Goal: Task Accomplishment & Management: Manage account settings

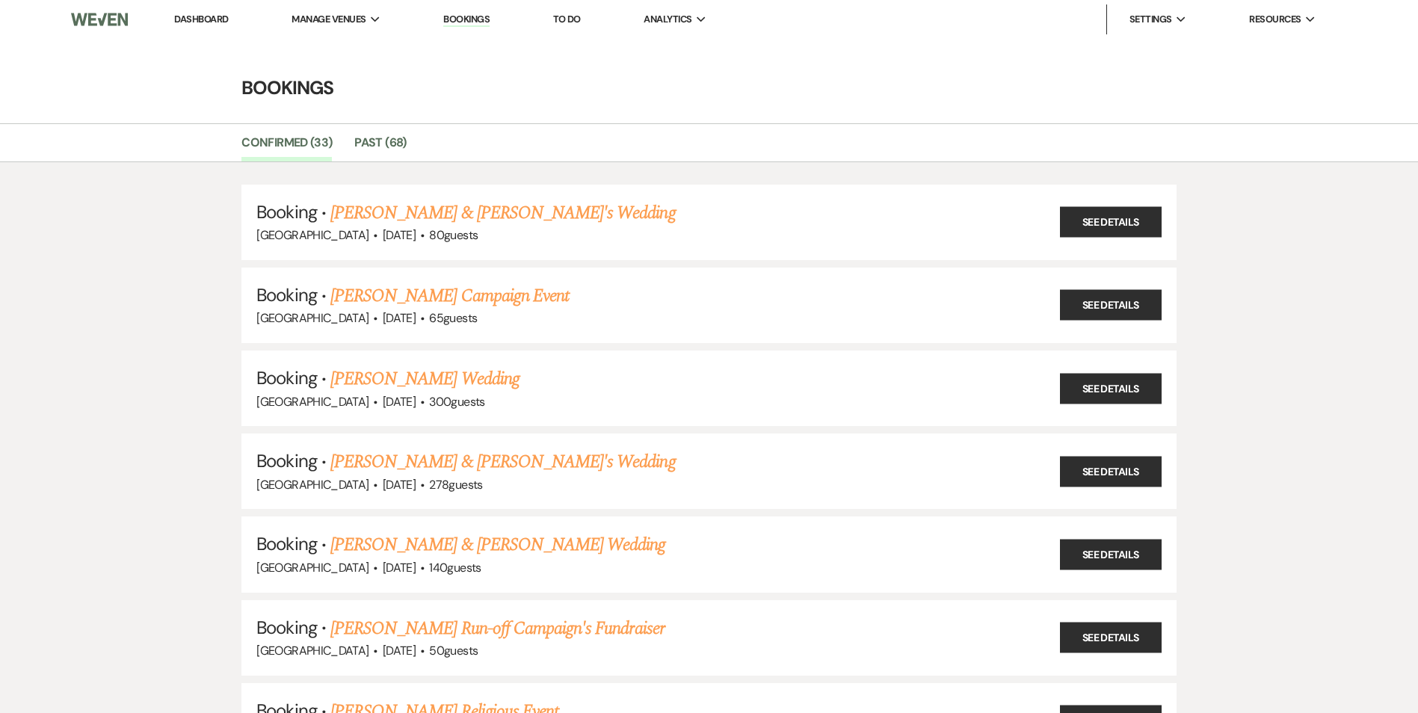
click at [193, 25] on li "Dashboard" at bounding box center [201, 19] width 69 height 30
click at [194, 21] on link "Dashboard" at bounding box center [201, 19] width 54 height 13
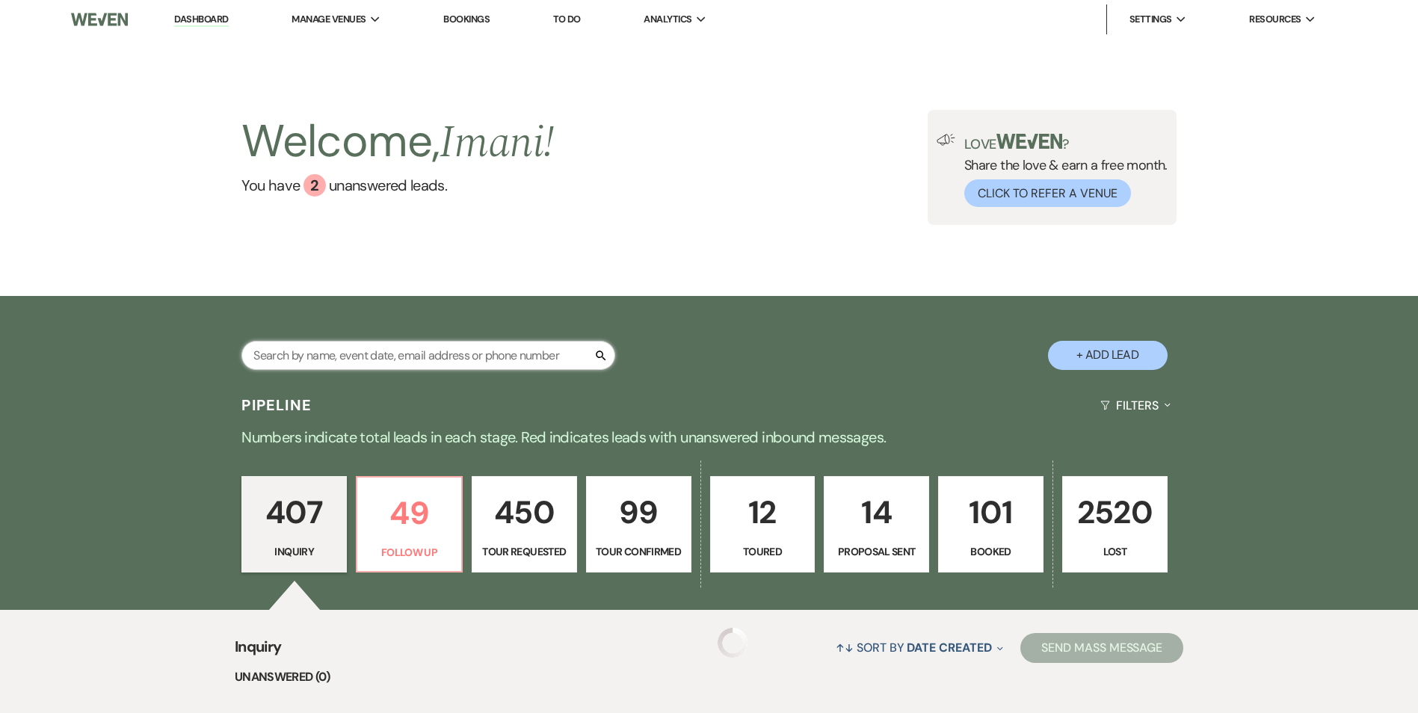
click at [347, 357] on input "text" at bounding box center [428, 355] width 374 height 29
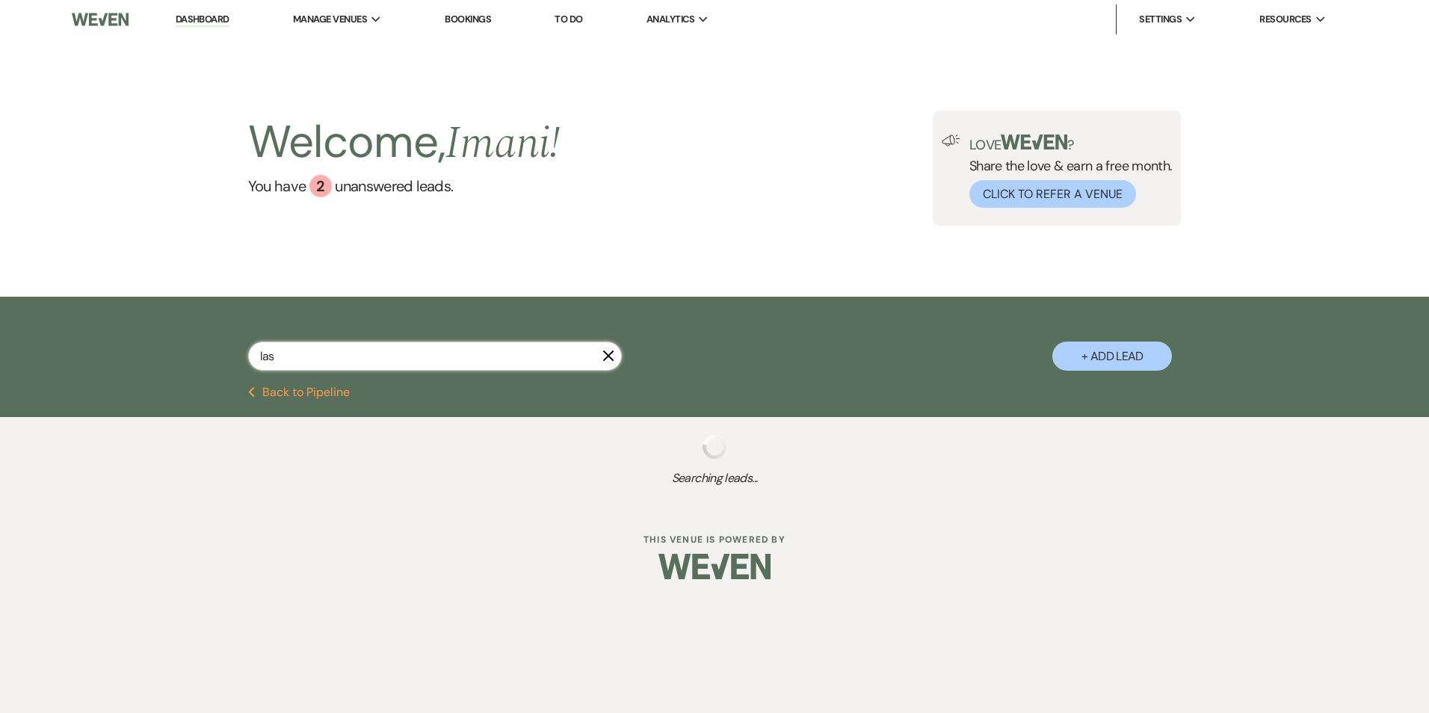
type input "lash"
select select "9"
select select "8"
select select "1"
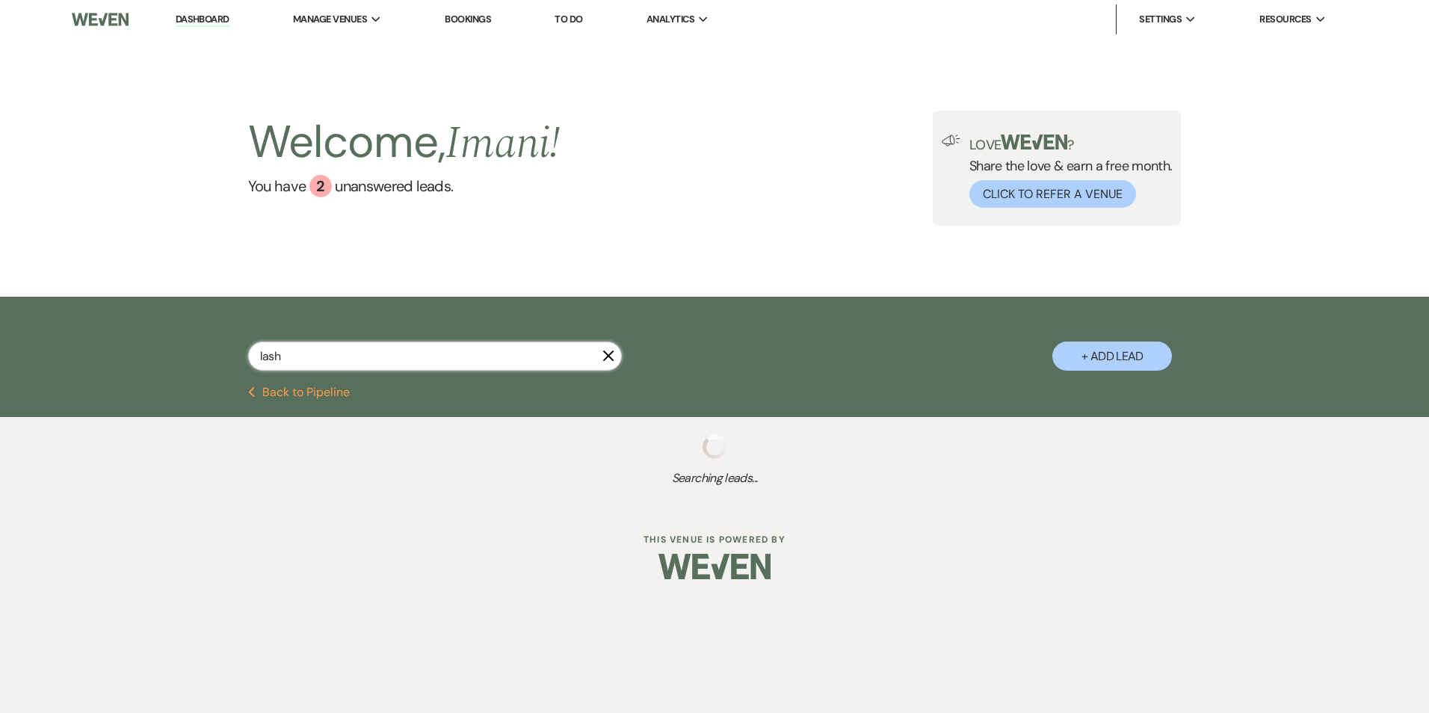
select select "5"
select select "9"
select select "8"
select select "2"
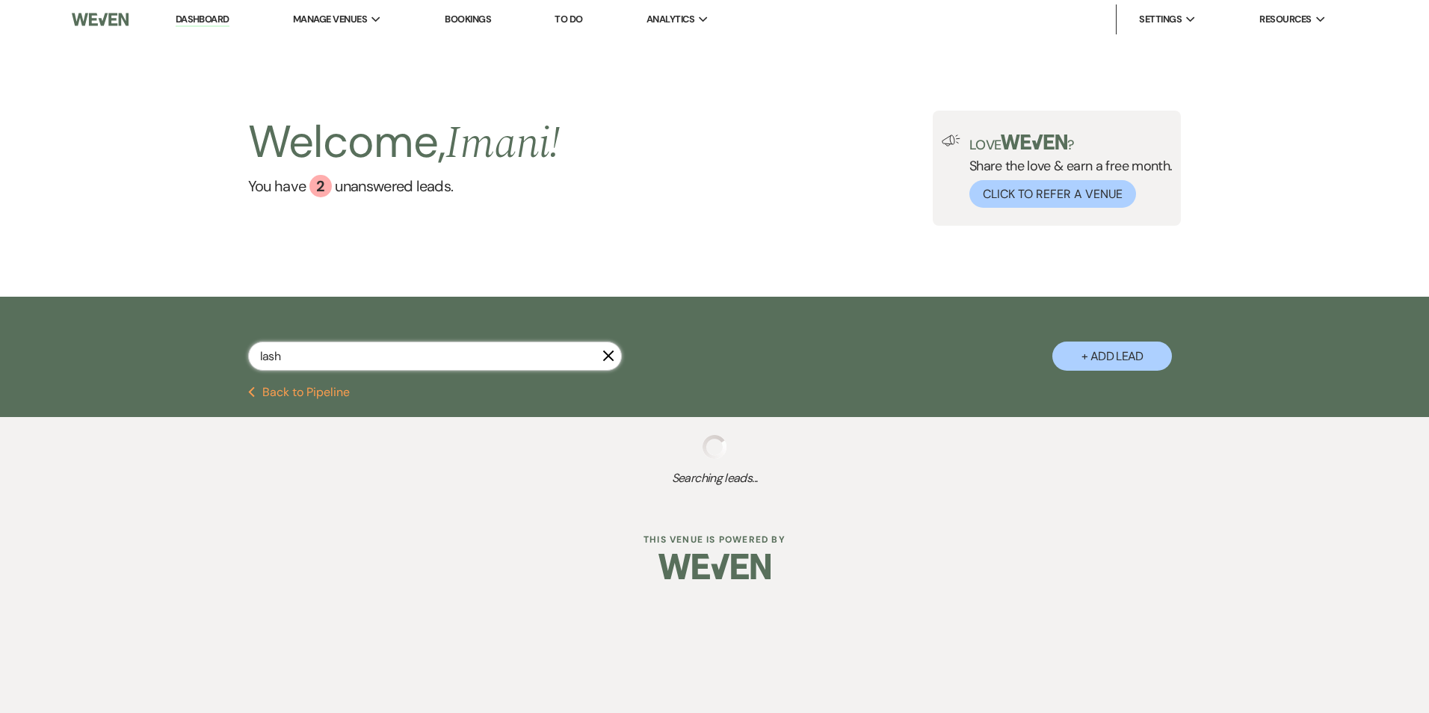
select select "2"
select select "8"
select select "10"
select select "2"
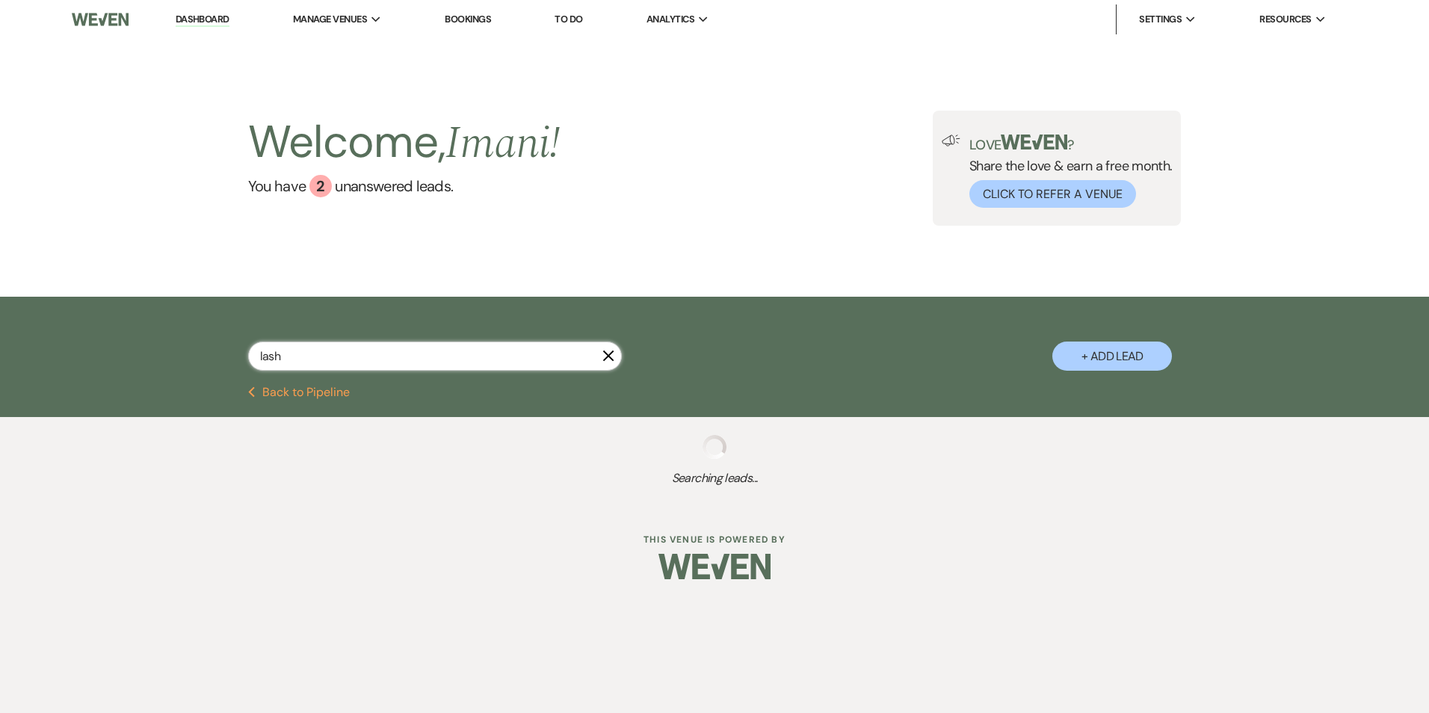
select select "8"
select select "5"
select select "4"
select select "8"
select select "5"
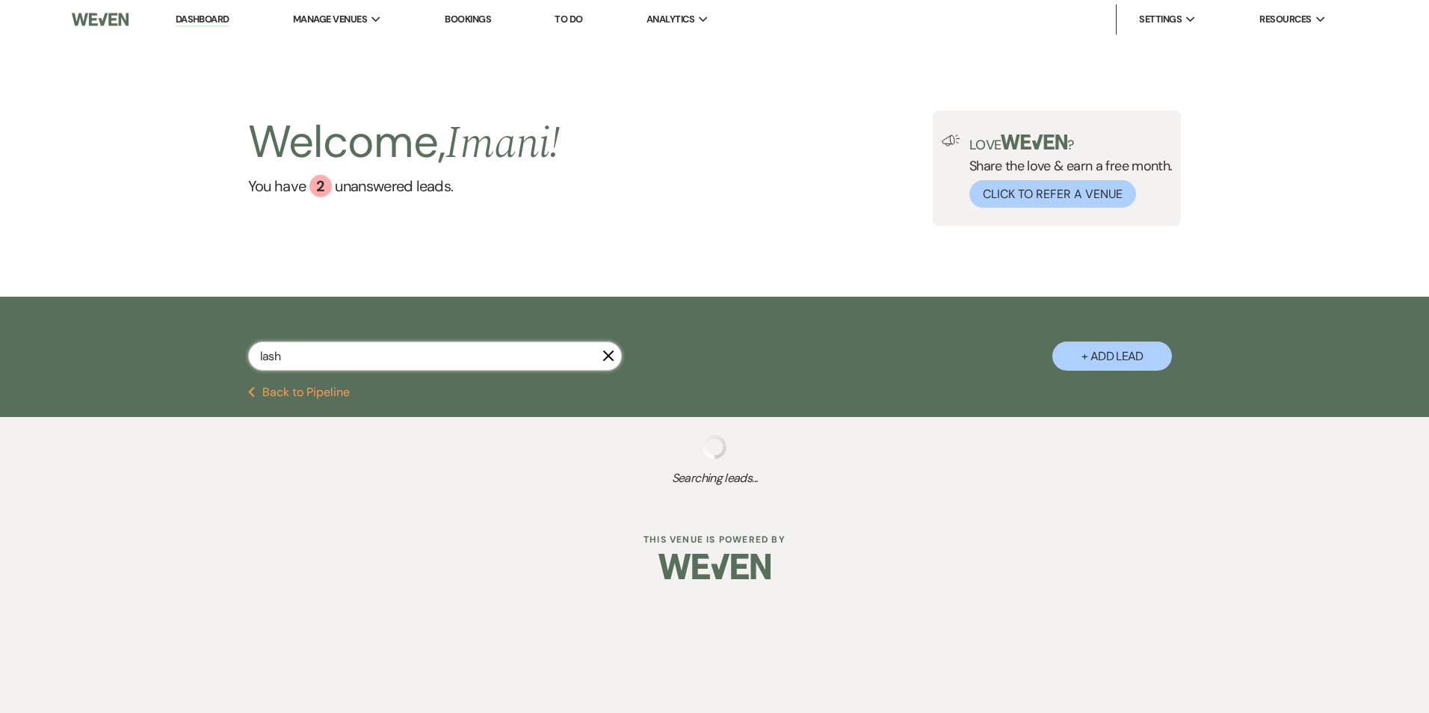
select select "8"
select select "5"
select select "8"
select select "5"
select select "8"
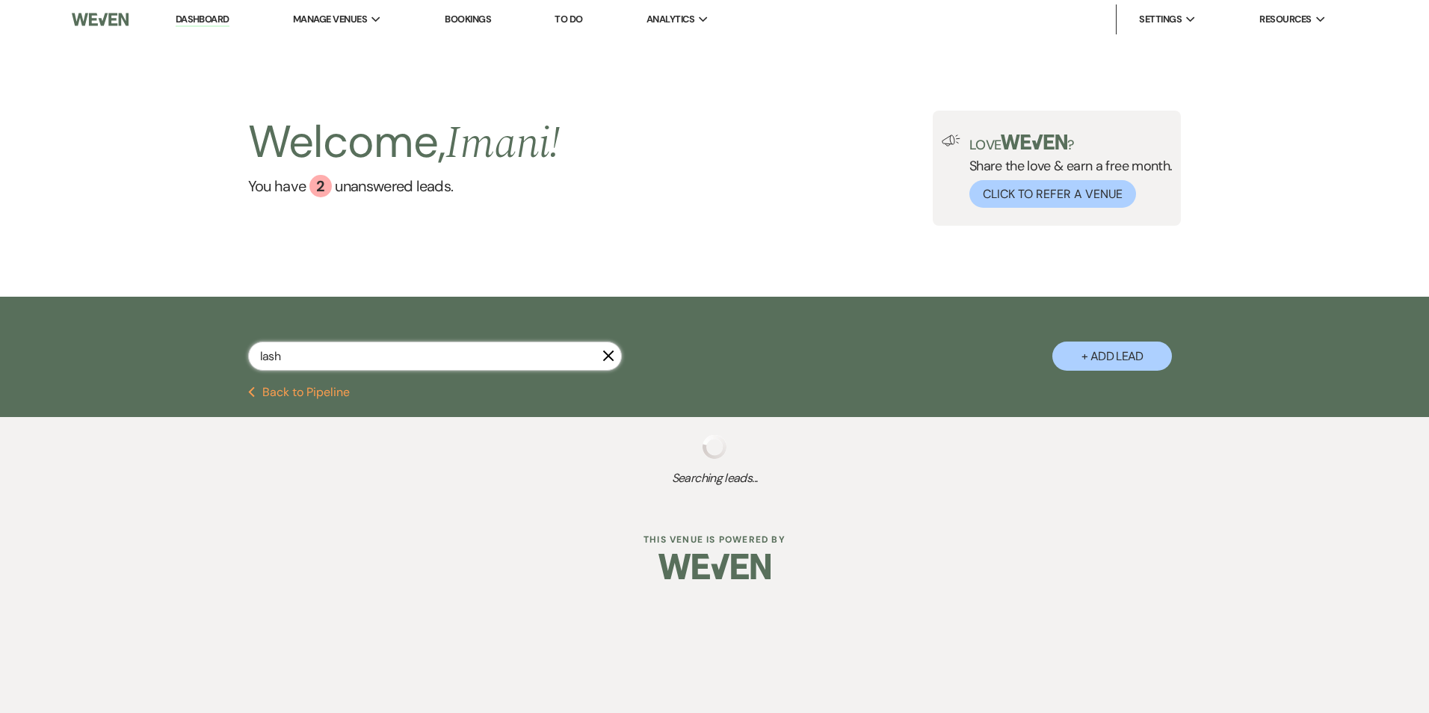
select select "5"
select select "8"
select select "5"
select select "8"
select select "5"
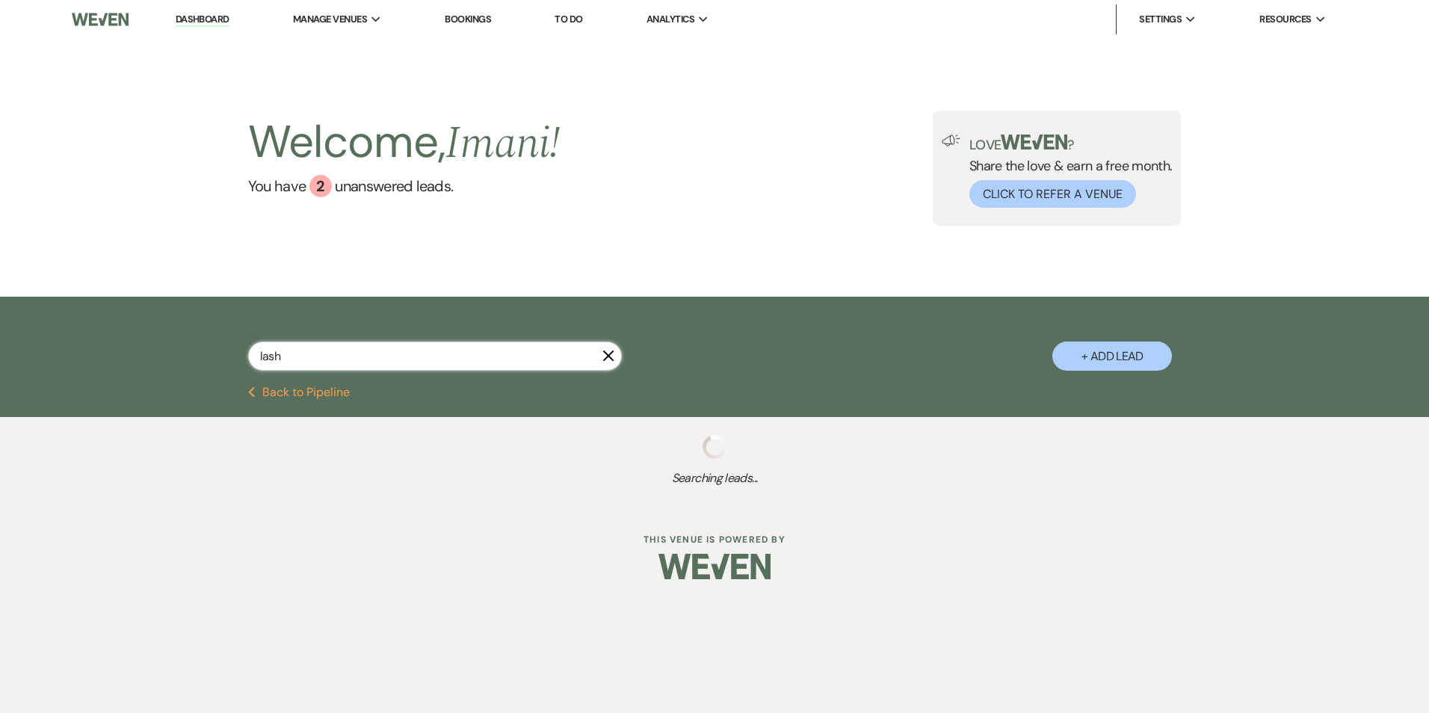
select select "8"
select select "5"
select select "8"
select select "5"
select select "8"
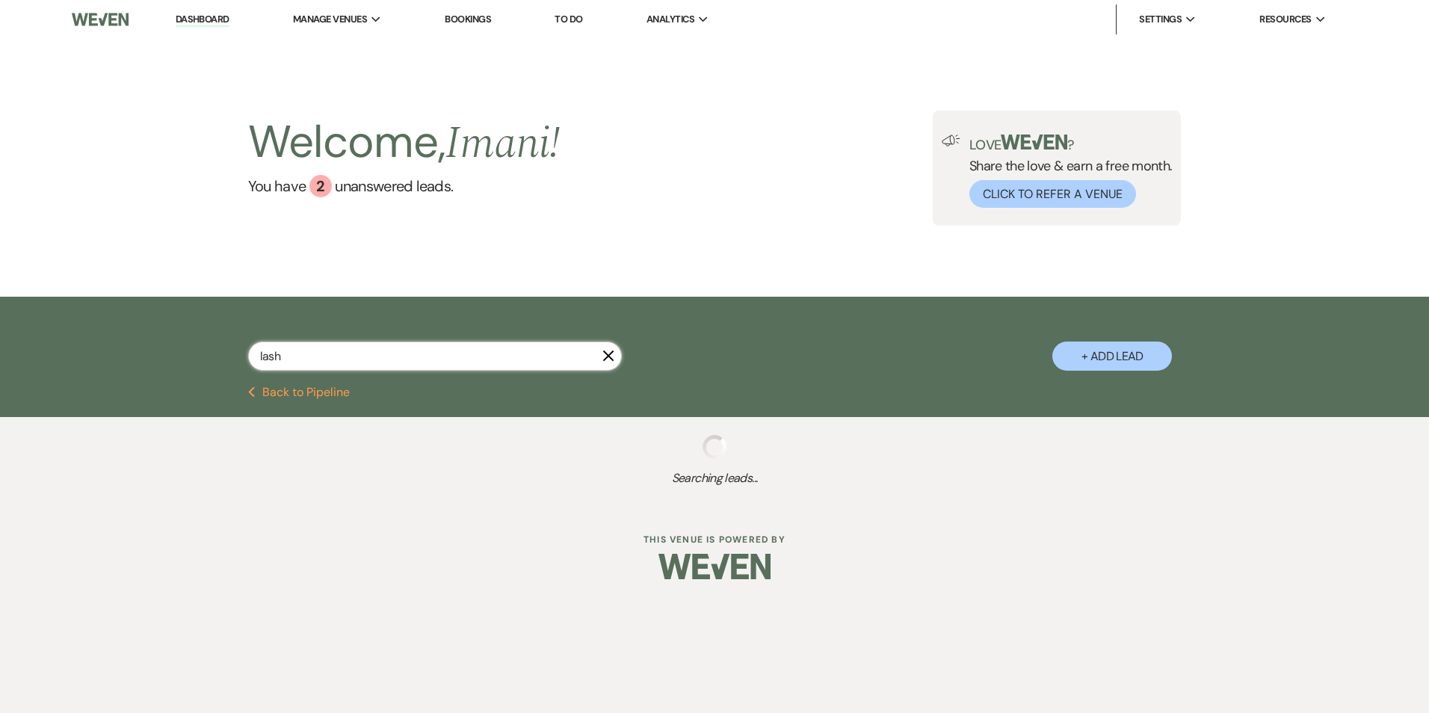
select select "5"
select select "8"
select select "5"
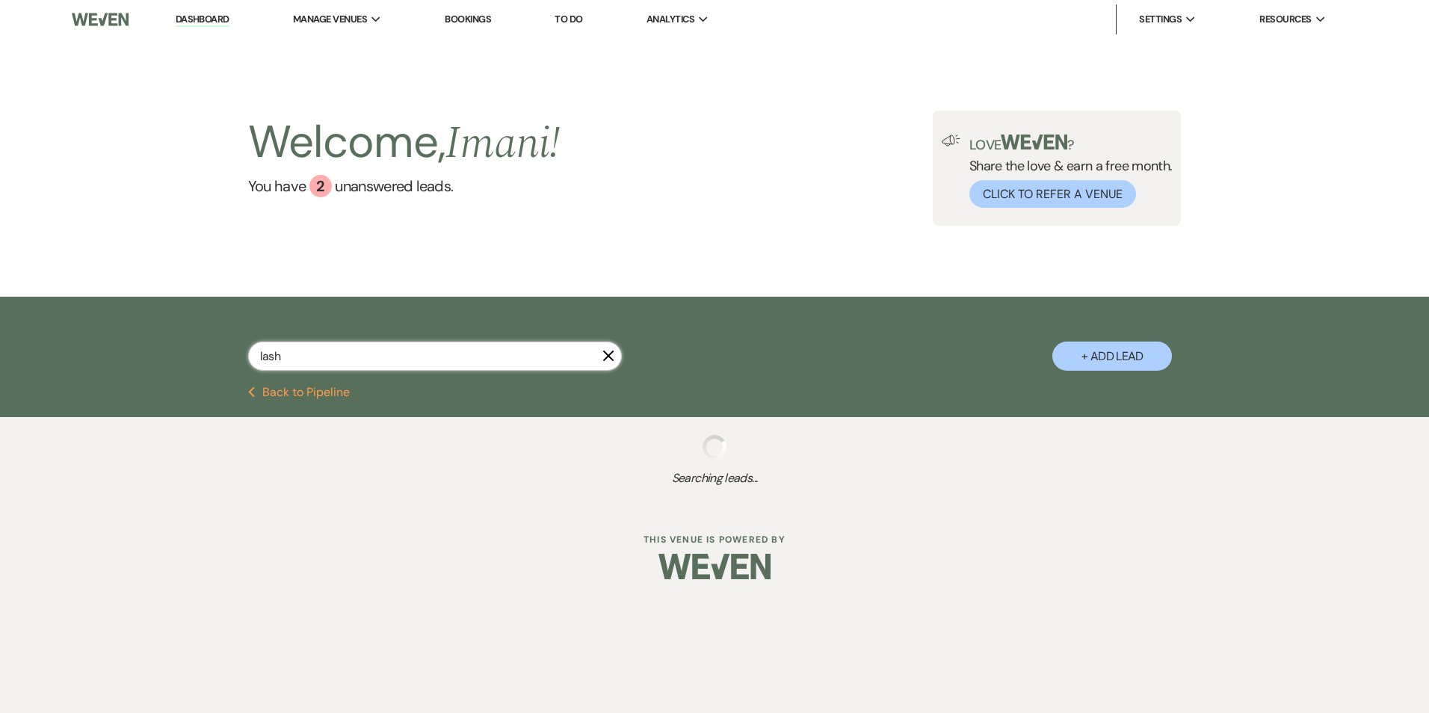
select select "8"
select select "6"
select select "8"
select select "5"
select select "8"
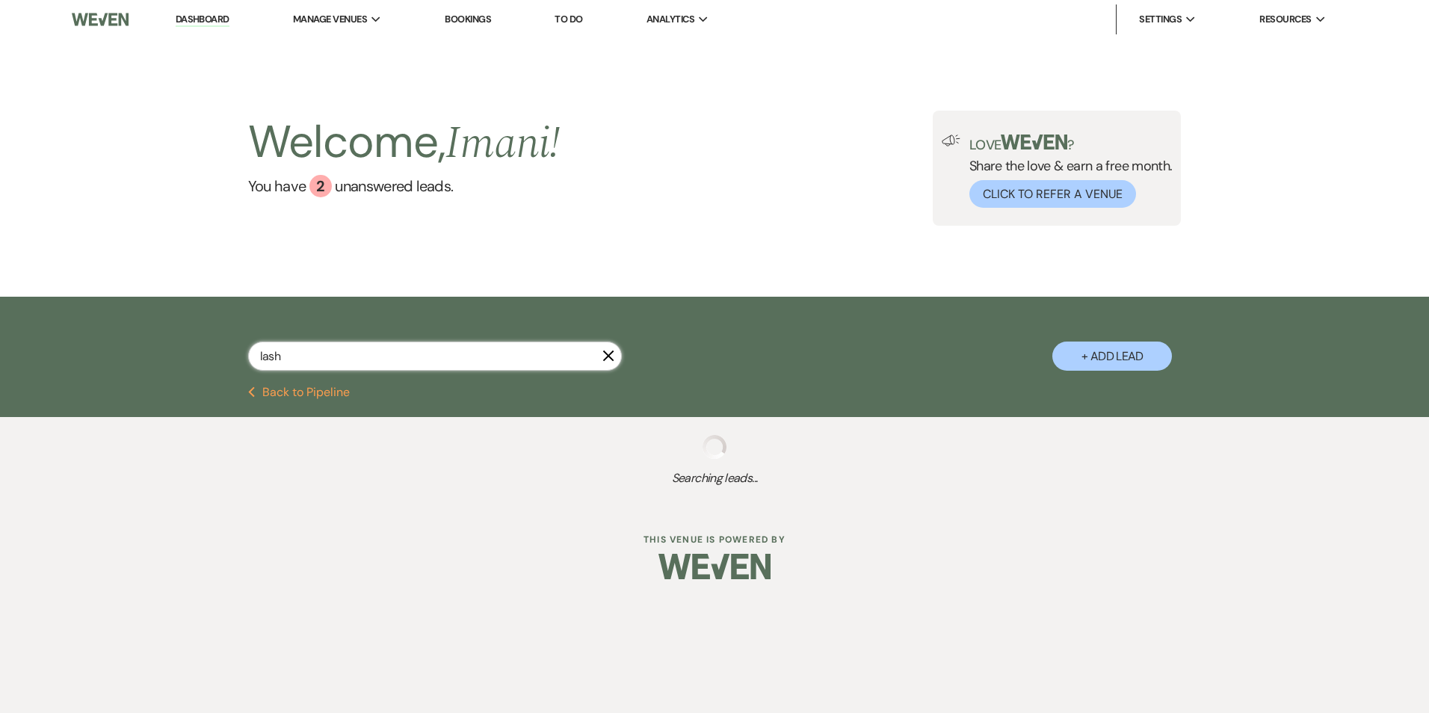
select select "1"
select select "8"
select select "5"
select select "8"
select select "5"
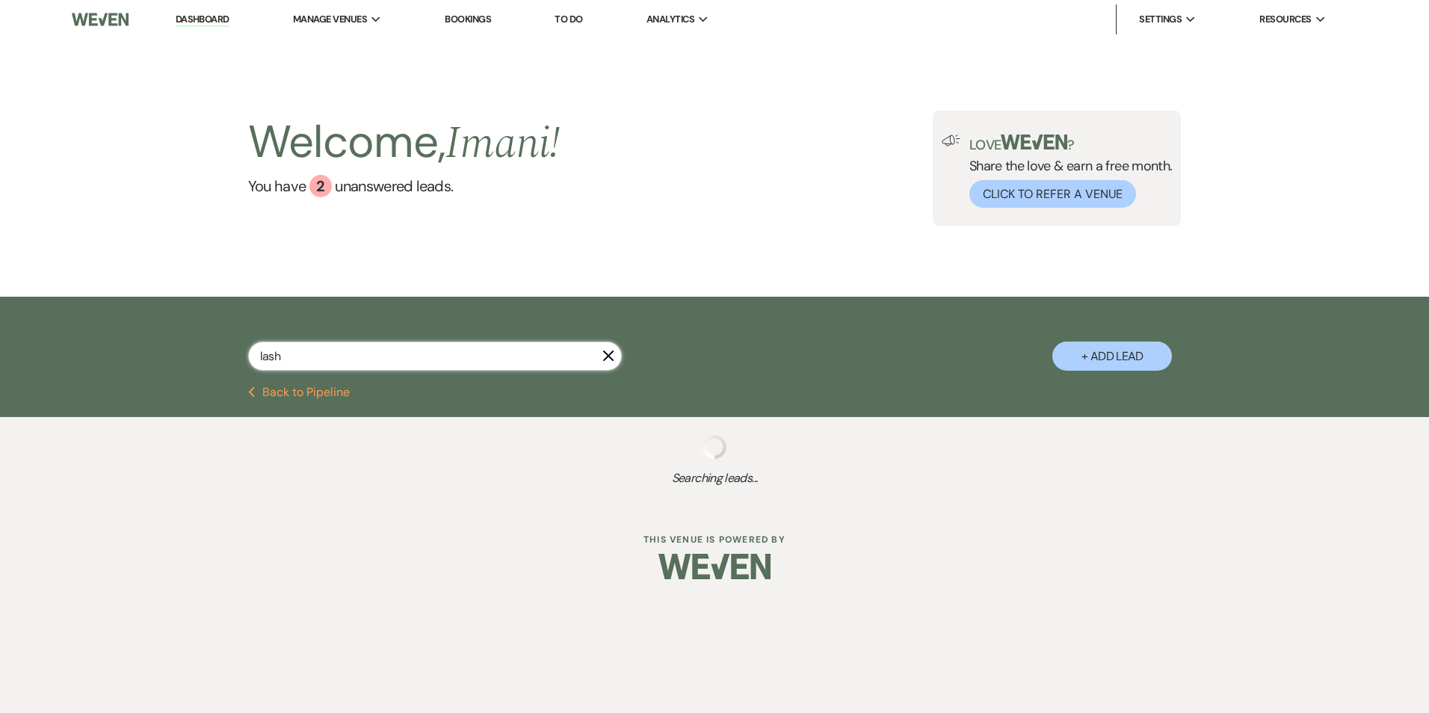
select select "8"
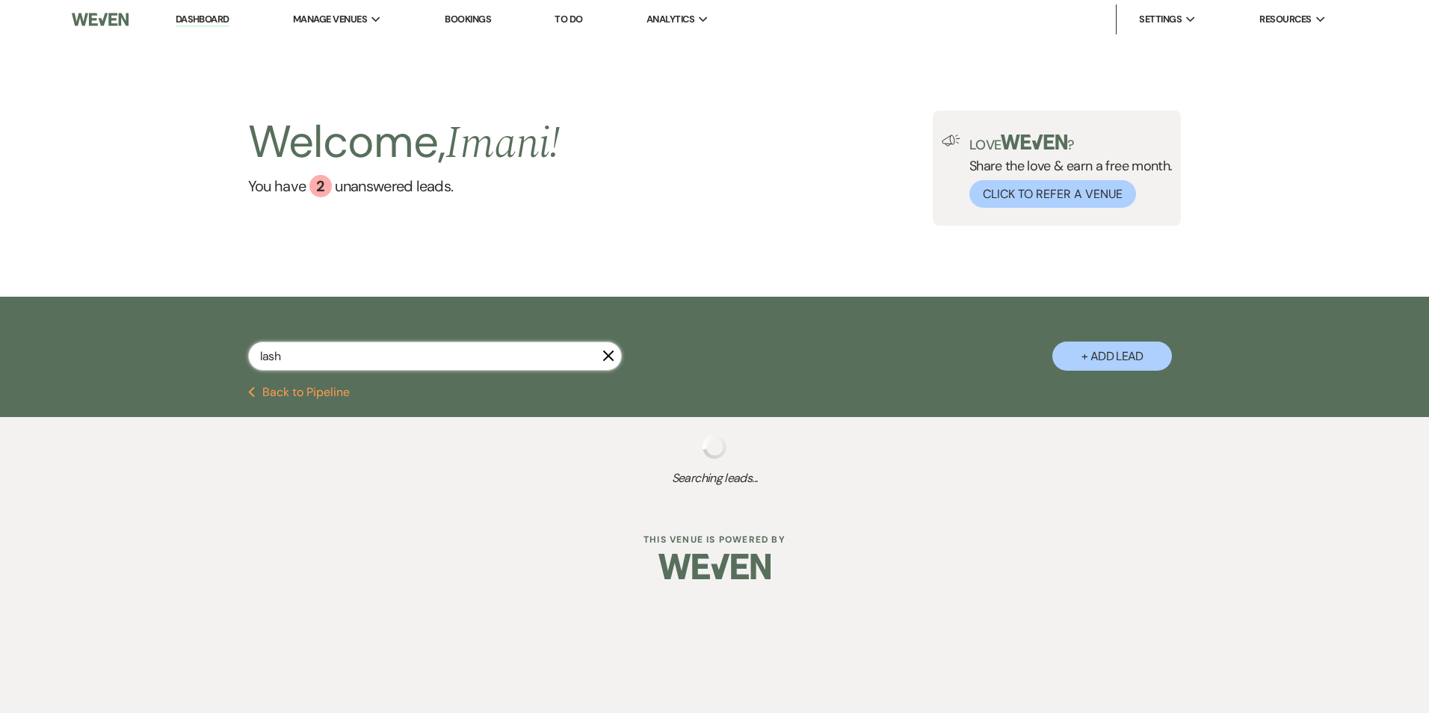
select select "8"
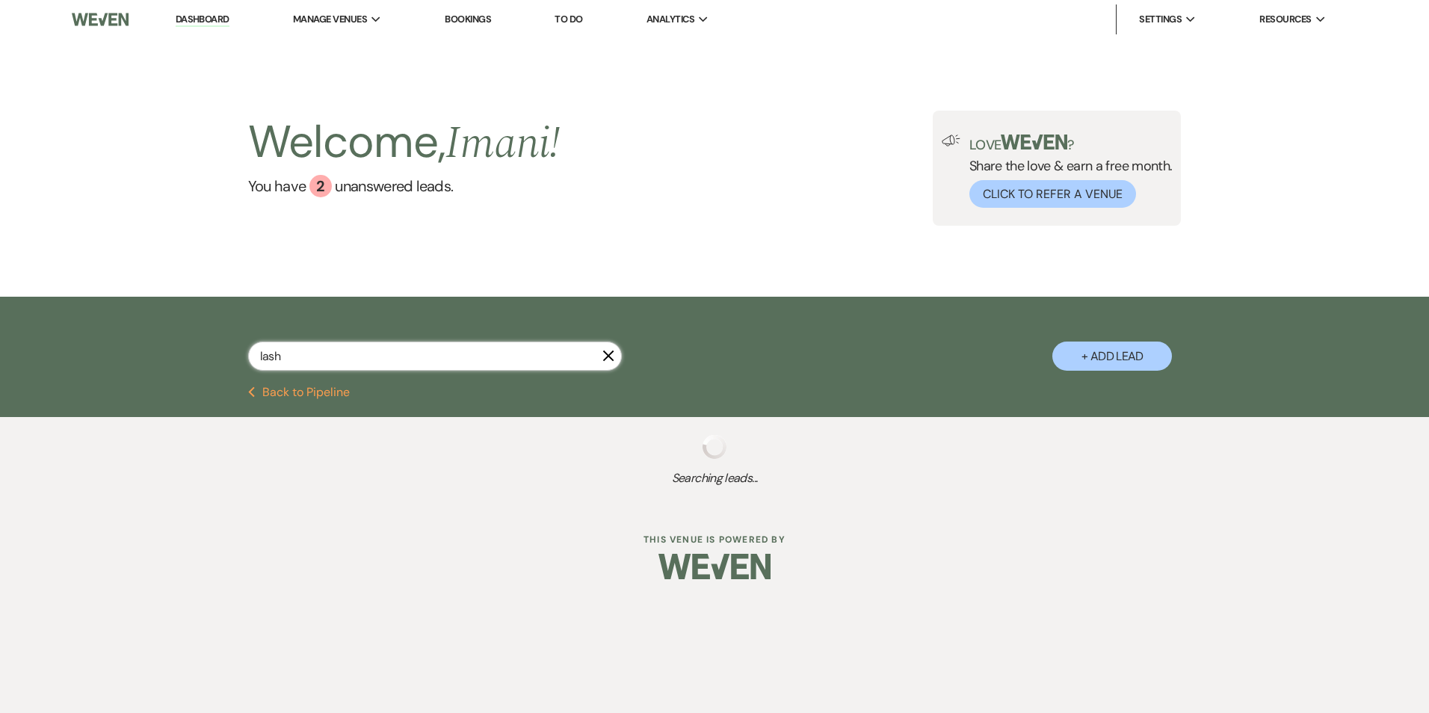
select select "5"
select select "8"
select select "5"
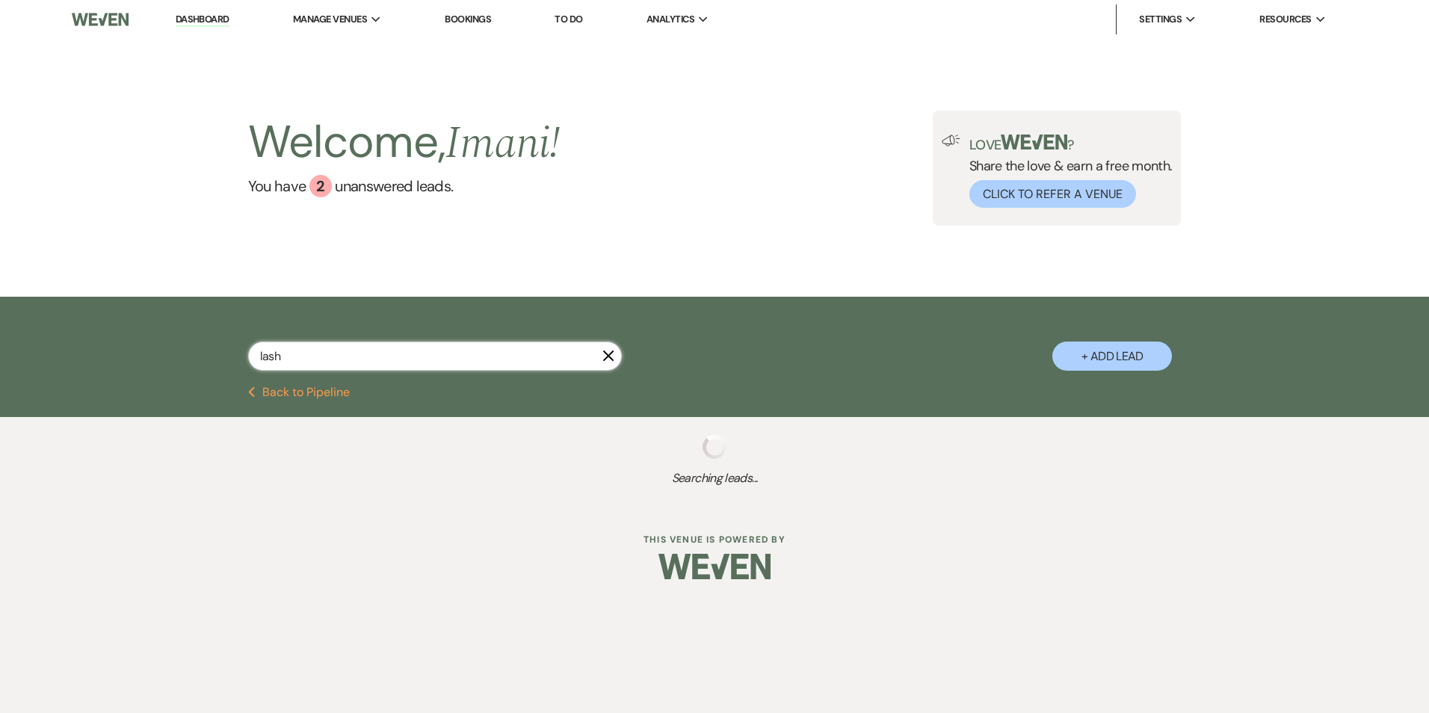
select select "8"
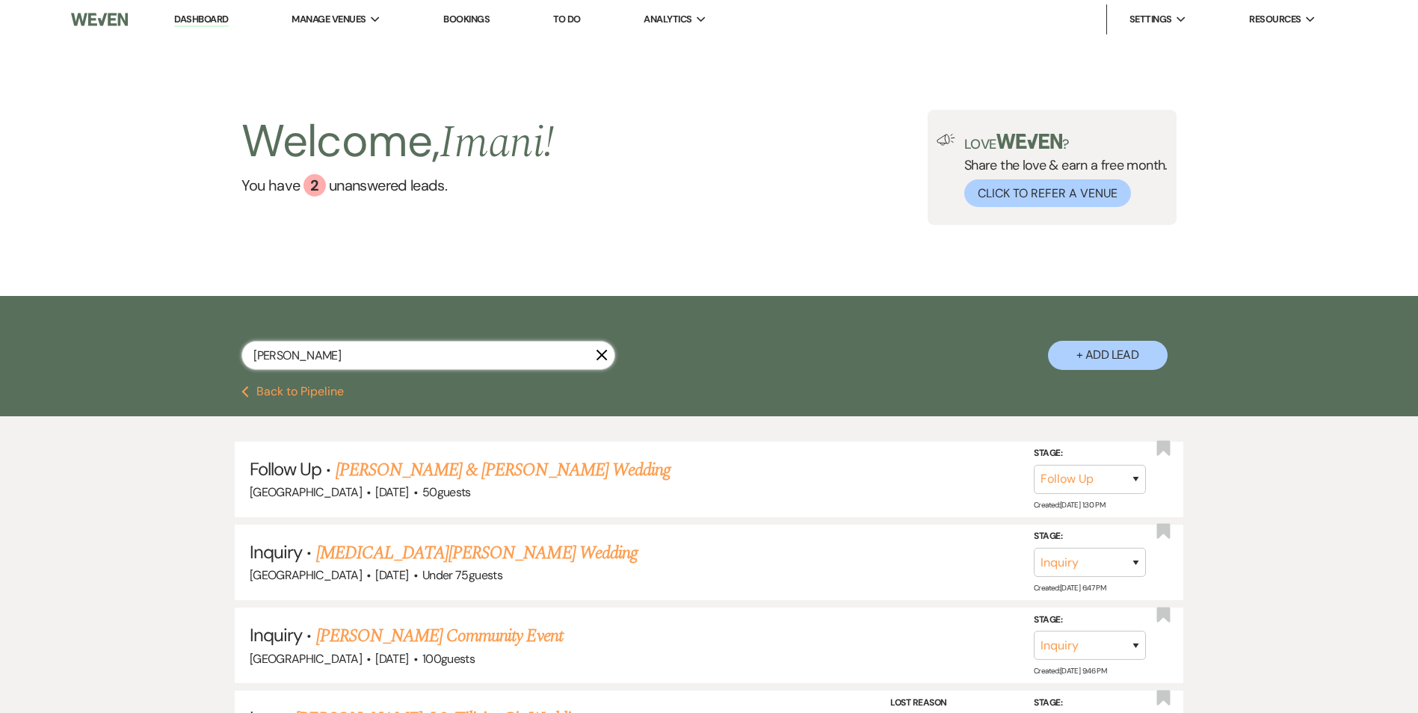
type input "[PERSON_NAME]"
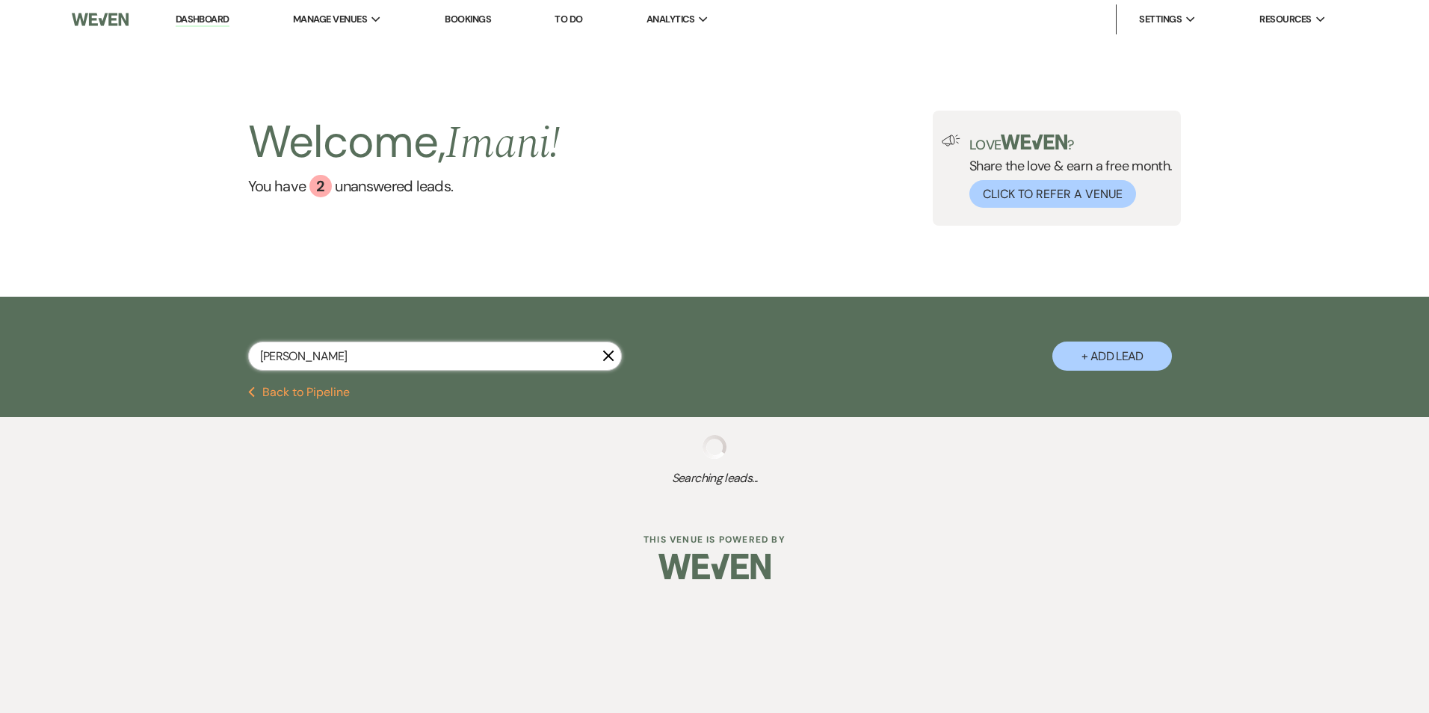
click at [451, 352] on input "[PERSON_NAME]" at bounding box center [435, 356] width 374 height 29
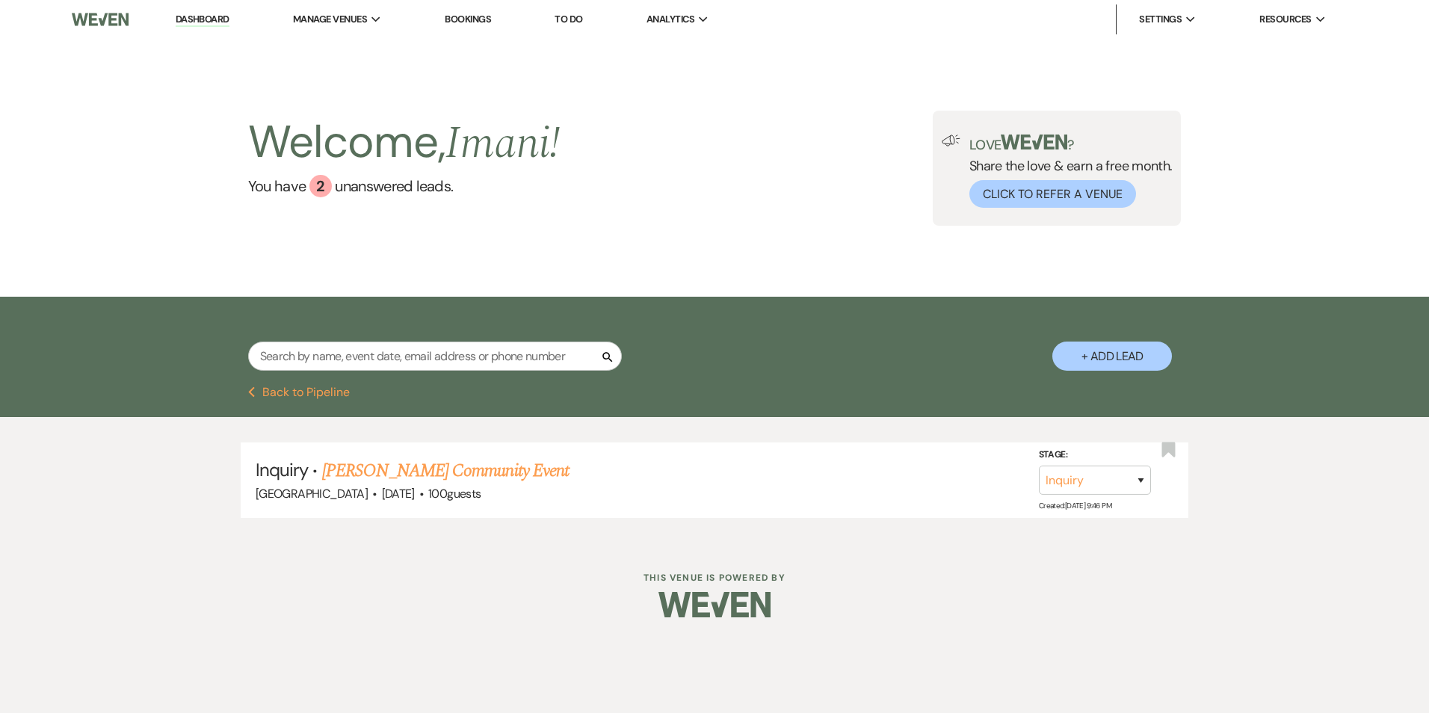
drag, startPoint x: 451, startPoint y: 352, endPoint x: 410, endPoint y: 470, distance: 124.8
click at [410, 470] on link "[PERSON_NAME] Community Event" at bounding box center [445, 470] width 247 height 27
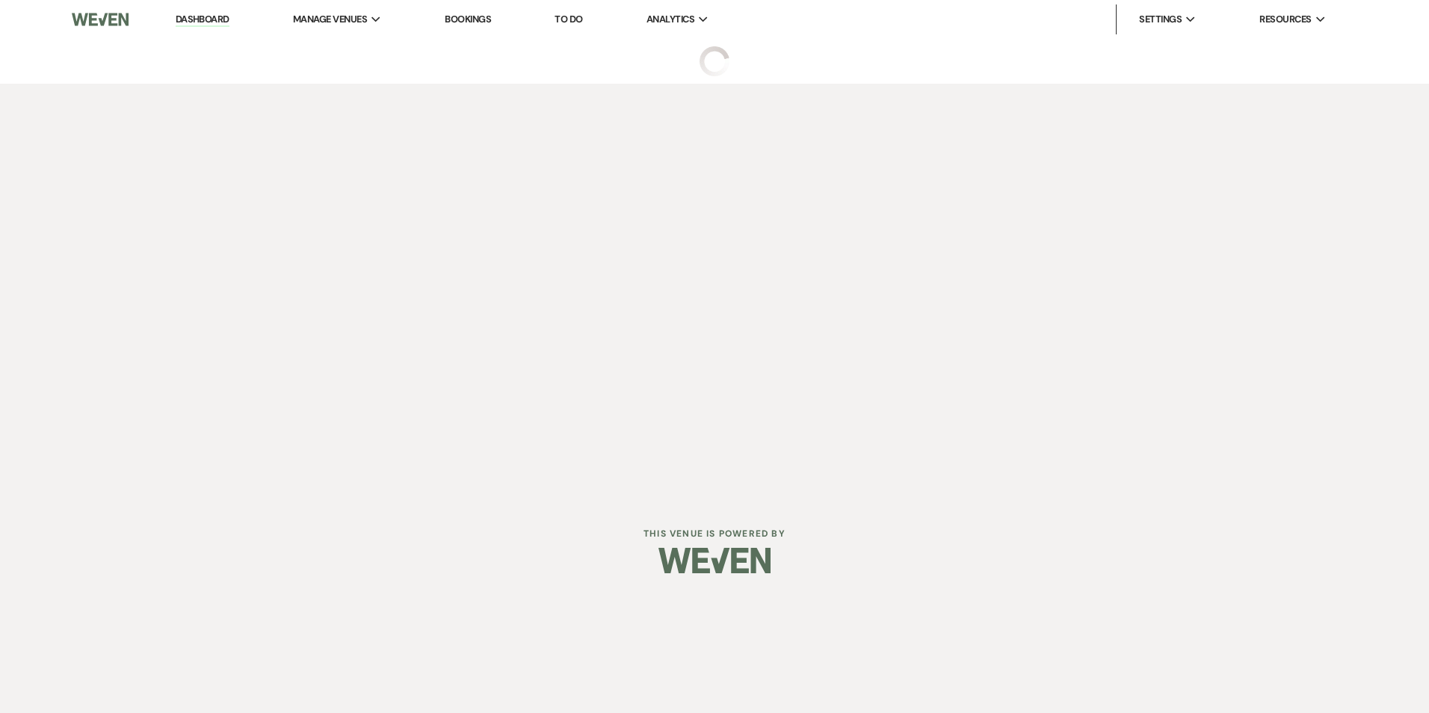
select select "5"
select select "7"
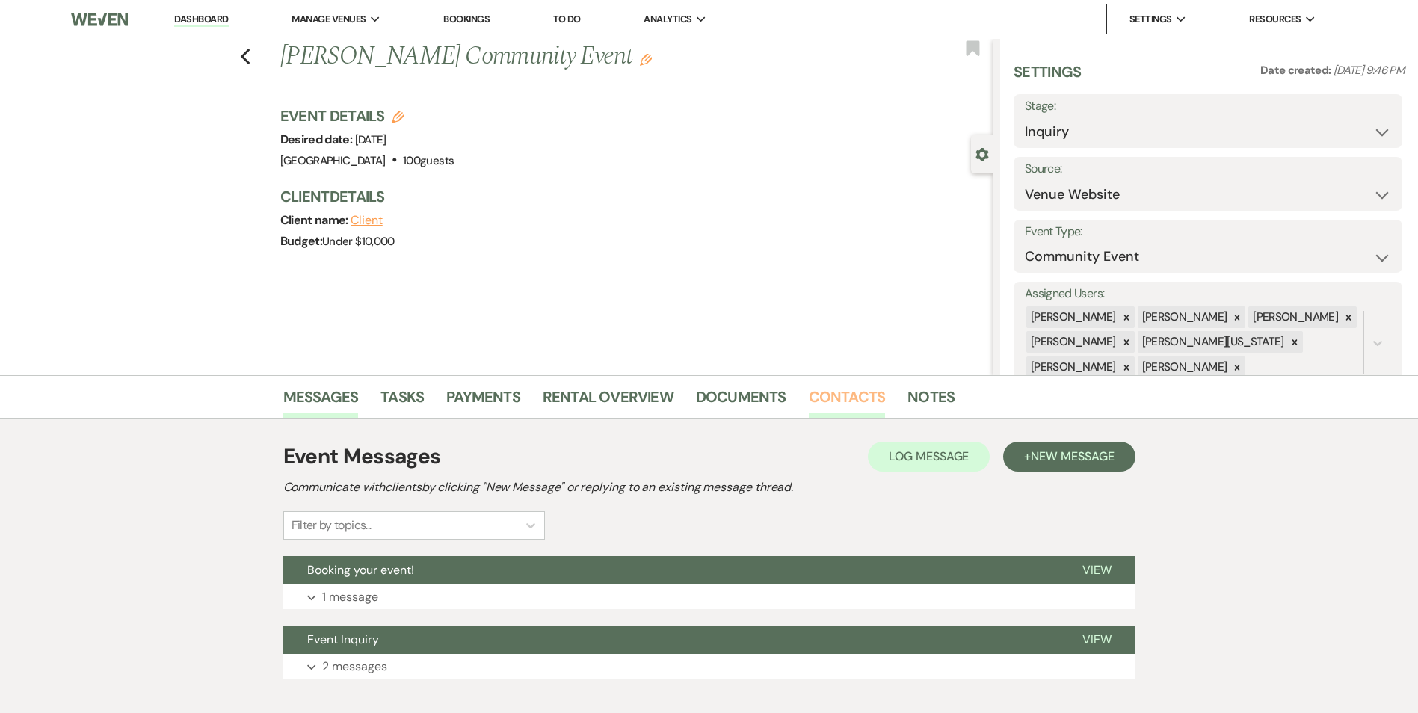
click at [853, 400] on link "Contacts" at bounding box center [847, 401] width 77 height 33
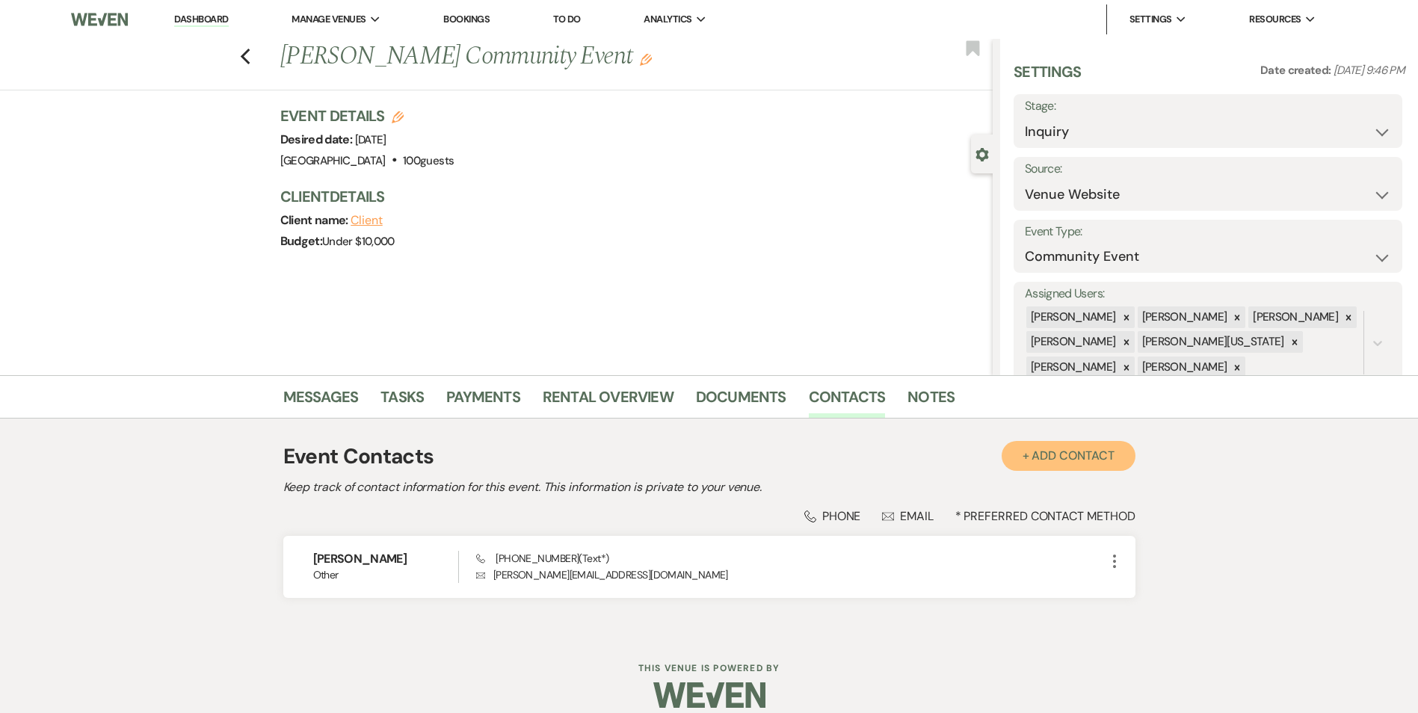
click at [1047, 455] on button "+ Add Contact" at bounding box center [1069, 456] width 134 height 30
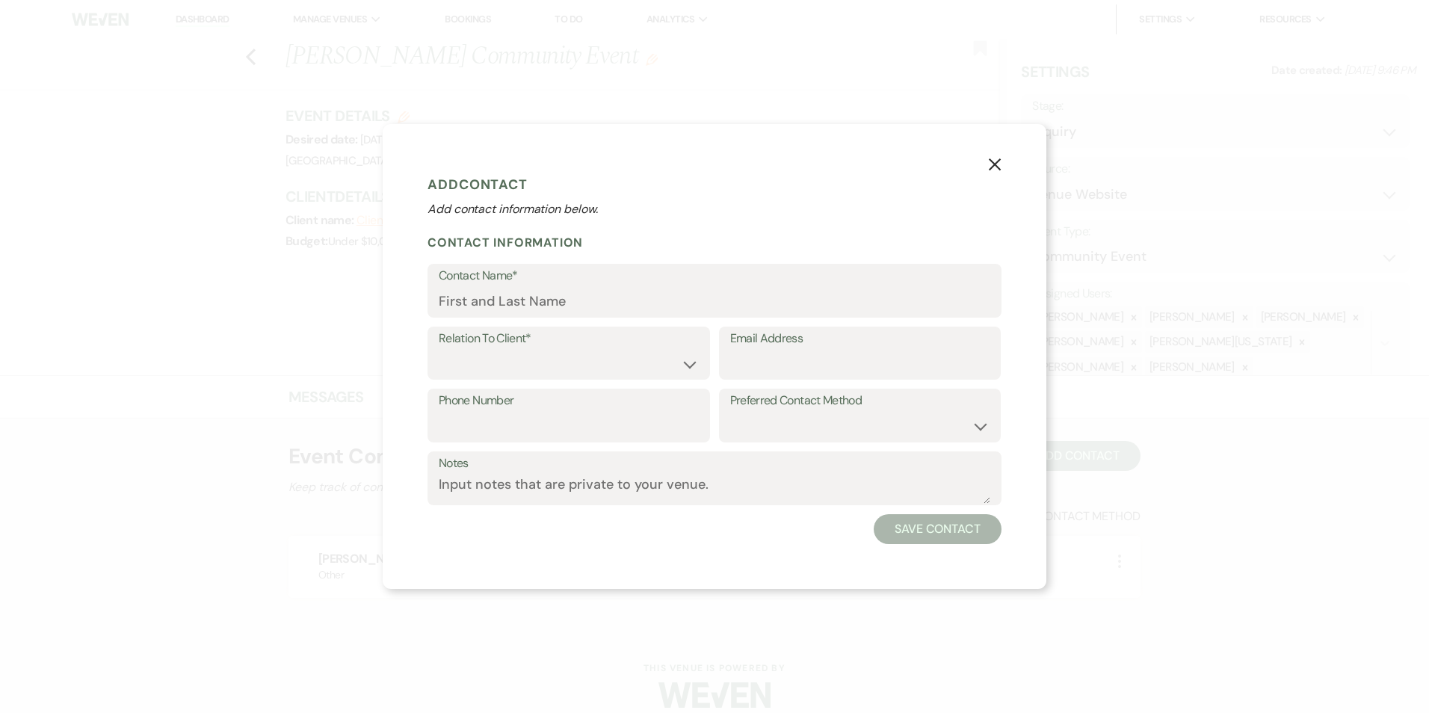
click at [496, 345] on label "Relation To Client*" at bounding box center [569, 339] width 260 height 22
click at [431, 481] on div "Notes" at bounding box center [715, 478] width 574 height 54
click at [997, 149] on div "X Add Contact Add contact information below. Contact Information Contact Name* …" at bounding box center [715, 356] width 664 height 465
click at [994, 161] on icon "X" at bounding box center [994, 164] width 13 height 13
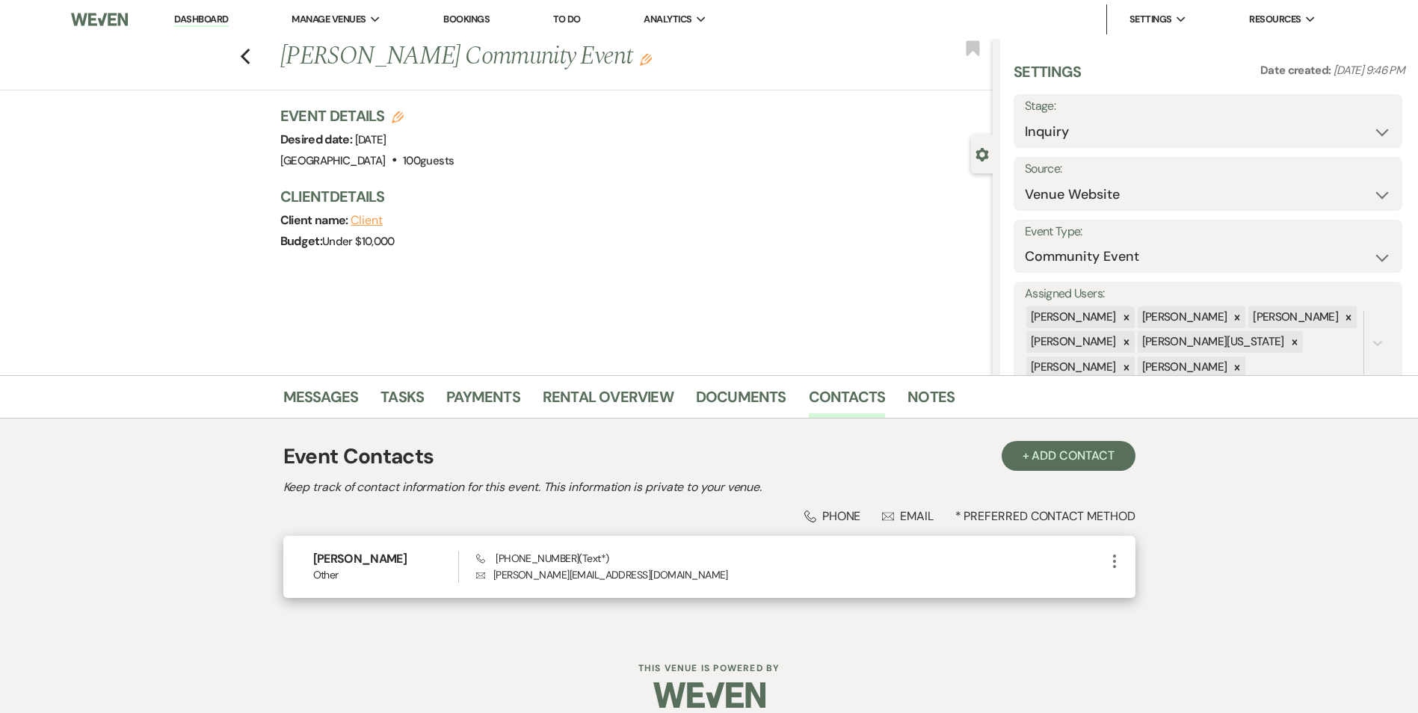
click at [1110, 559] on icon "More" at bounding box center [1114, 561] width 18 height 18
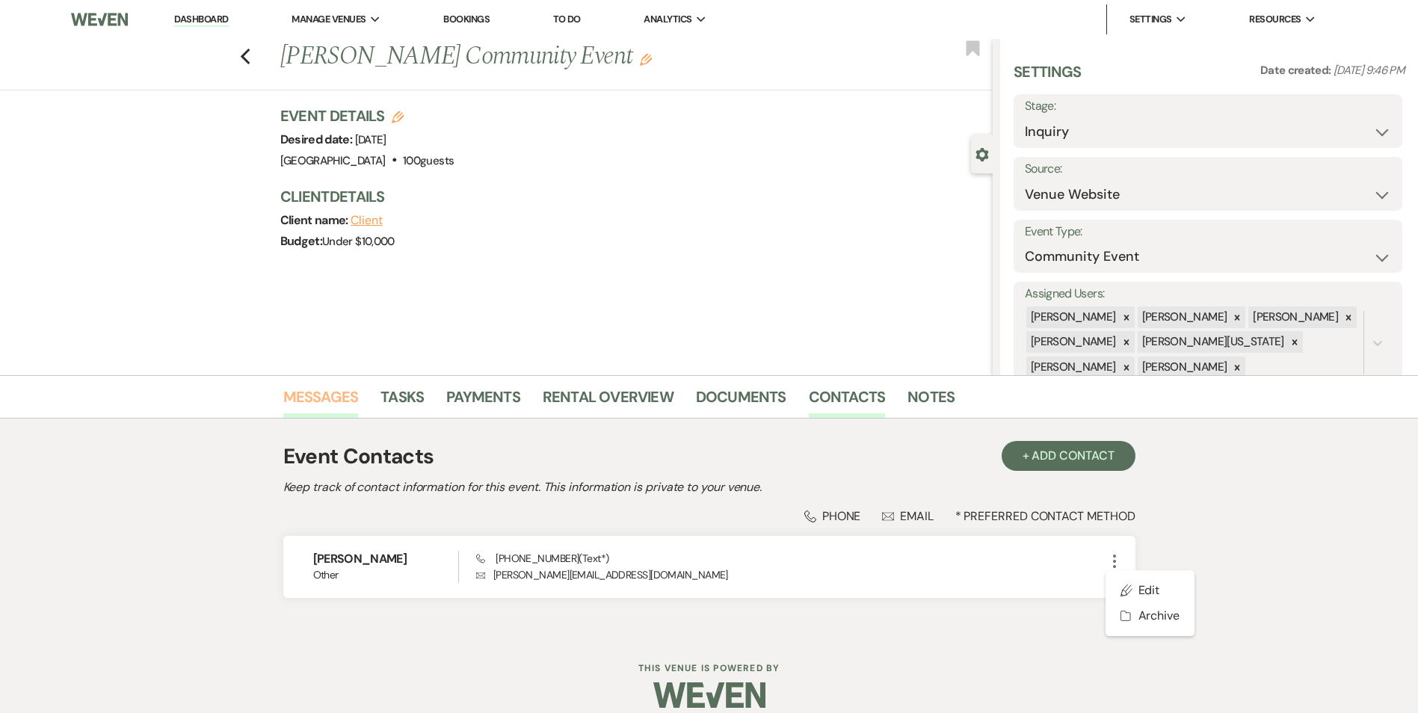
click at [306, 398] on link "Messages" at bounding box center [320, 401] width 75 height 33
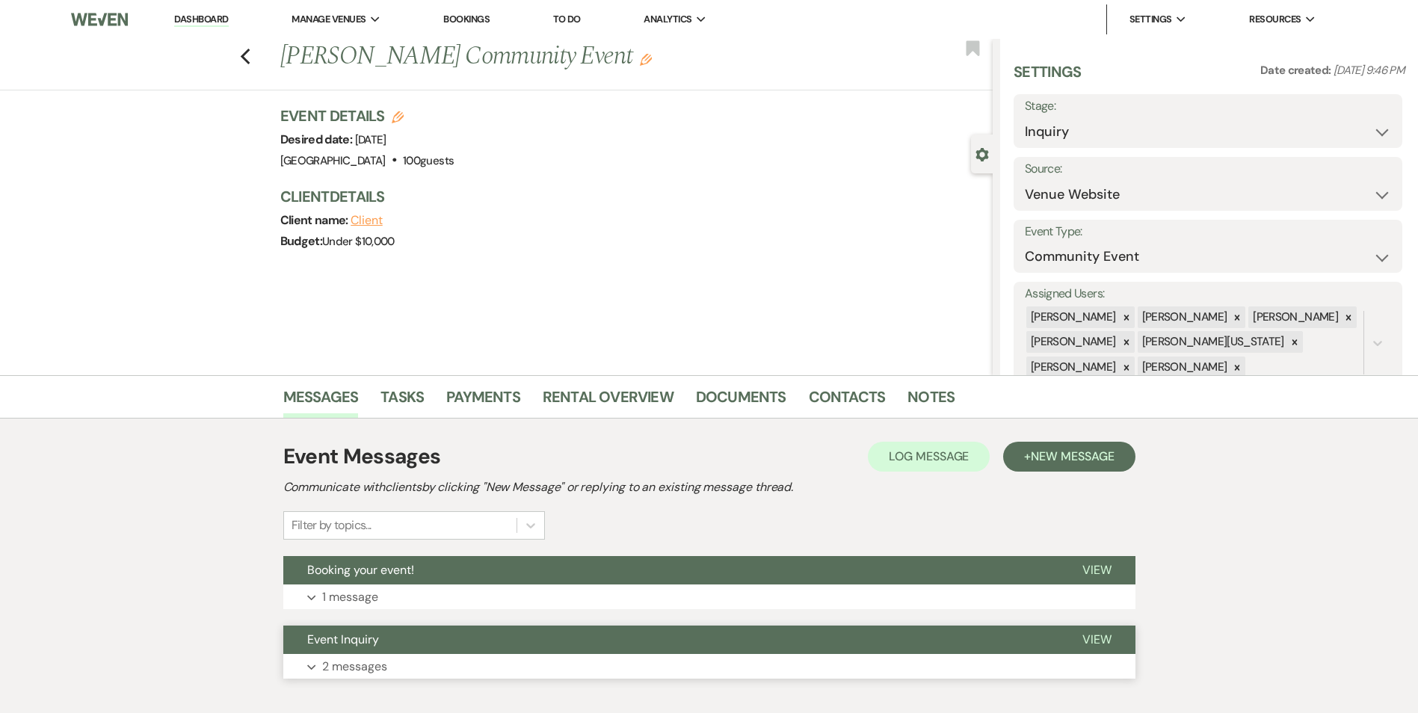
click at [379, 639] on button "Event Inquiry" at bounding box center [670, 640] width 775 height 28
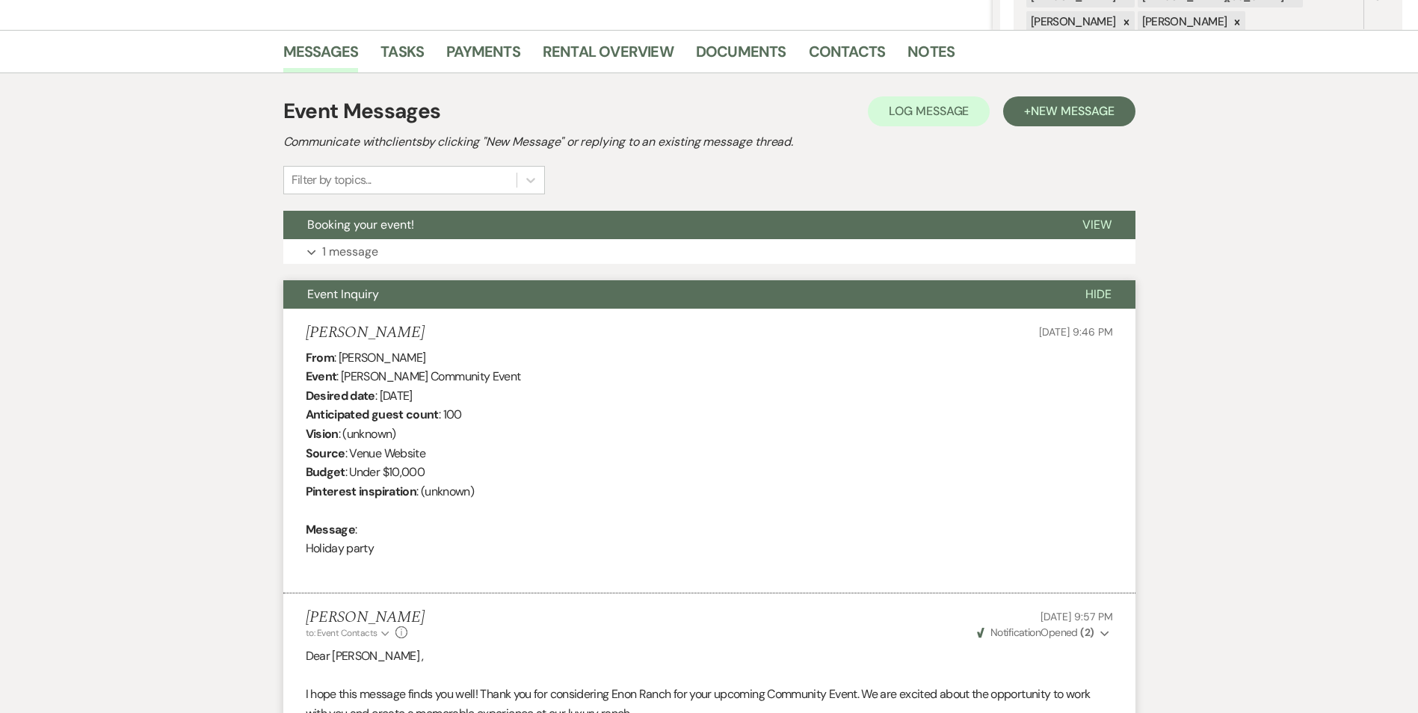
scroll to position [299, 0]
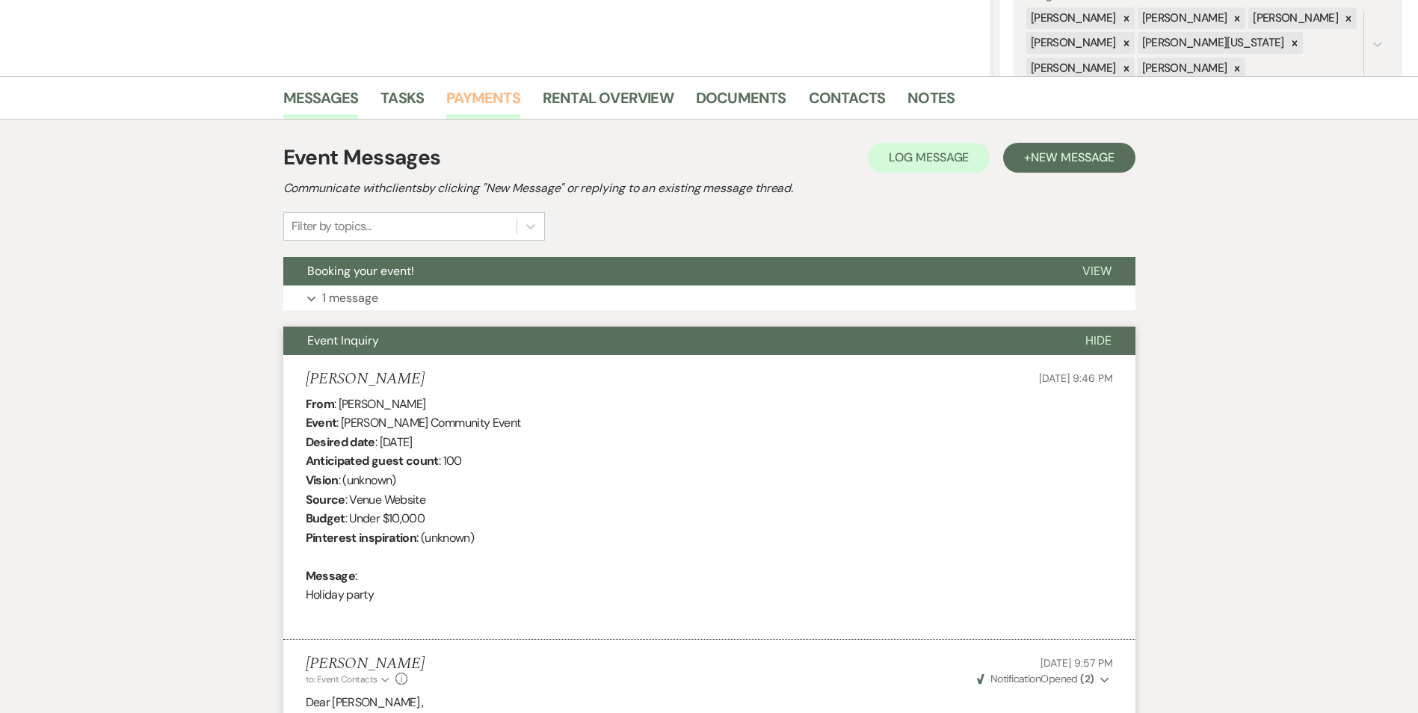
click at [486, 86] on link "Payments" at bounding box center [483, 102] width 74 height 33
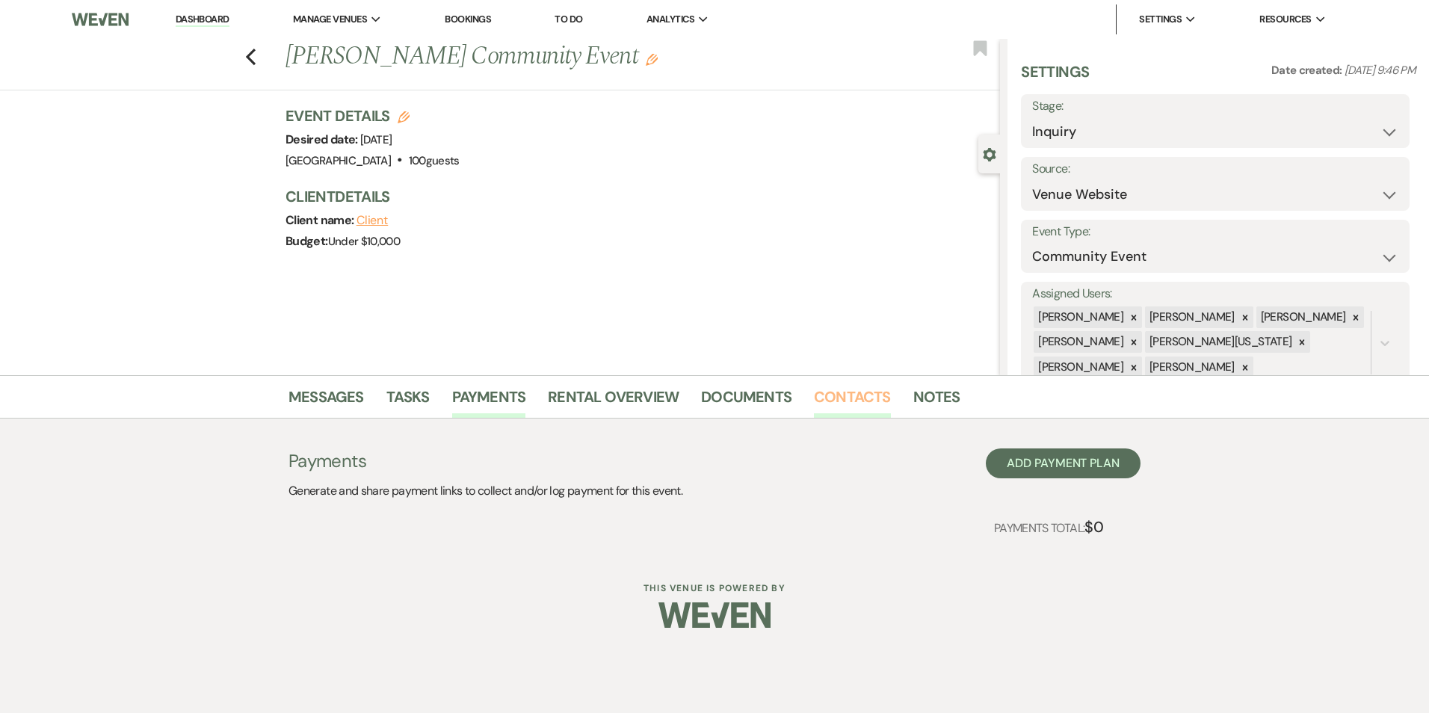
click at [836, 390] on link "Contacts" at bounding box center [852, 401] width 77 height 33
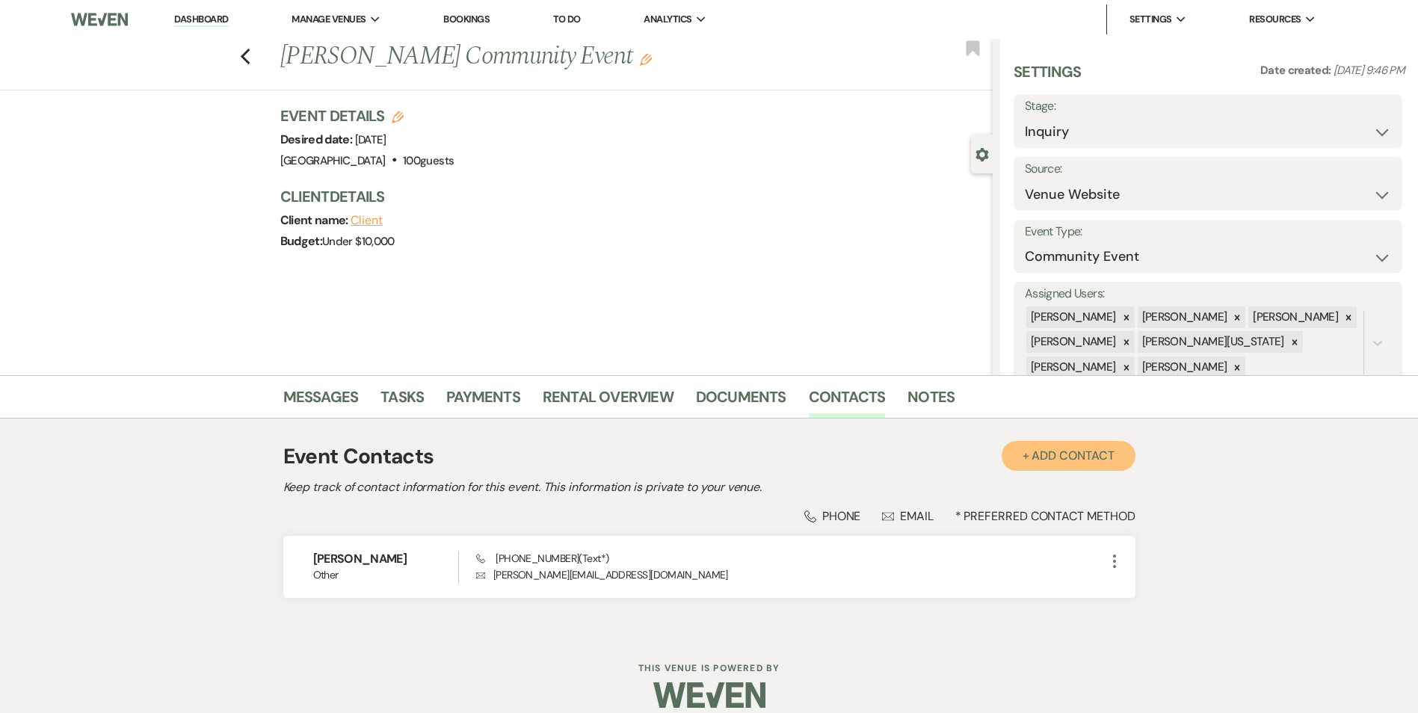
click at [1049, 457] on button "+ Add Contact" at bounding box center [1069, 456] width 134 height 30
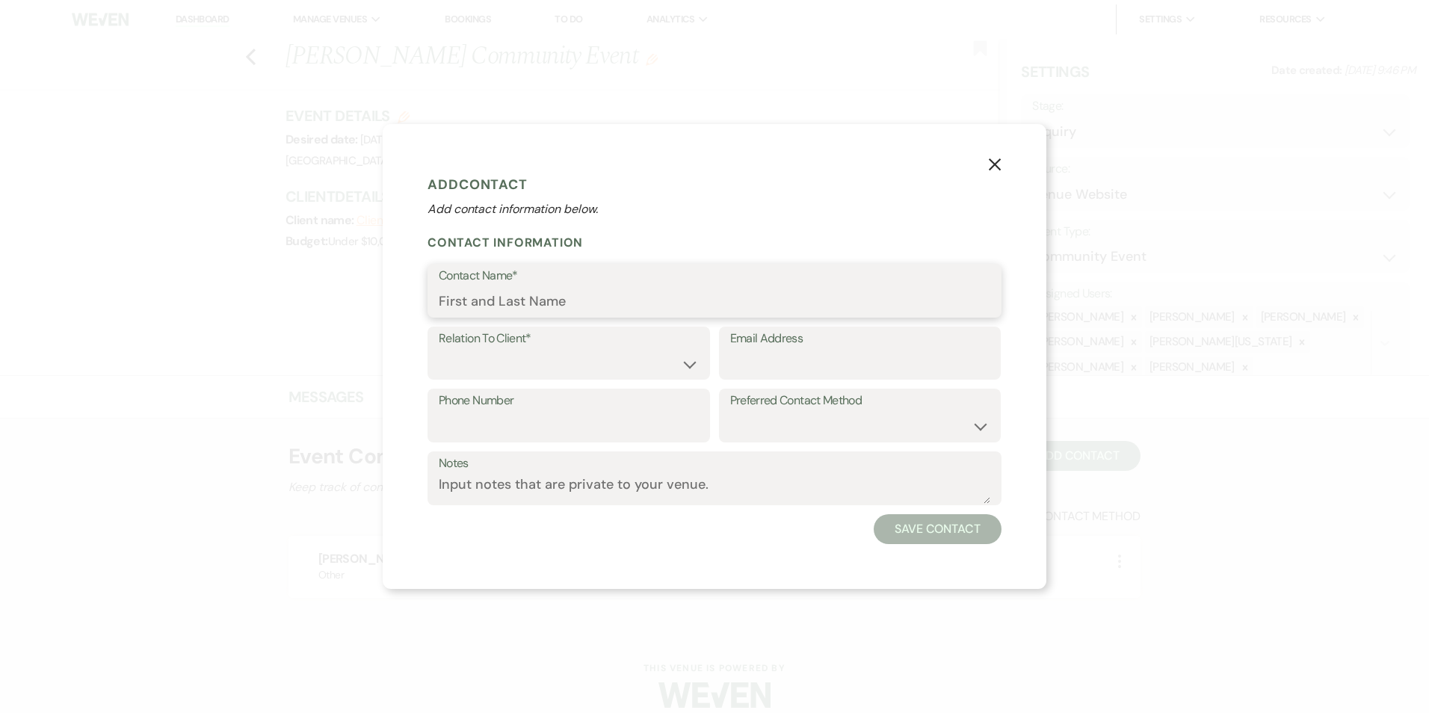
click at [600, 290] on input "Contact Name*" at bounding box center [715, 301] width 552 height 29
type input "[PERSON_NAME]"
click at [557, 348] on label "Relation To Client*" at bounding box center [569, 339] width 260 height 22
click at [557, 360] on select "Client Event Planner Parent of Client Family Member Friend Other" at bounding box center [569, 363] width 260 height 29
select select "1"
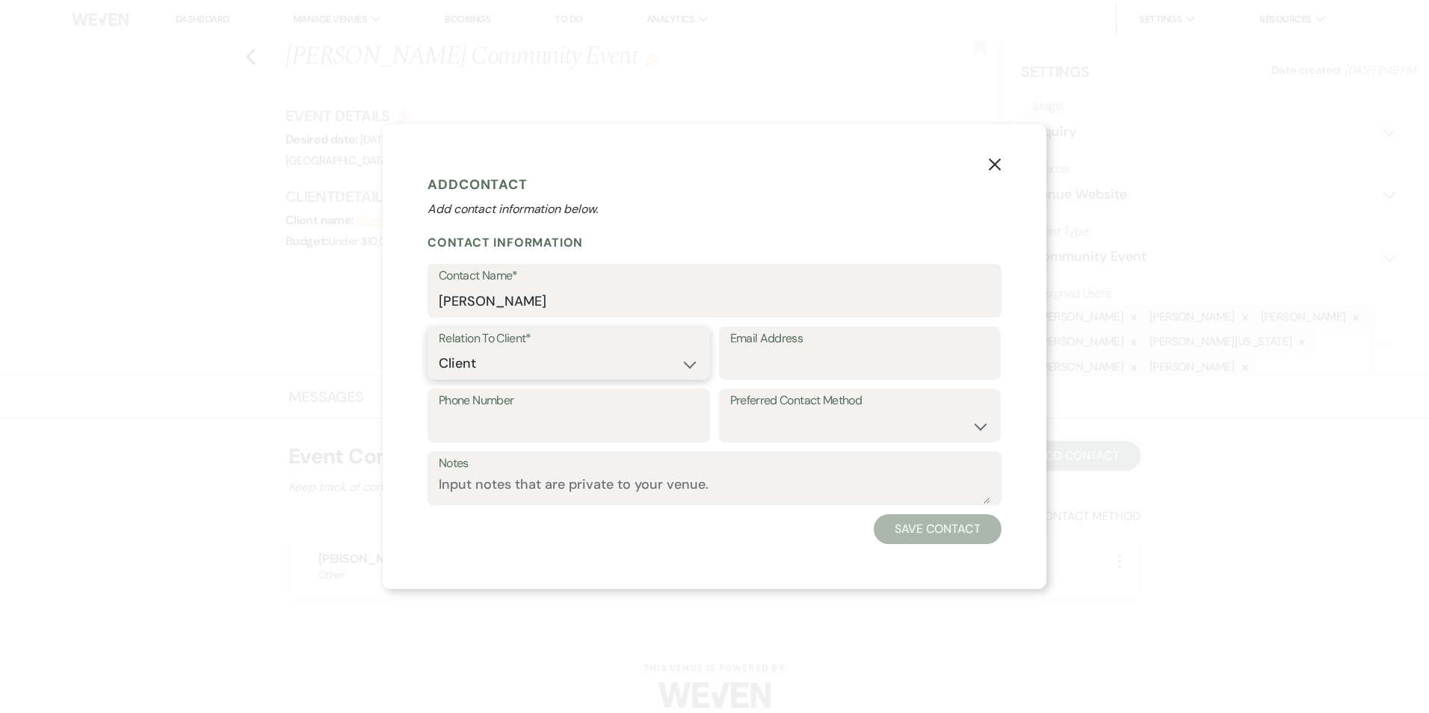
click at [439, 349] on select "Client Event Planner Parent of Client Family Member Friend Other" at bounding box center [569, 363] width 260 height 29
click at [794, 371] on input "Email Address" at bounding box center [860, 363] width 260 height 29
type input "[EMAIL_ADDRESS][DOMAIN_NAME]"
click at [611, 432] on input "Phone Number" at bounding box center [569, 426] width 260 height 29
click at [785, 422] on select "Email Phone Text" at bounding box center [860, 426] width 260 height 29
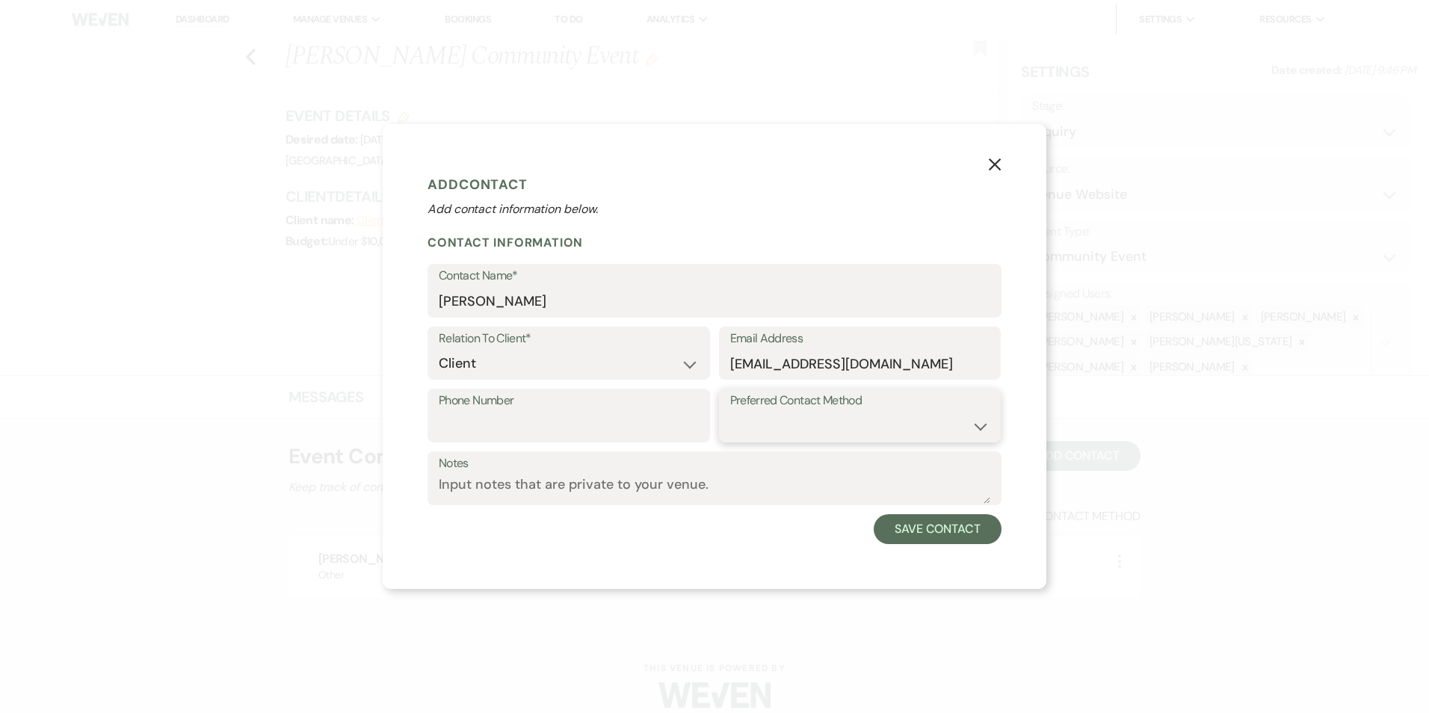
select select "email"
click at [730, 412] on select "Email Phone Text" at bounding box center [860, 426] width 260 height 29
click at [905, 531] on button "Save Contact" at bounding box center [938, 529] width 128 height 30
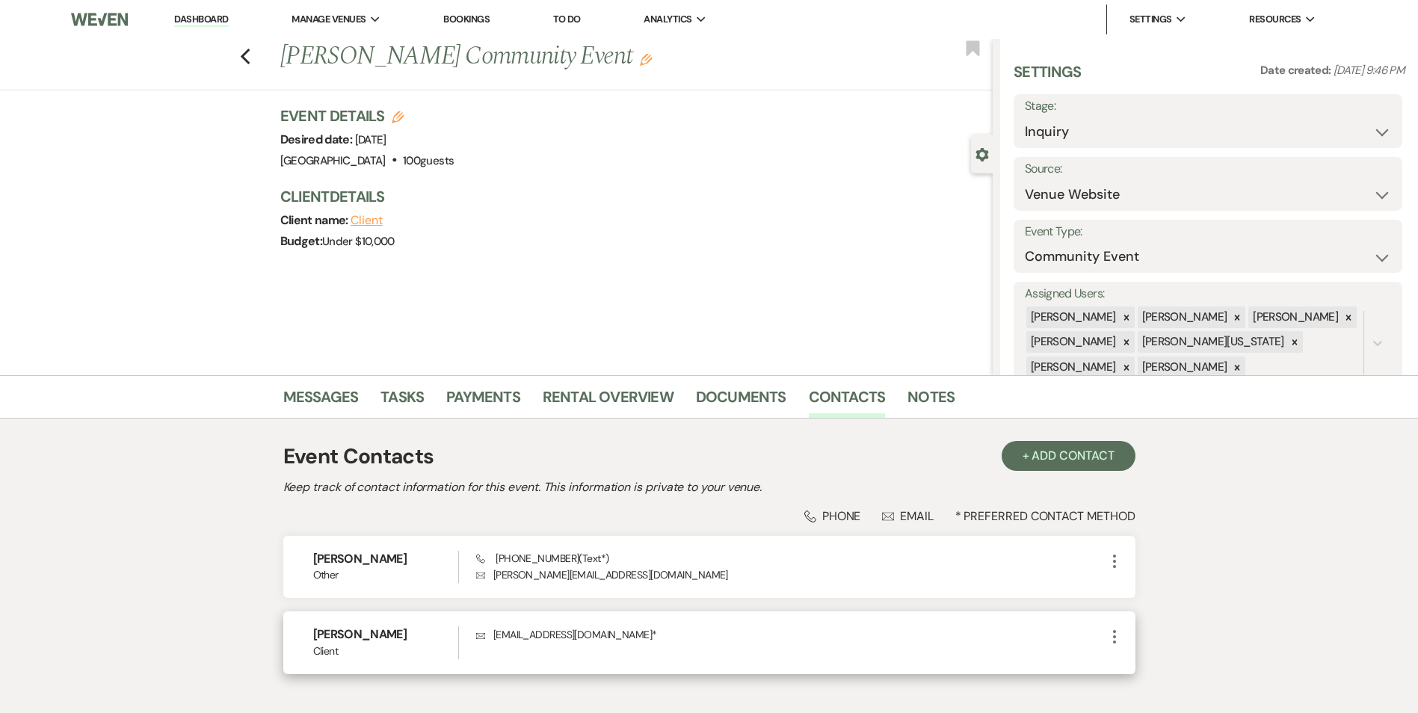
click at [596, 637] on p "Envelope [EMAIL_ADDRESS][DOMAIN_NAME] *" at bounding box center [790, 634] width 629 height 16
click at [1121, 635] on icon "More" at bounding box center [1114, 637] width 18 height 18
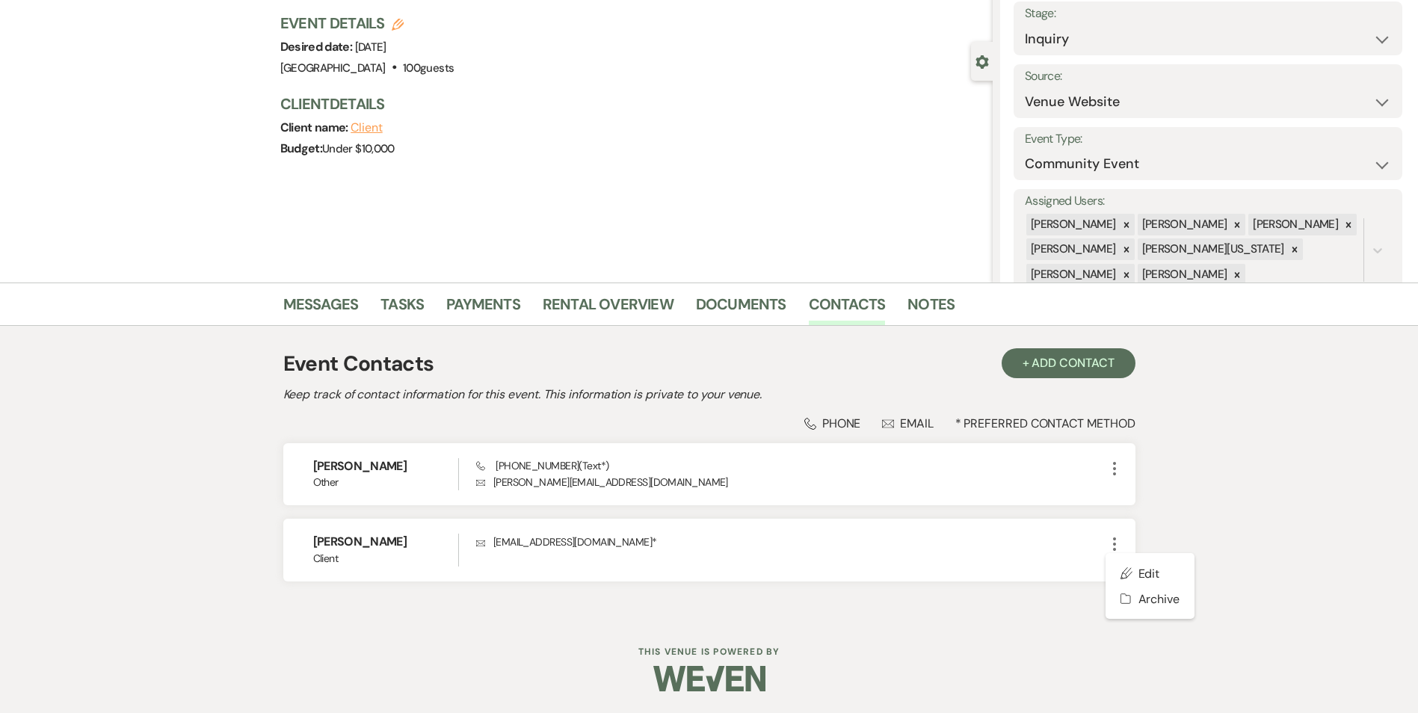
scroll to position [93, 0]
click at [667, 552] on div "Envelope [EMAIL_ADDRESS][DOMAIN_NAME] *" at bounding box center [790, 549] width 629 height 32
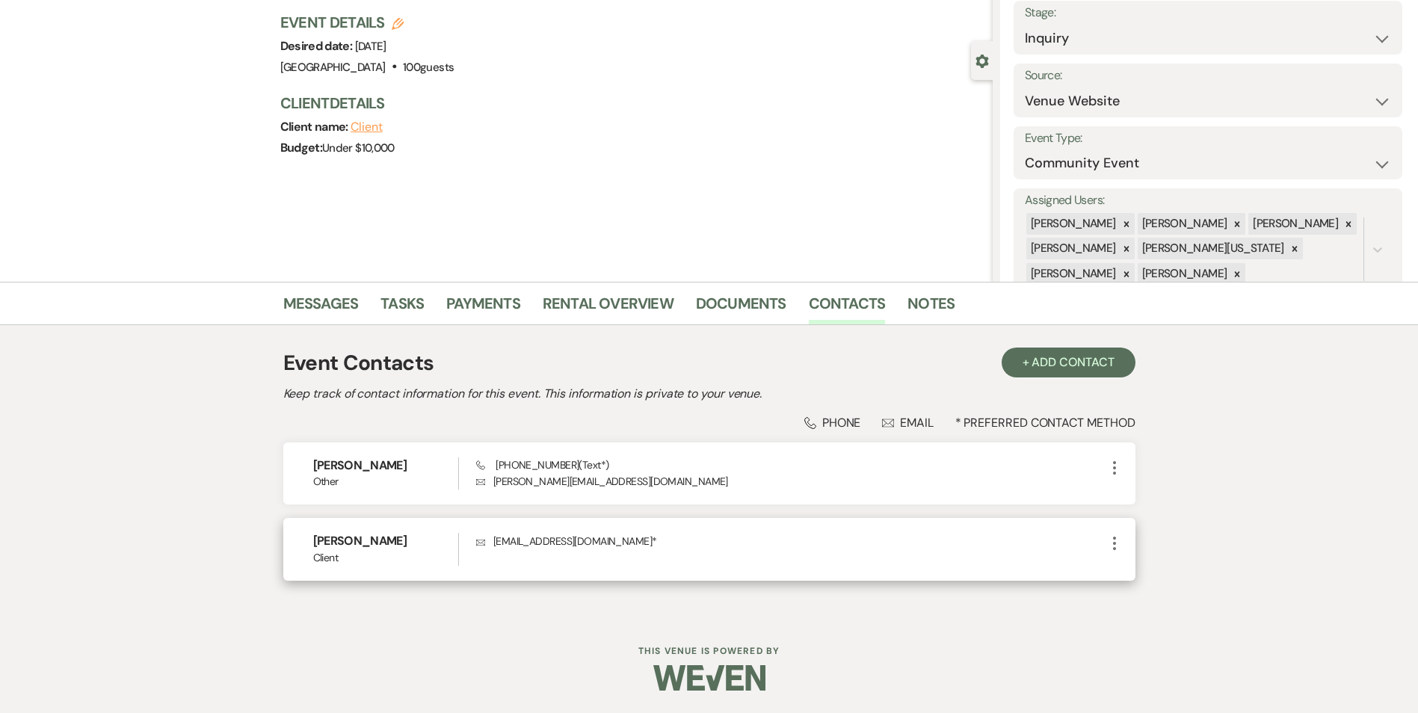
click at [667, 552] on div "Envelope [EMAIL_ADDRESS][DOMAIN_NAME] *" at bounding box center [790, 549] width 629 height 32
click at [1111, 546] on icon "More" at bounding box center [1114, 543] width 18 height 18
click at [1137, 567] on button "Pencil Edit" at bounding box center [1149, 572] width 89 height 25
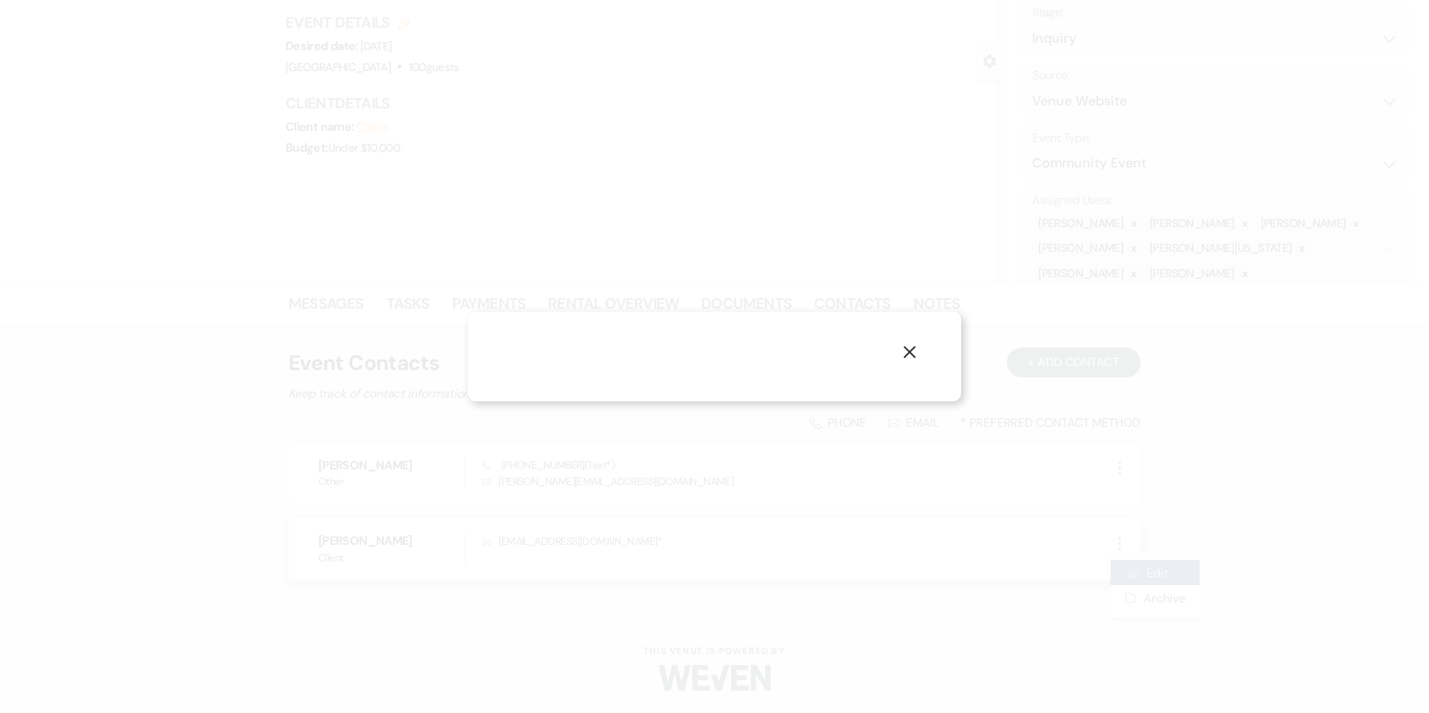
select select "1"
select select "email"
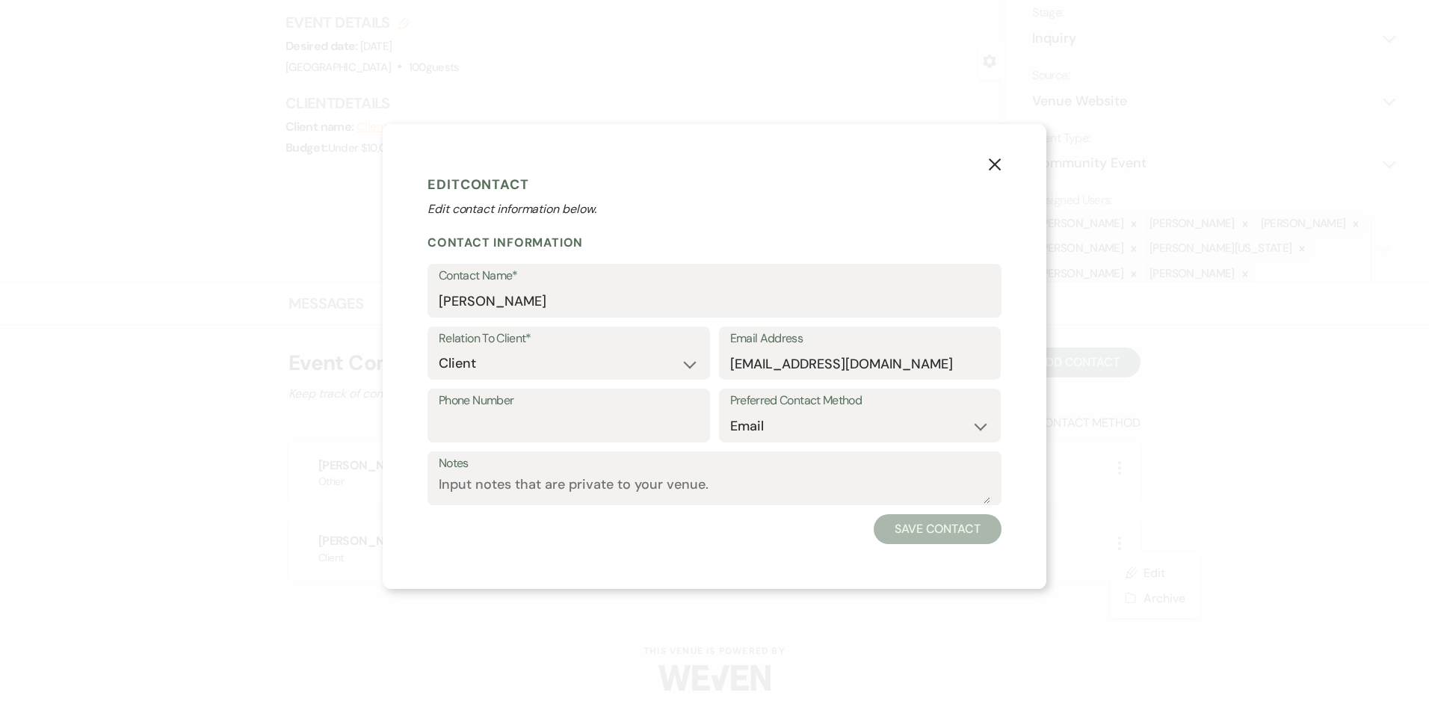
click at [1000, 173] on button "X" at bounding box center [995, 164] width 22 height 26
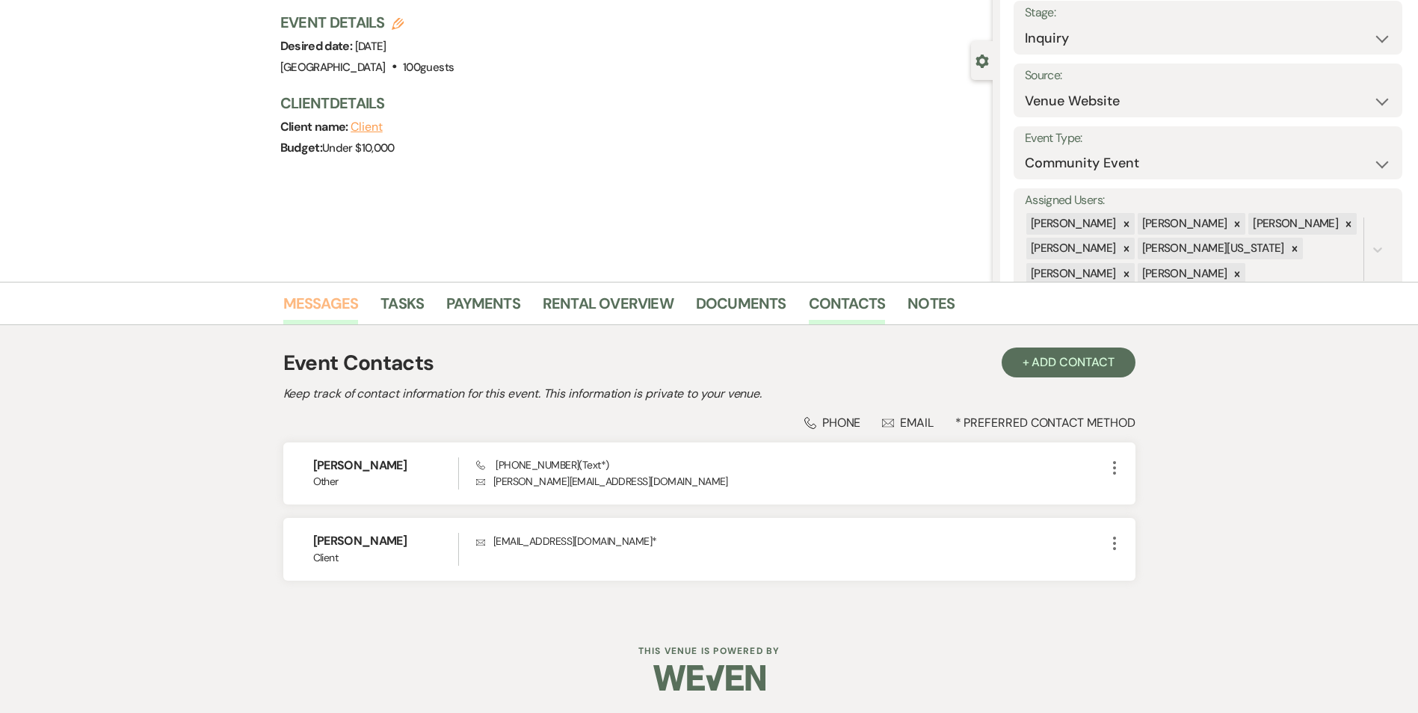
click at [356, 299] on link "Messages" at bounding box center [320, 308] width 75 height 33
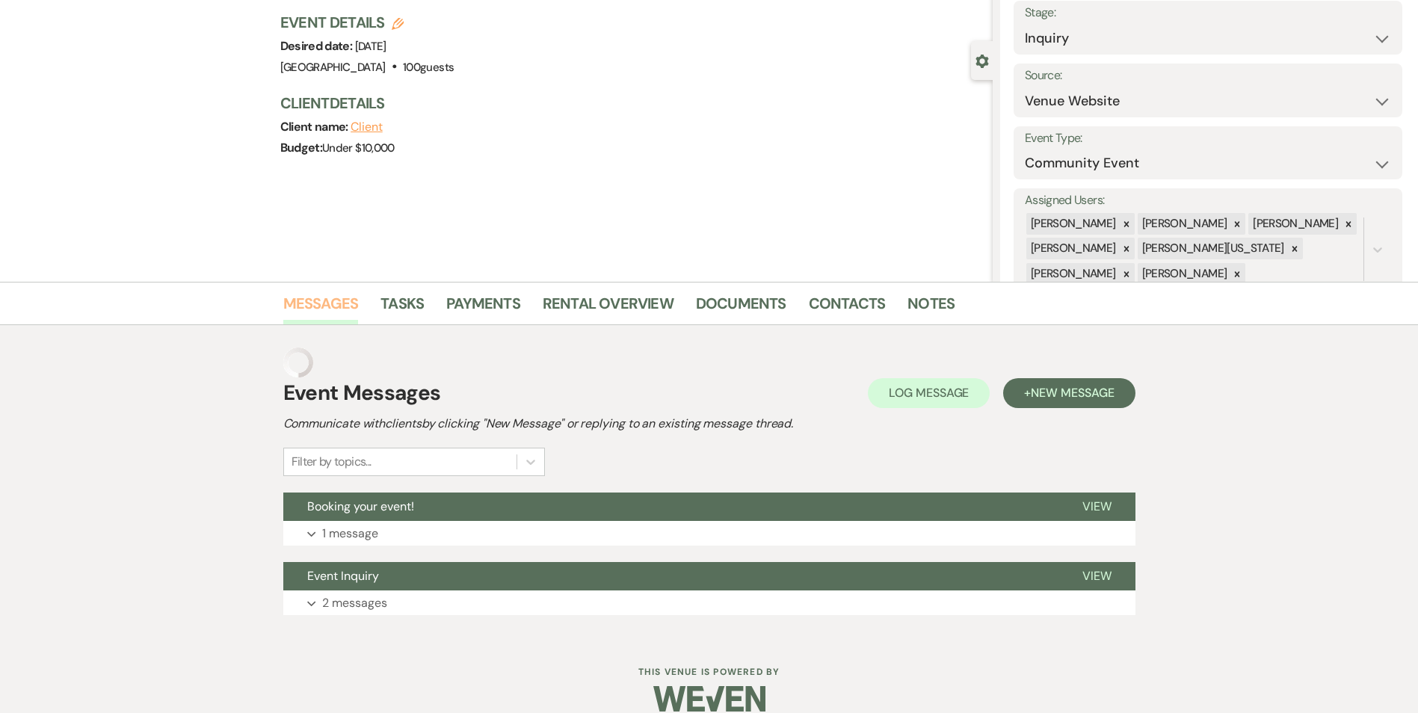
scroll to position [84, 0]
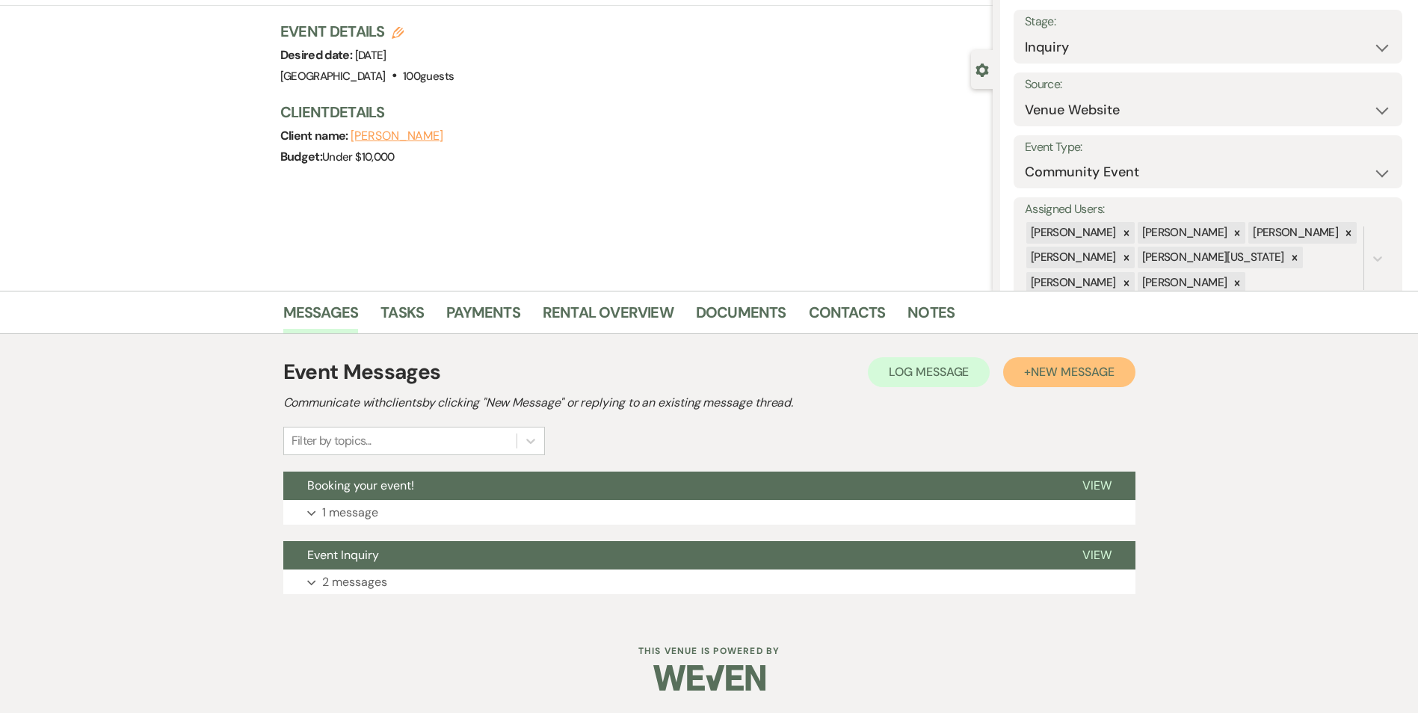
click at [1042, 380] on button "+ New Message" at bounding box center [1069, 372] width 132 height 30
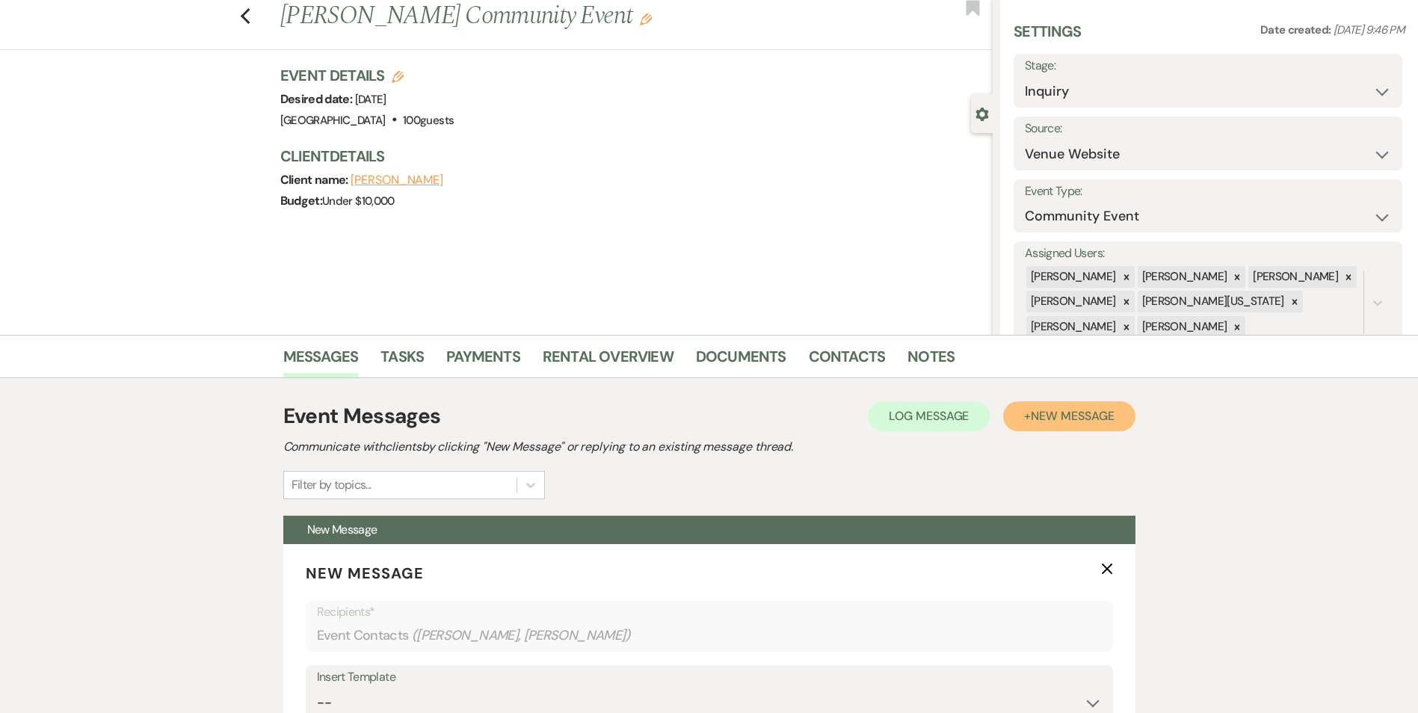
scroll to position [0, 0]
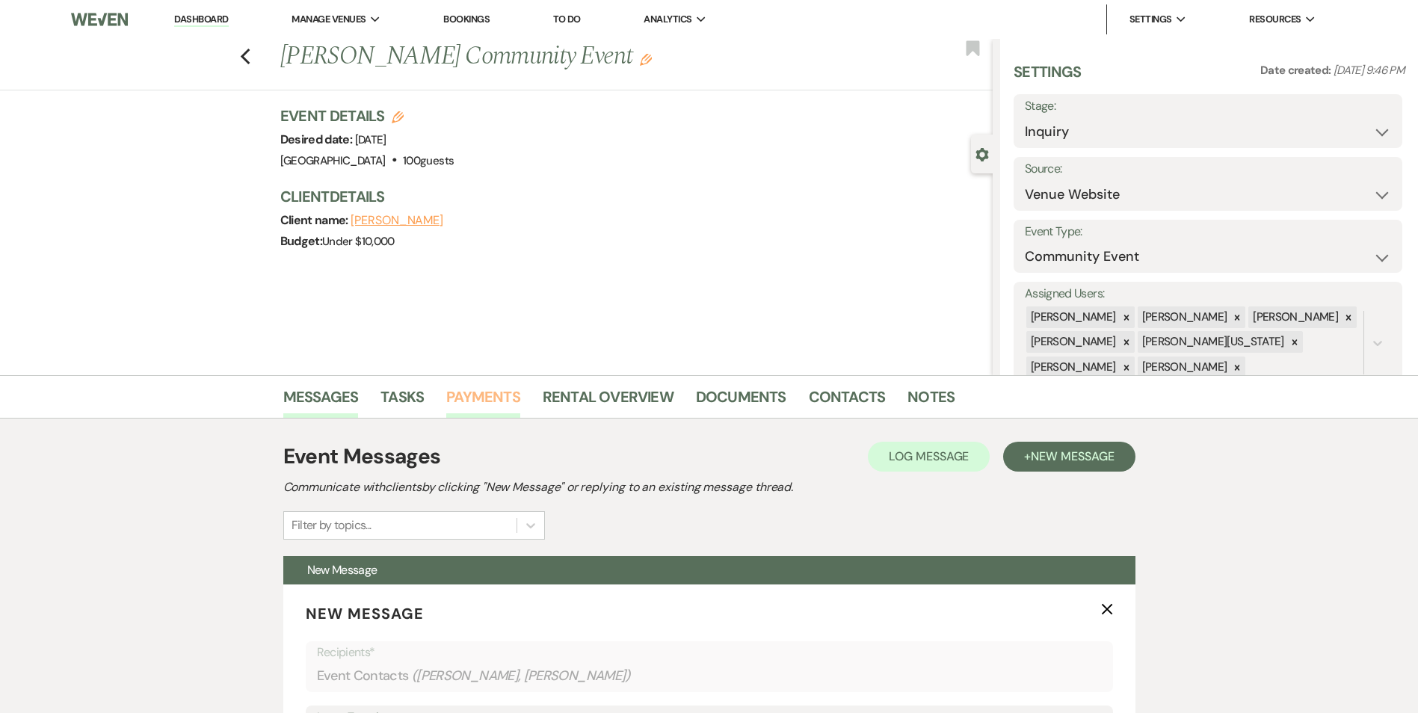
click at [475, 392] on link "Payments" at bounding box center [483, 401] width 74 height 33
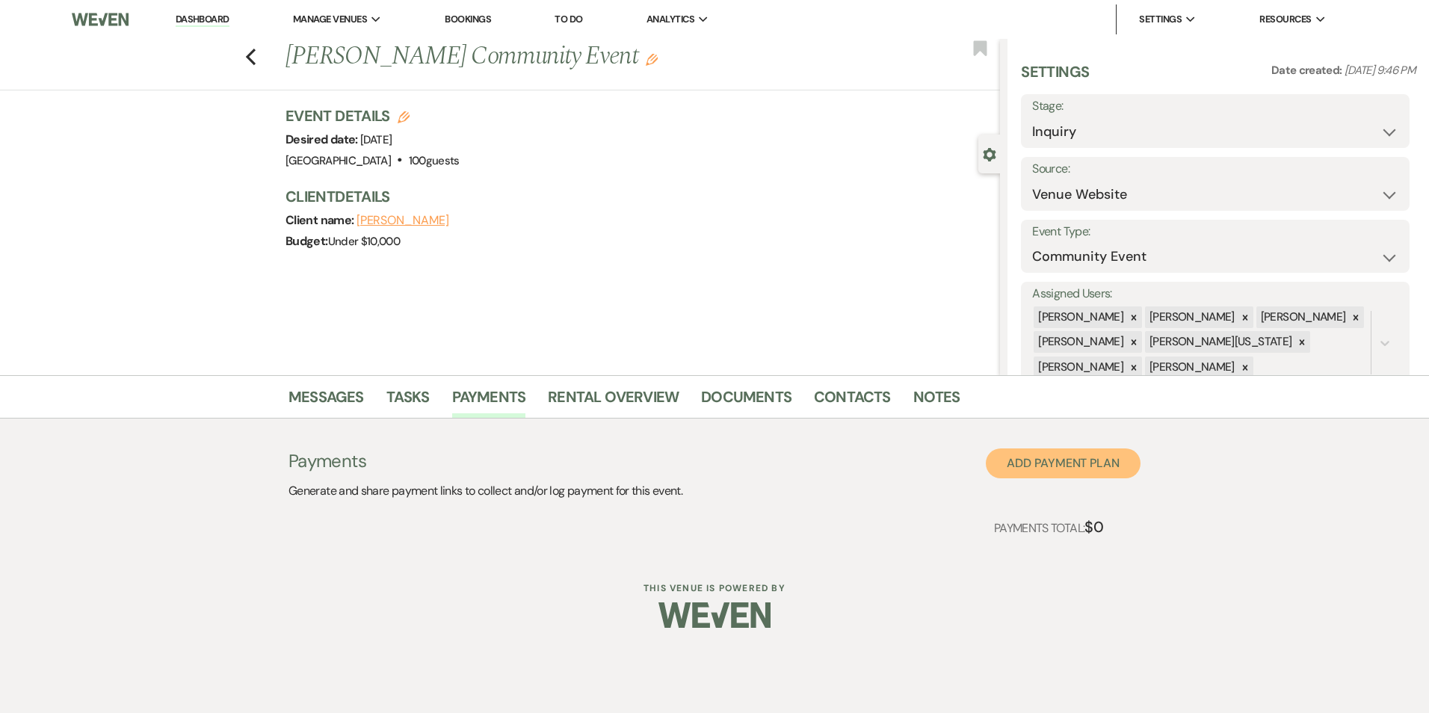
click at [1047, 459] on button "Add Payment Plan" at bounding box center [1063, 463] width 155 height 30
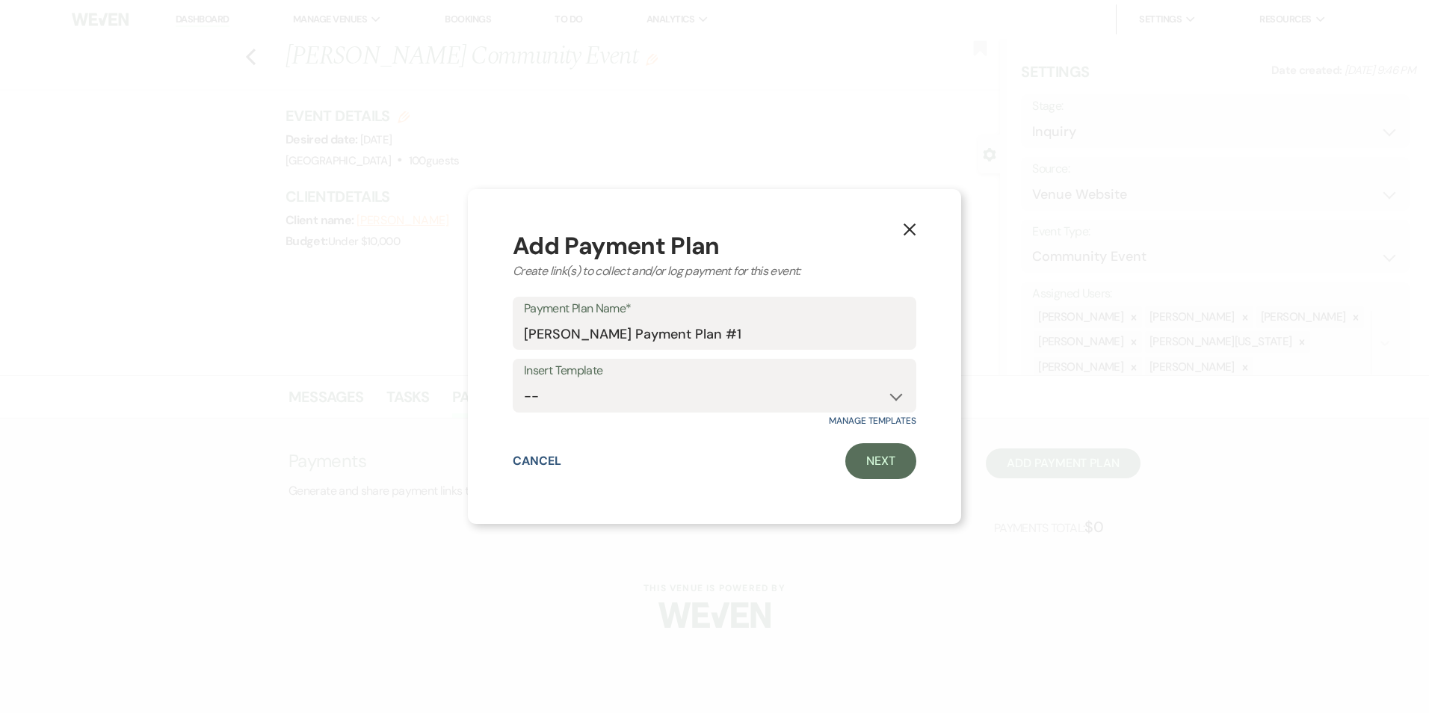
click at [792, 379] on label "Insert Template" at bounding box center [714, 371] width 381 height 22
click at [879, 445] on link "Next" at bounding box center [880, 461] width 71 height 36
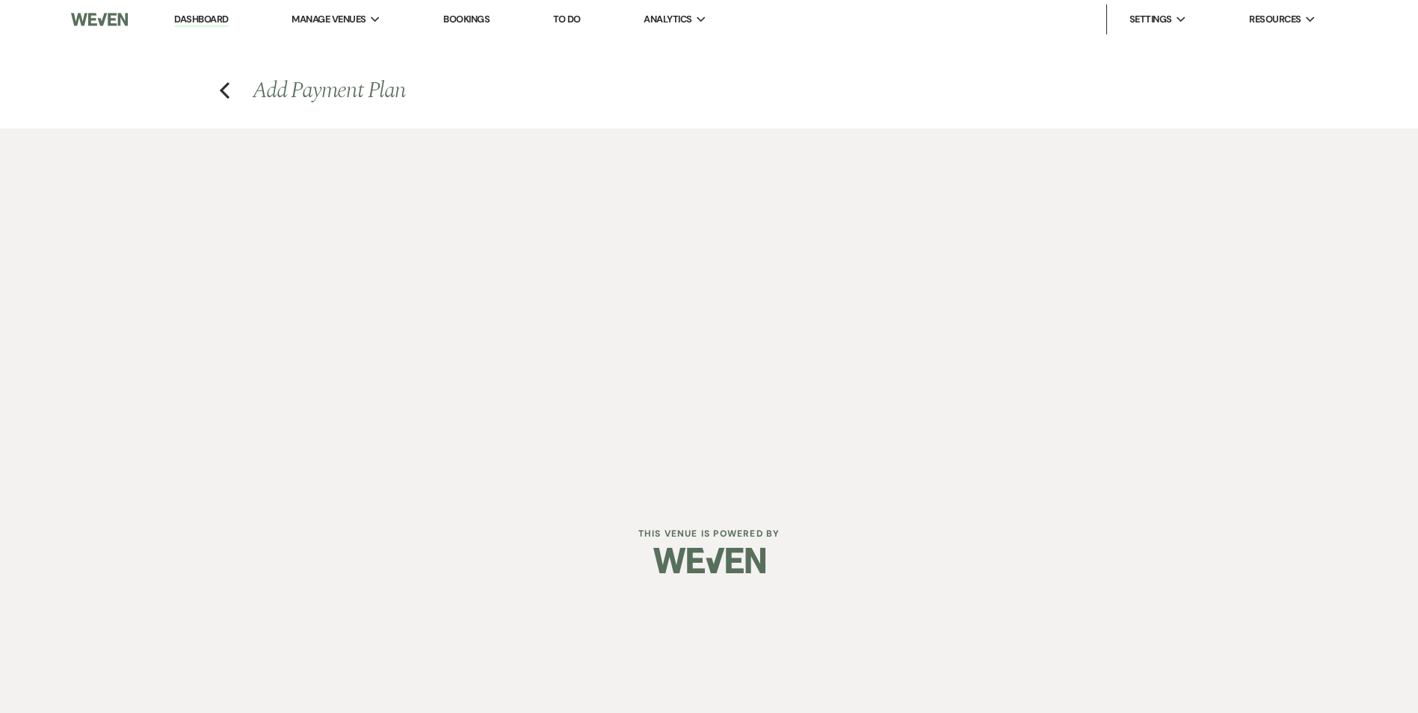
select select "2"
select select "percentage"
select select "false"
select select "client"
select select "weeks"
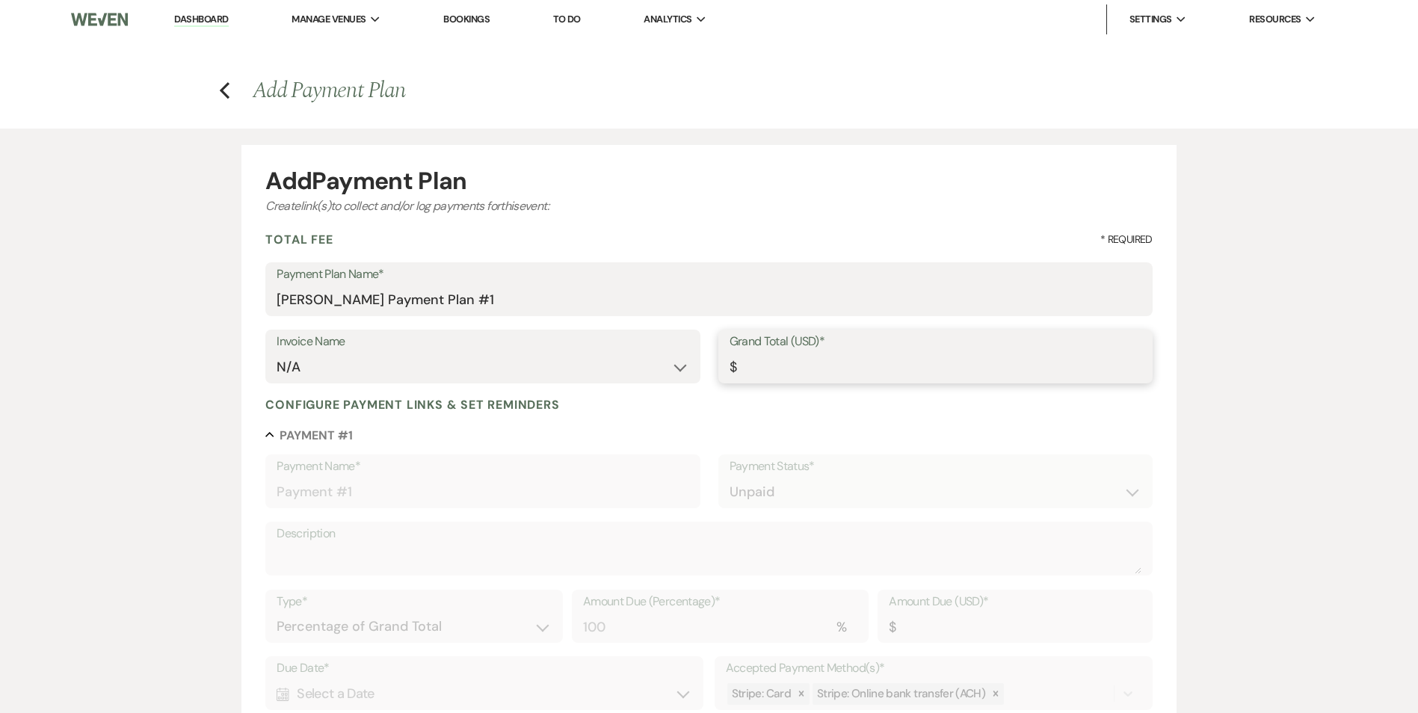
click at [748, 377] on input "Grand Total (USD)*" at bounding box center [936, 367] width 412 height 29
type input "1"
type input "1.00"
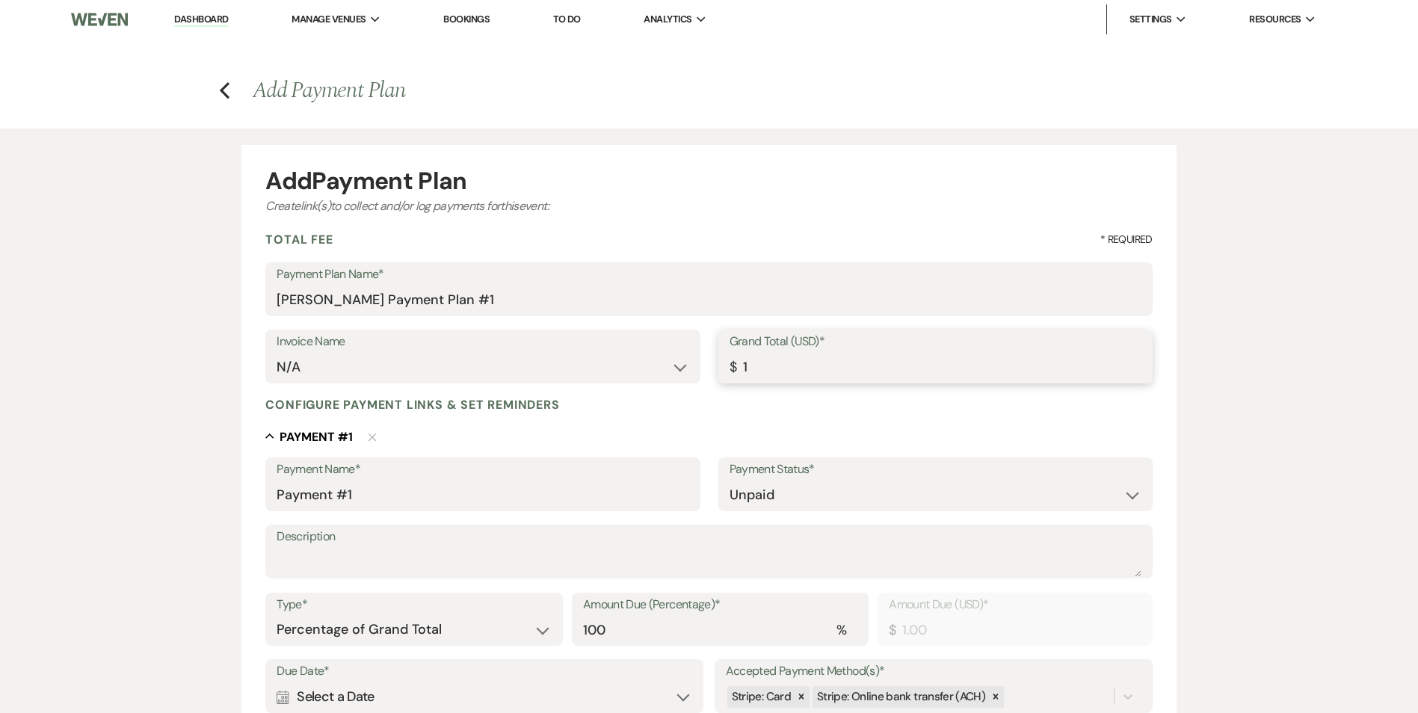
type input "15"
type input "15.00"
type input "150"
type input "150.00"
type input "1500"
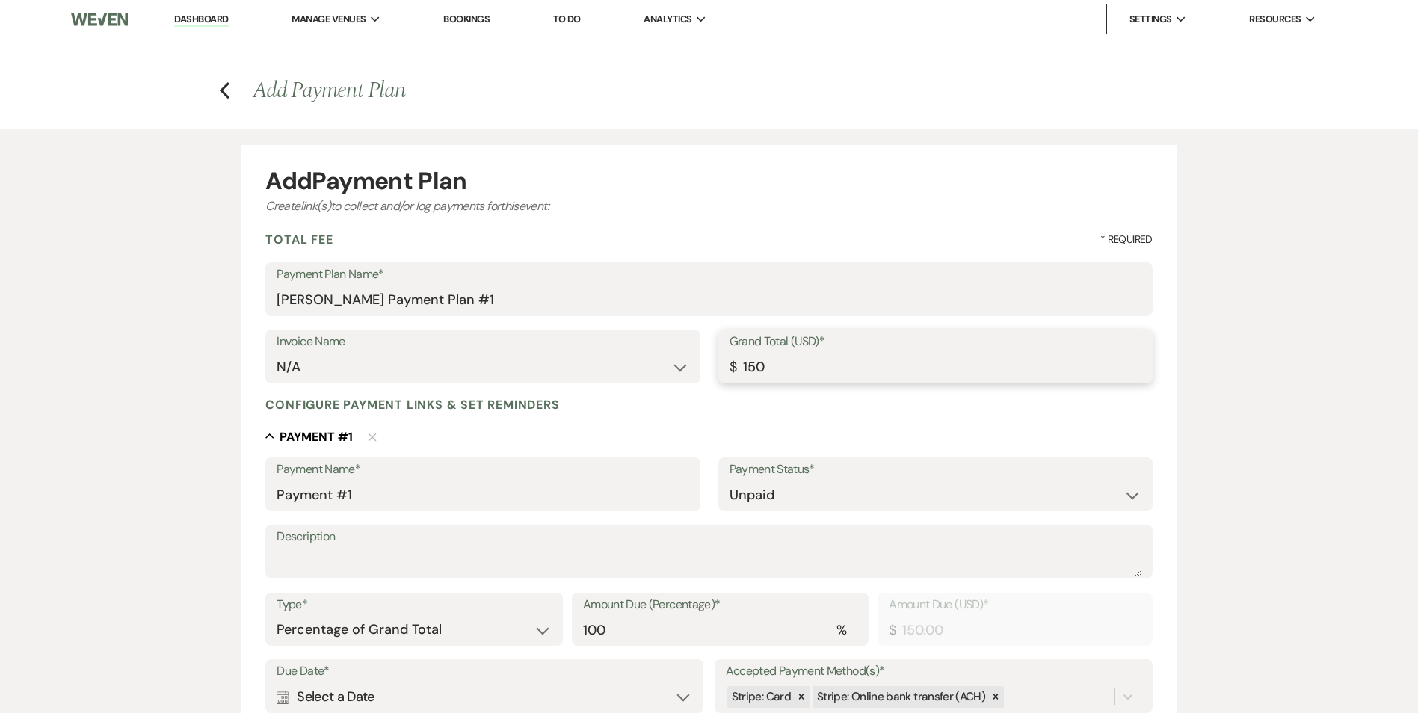
type input "1500.00"
click at [395, 293] on input "[PERSON_NAME] Payment Plan #1" at bounding box center [709, 300] width 864 height 29
click at [428, 297] on input "[PERSON_NAME] Payment Plan #1" at bounding box center [709, 300] width 864 height 29
drag, startPoint x: 397, startPoint y: 302, endPoint x: 486, endPoint y: 297, distance: 89.1
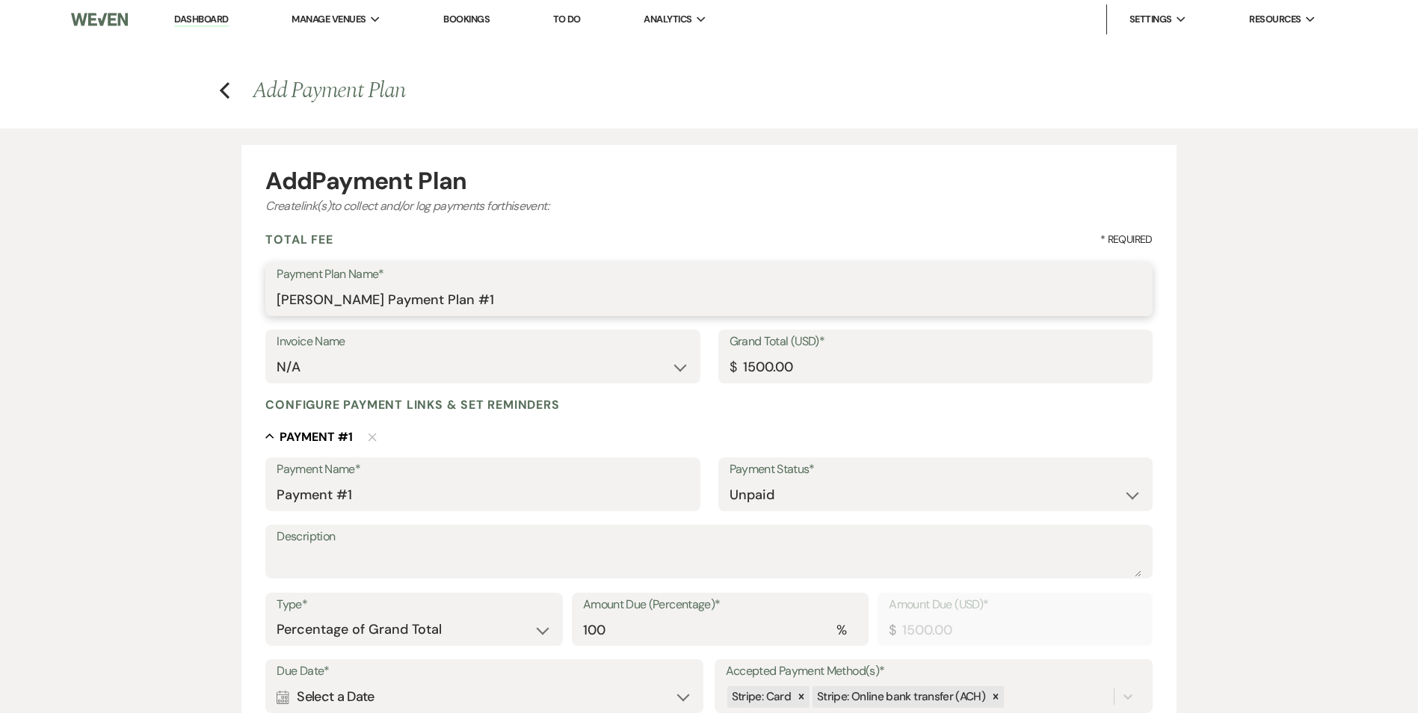
click at [486, 297] on input "[PERSON_NAME] Payment Plan #1" at bounding box center [709, 300] width 864 height 29
click at [401, 303] on input "[PERSON_NAME] Holding Depos #1" at bounding box center [709, 300] width 864 height 29
click at [490, 301] on input "[PERSON_NAME] Holding Depos #1" at bounding box center [709, 300] width 864 height 29
click at [544, 308] on input "[PERSON_NAME] Holding Deposit #1" at bounding box center [709, 300] width 864 height 29
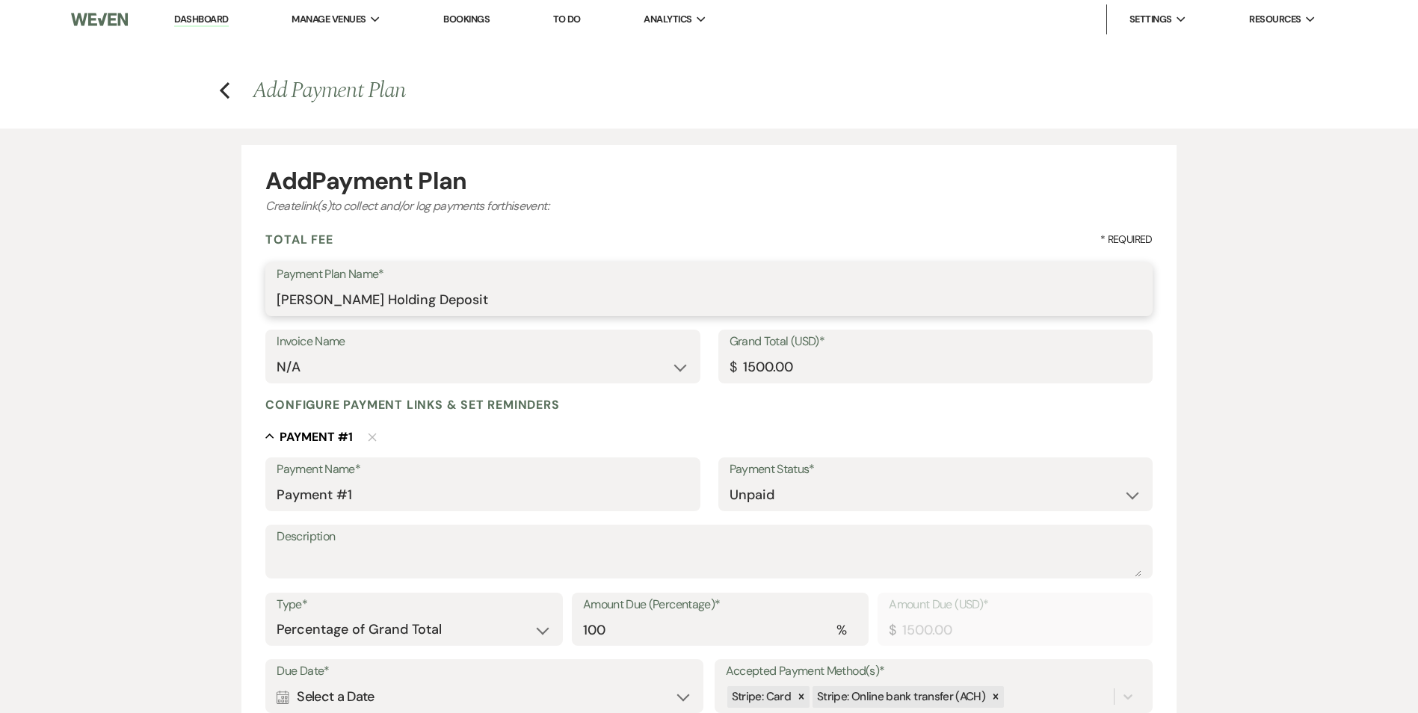
click at [412, 303] on input "[PERSON_NAME] Holding Deposit" at bounding box center [709, 300] width 864 height 29
drag, startPoint x: 402, startPoint y: 292, endPoint x: 514, endPoint y: 299, distance: 111.6
click at [514, 299] on input "[PERSON_NAME] Holding Deposit" at bounding box center [709, 300] width 864 height 29
type input "[PERSON_NAME] Payment #1"
click at [437, 369] on select "N/A" at bounding box center [483, 367] width 412 height 29
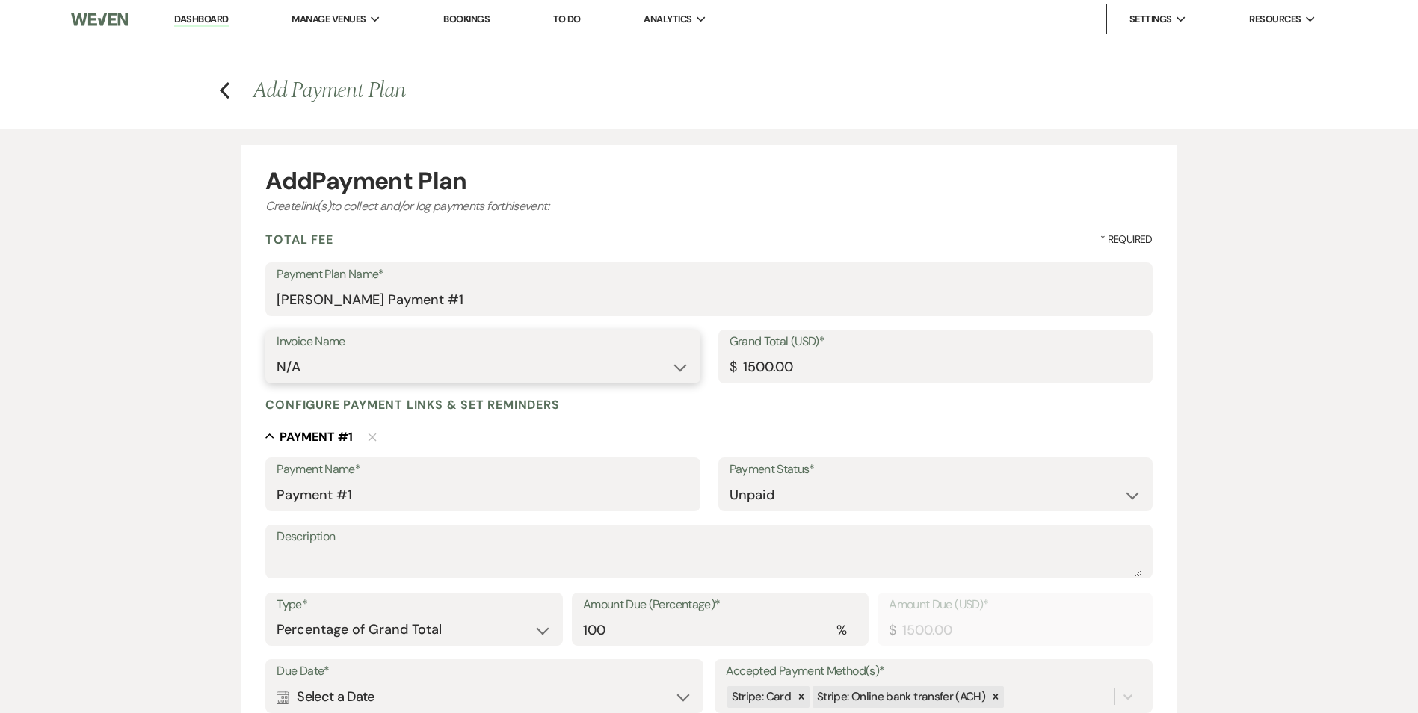
click at [437, 366] on select "N/A" at bounding box center [483, 367] width 412 height 29
click at [437, 461] on label "Payment Name*" at bounding box center [483, 470] width 412 height 22
click at [437, 481] on input "Payment #1" at bounding box center [483, 495] width 412 height 29
click at [434, 478] on label "Payment Name*" at bounding box center [483, 470] width 412 height 22
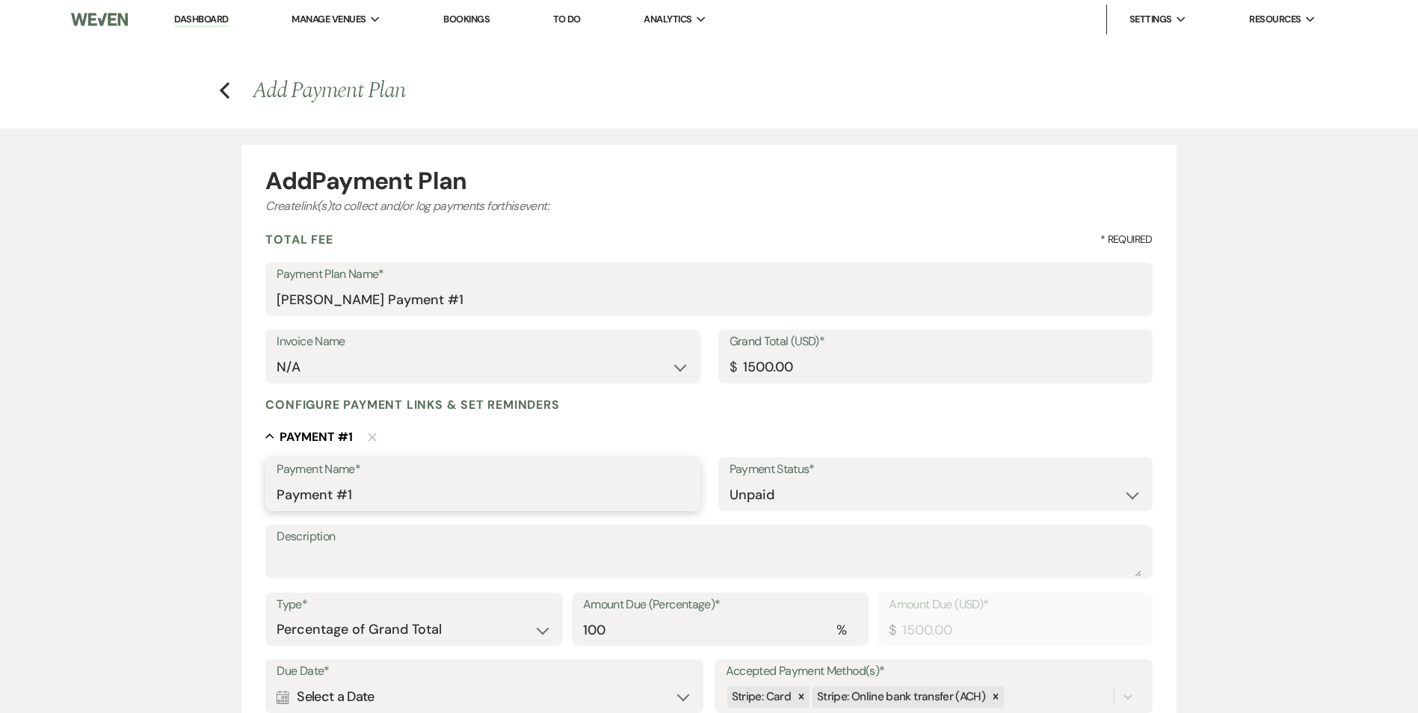
click at [434, 481] on input "Payment #1" at bounding box center [483, 495] width 412 height 29
click at [434, 478] on label "Payment Name*" at bounding box center [483, 470] width 412 height 22
click at [434, 481] on input "Payment #1" at bounding box center [483, 495] width 412 height 29
click at [434, 478] on label "Payment Name*" at bounding box center [483, 470] width 412 height 22
click at [434, 481] on input "Payment #1" at bounding box center [483, 495] width 412 height 29
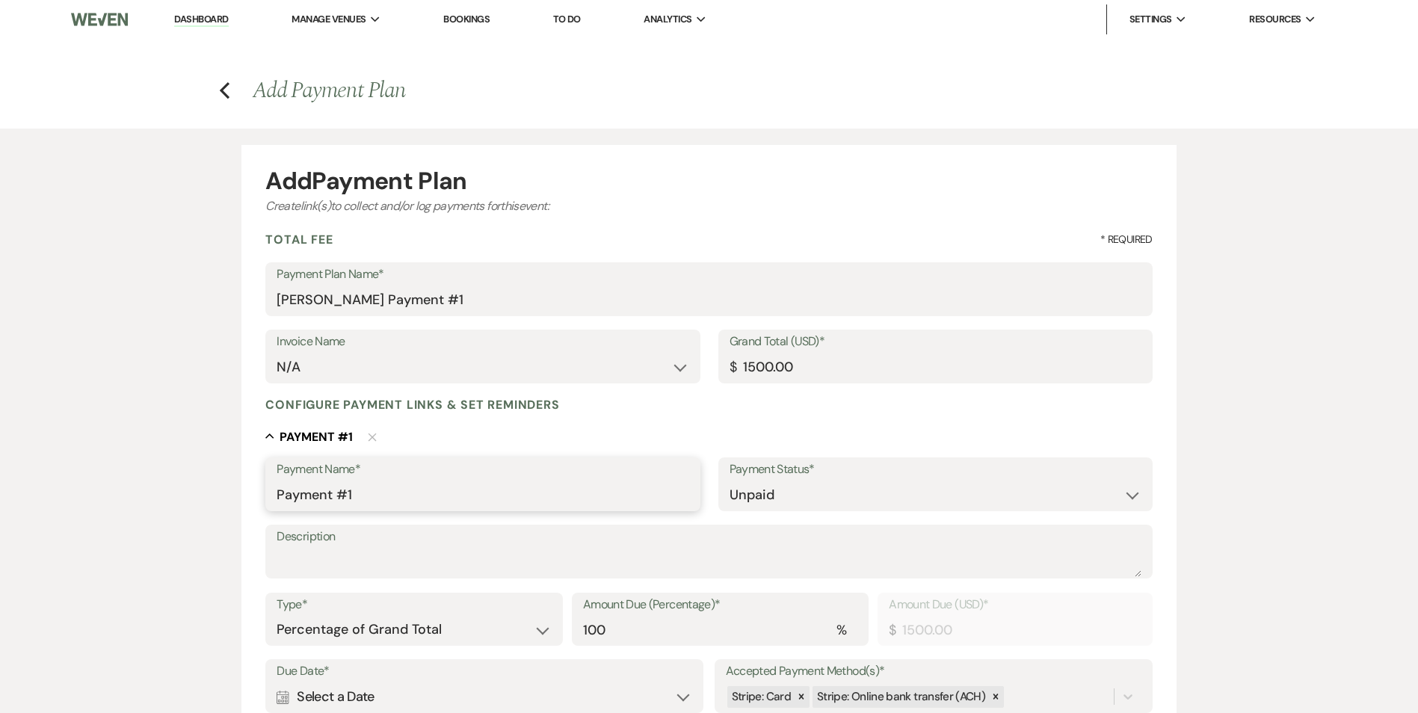
click at [432, 485] on input "Payment #1" at bounding box center [483, 495] width 412 height 29
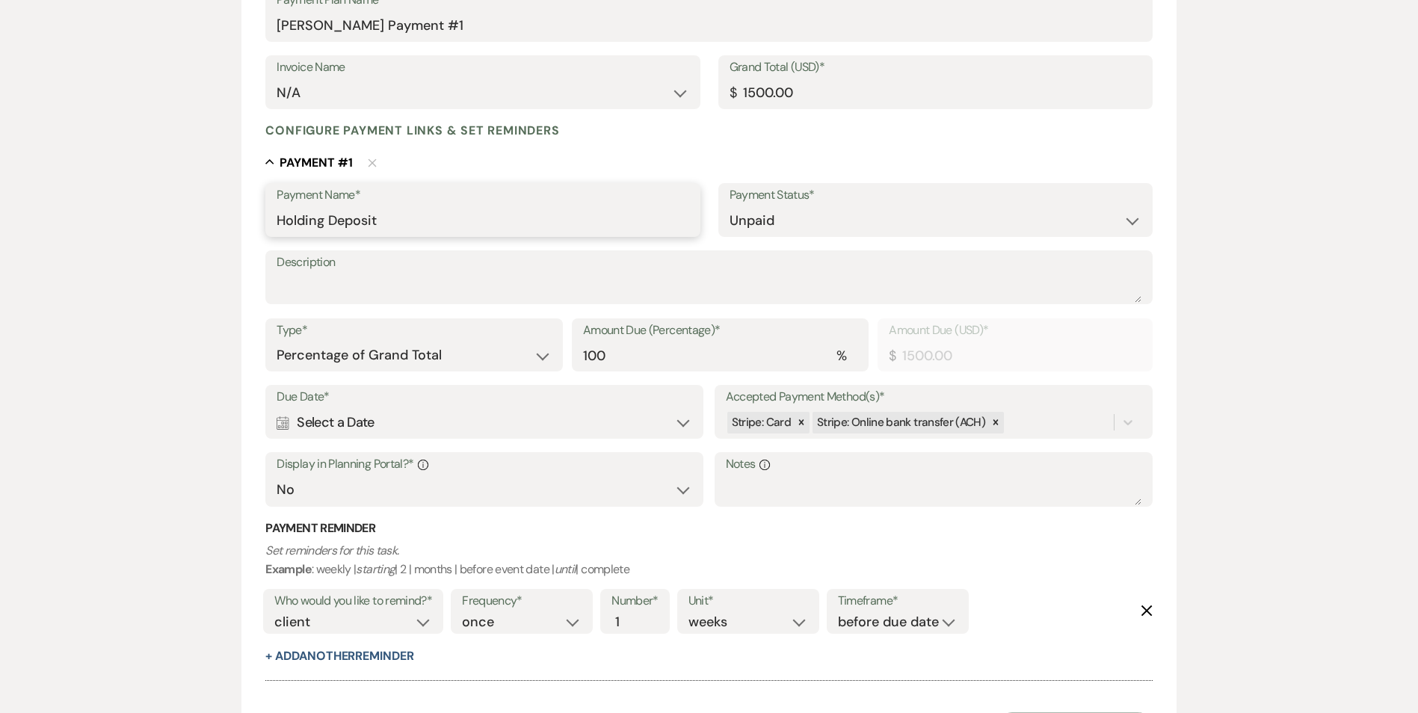
scroll to position [299, 0]
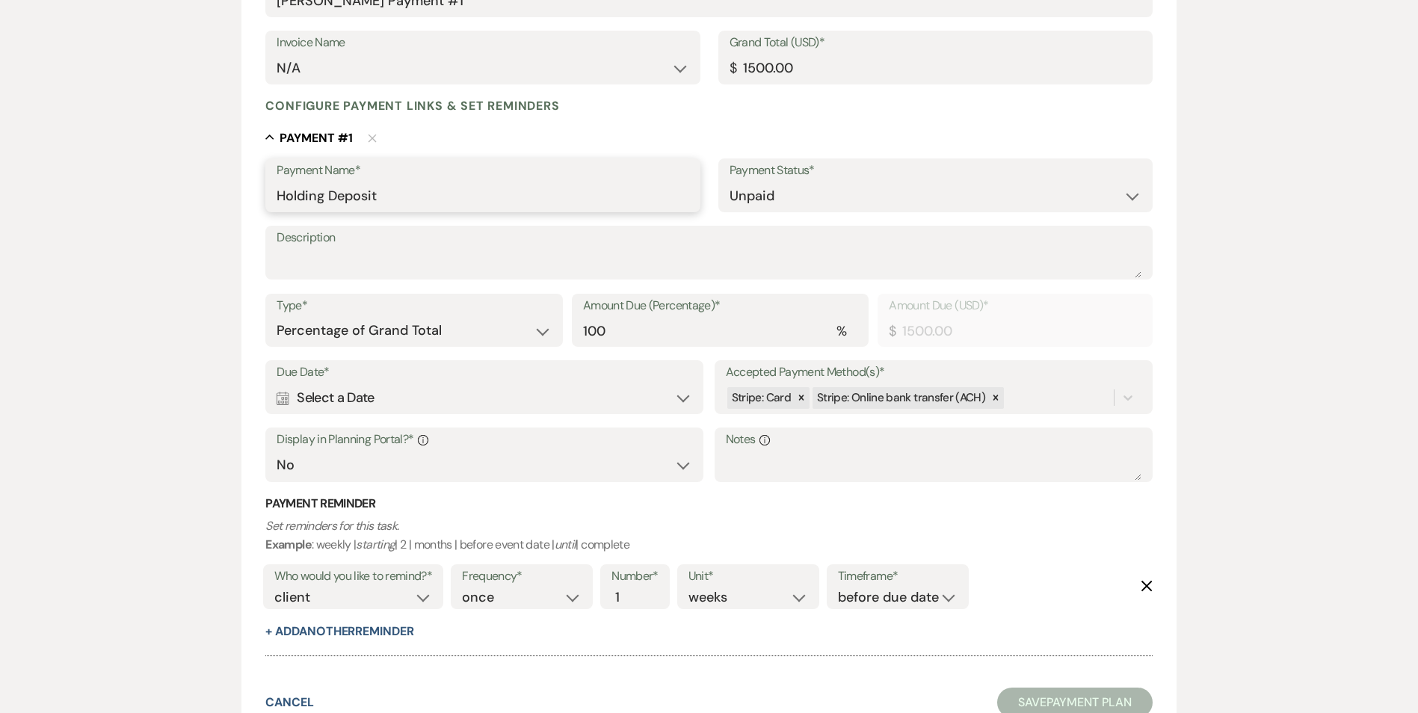
type input "Holding Deposit"
click at [593, 401] on div "Calendar Select a Date Expand" at bounding box center [485, 397] width 416 height 29
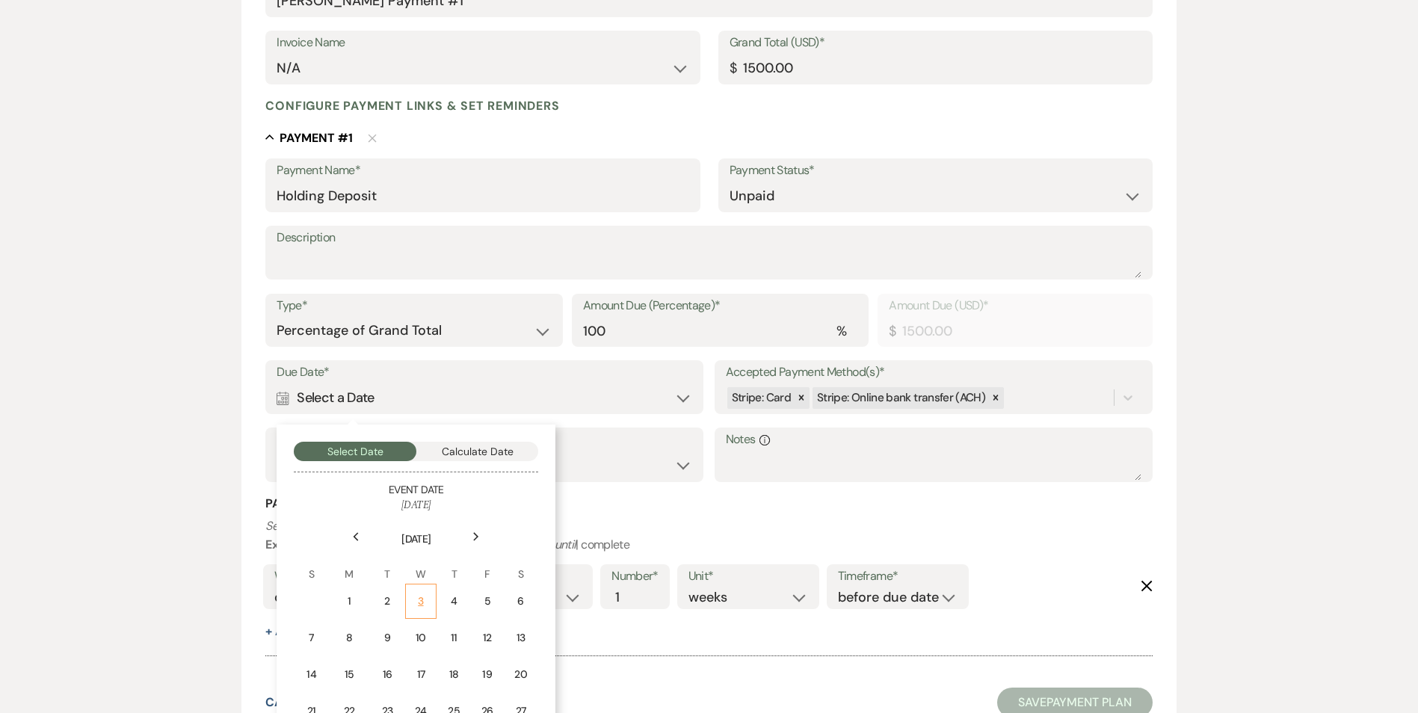
scroll to position [374, 0]
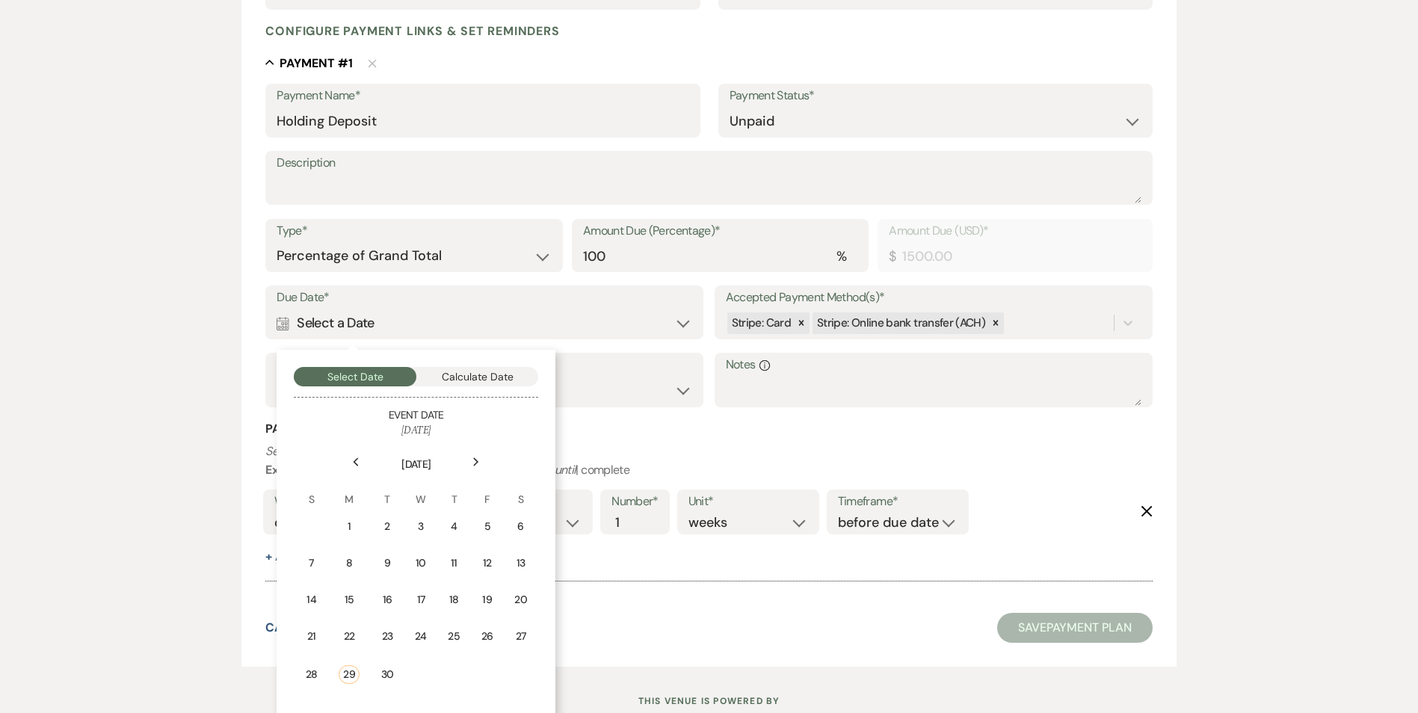
click at [396, 670] on td "30" at bounding box center [387, 675] width 32 height 38
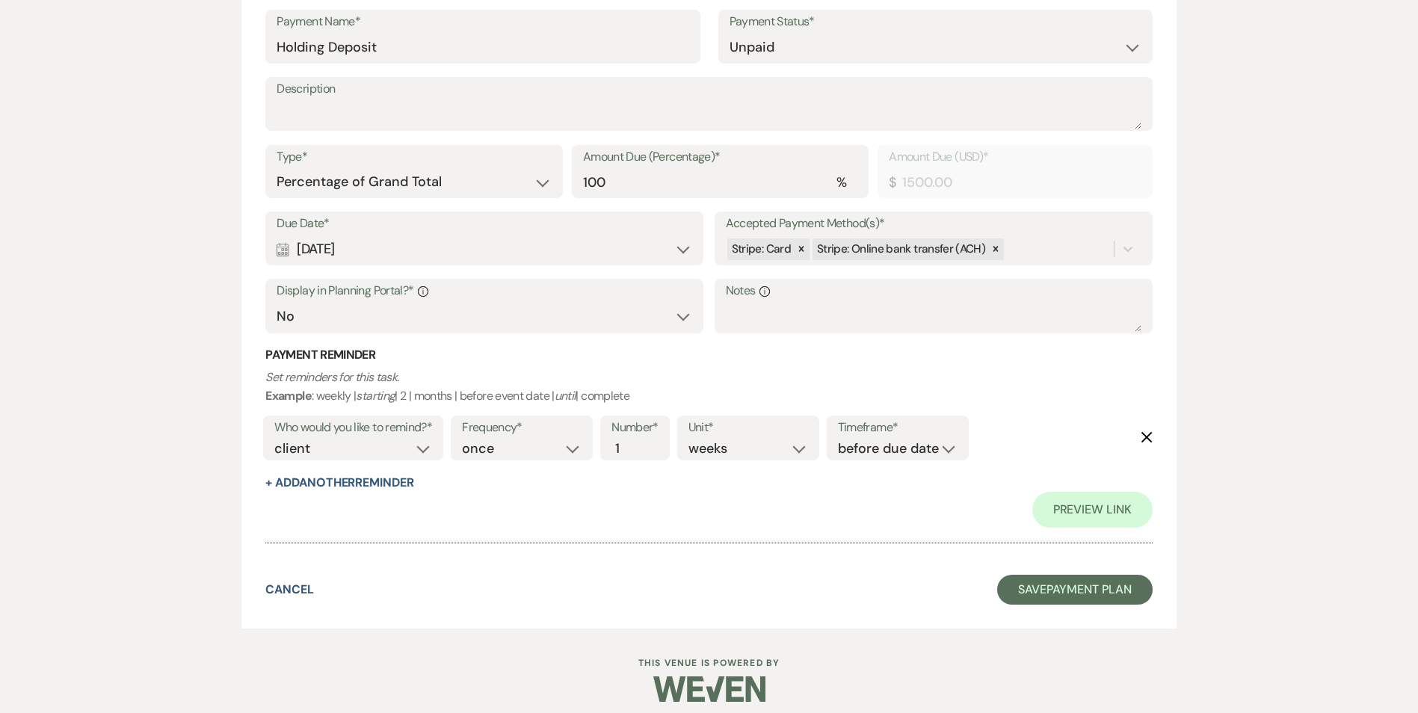
scroll to position [459, 0]
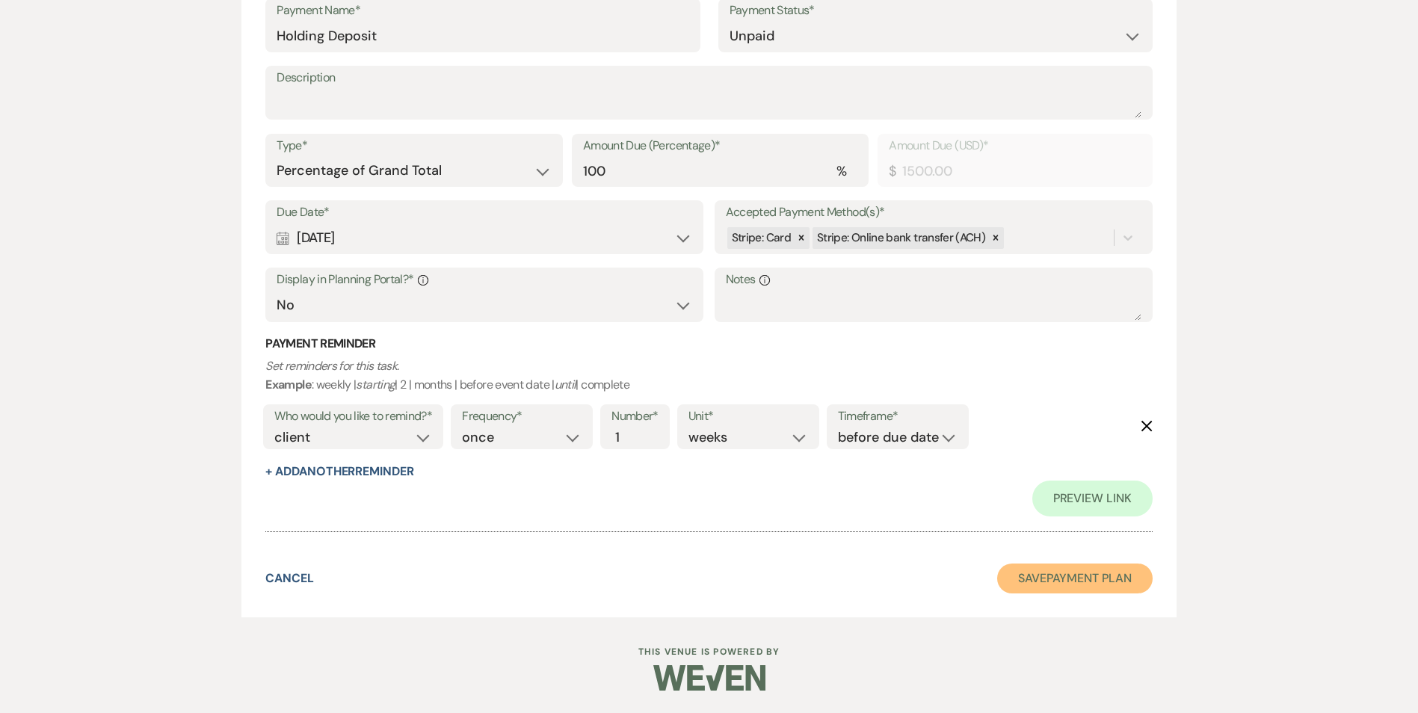
click at [1025, 573] on button "Save Payment Plan" at bounding box center [1074, 579] width 155 height 30
select select "5"
select select "7"
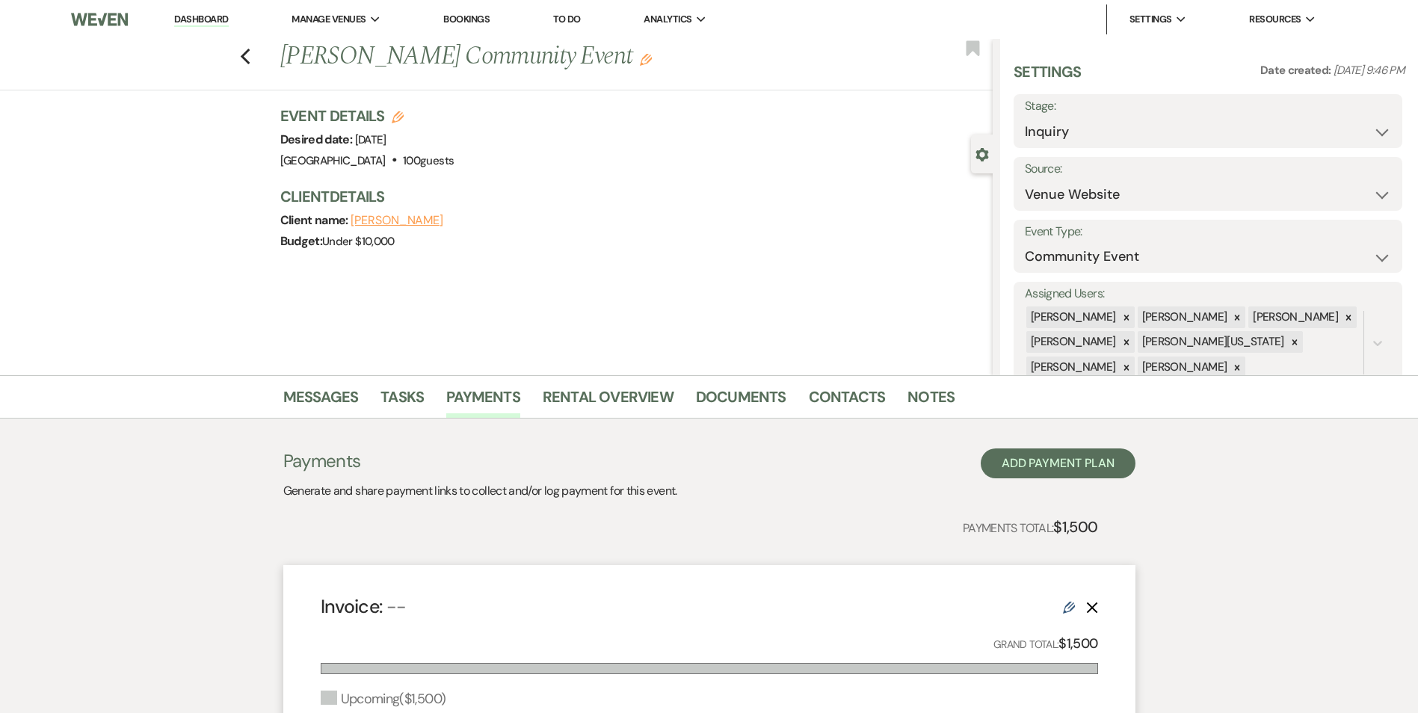
click at [640, 62] on icon "Edit" at bounding box center [646, 60] width 12 height 12
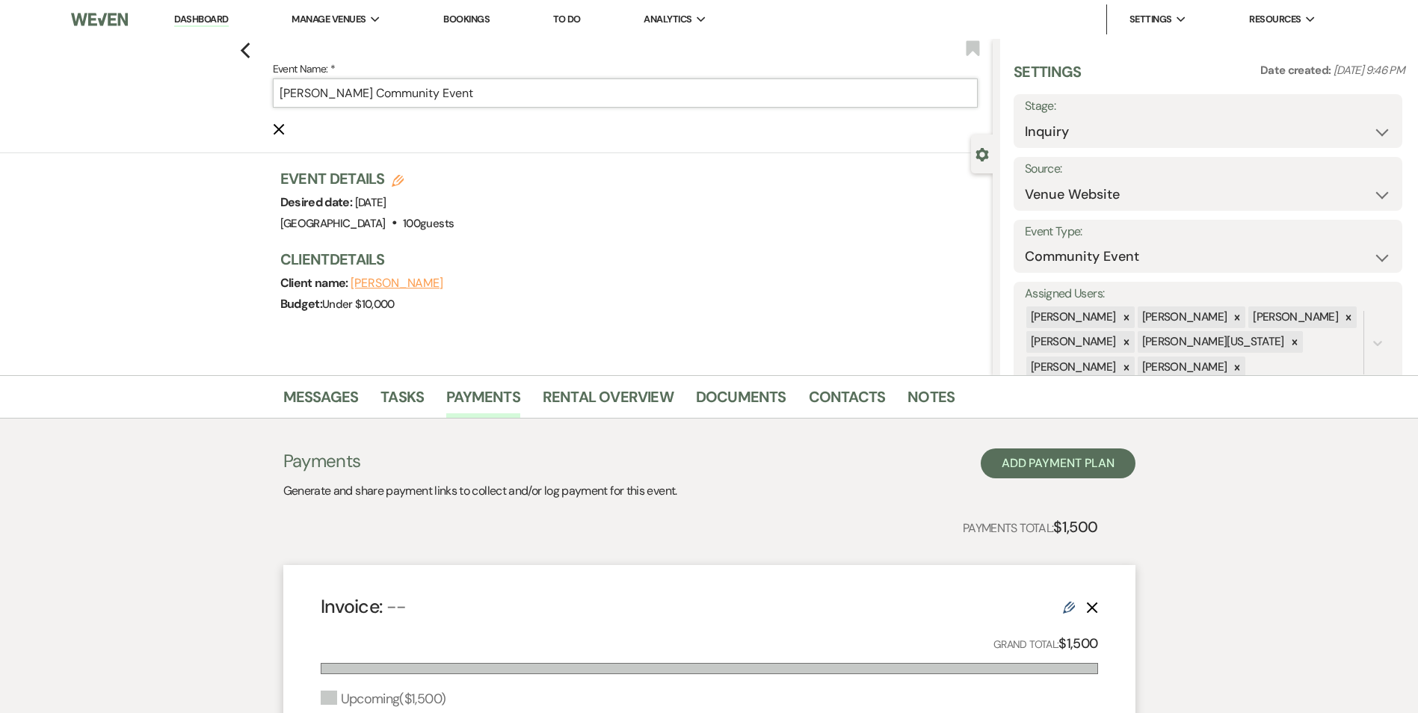
click at [283, 95] on input "[PERSON_NAME] Community Event" at bounding box center [625, 92] width 705 height 29
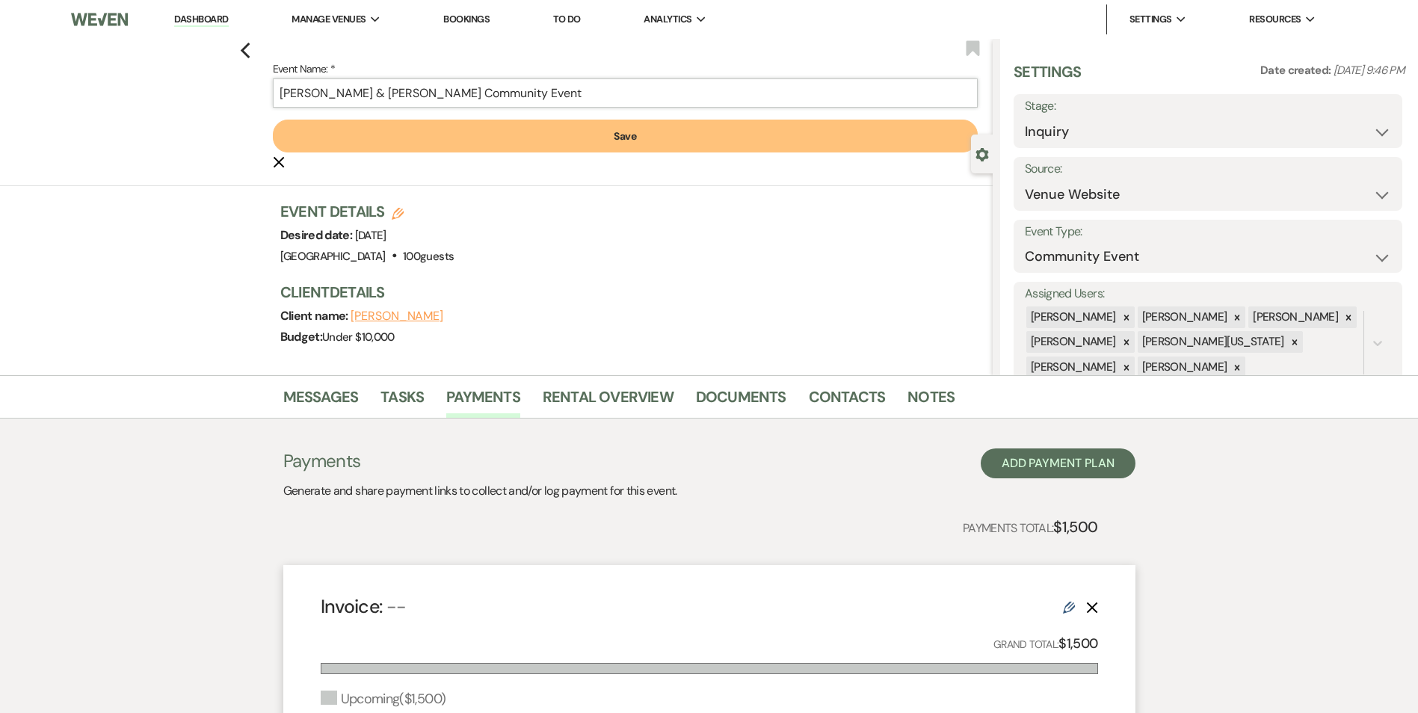
drag, startPoint x: 446, startPoint y: 94, endPoint x: 611, endPoint y: 96, distance: 164.5
click at [606, 96] on input "[PERSON_NAME] & [PERSON_NAME] Community Event" at bounding box center [625, 92] width 705 height 29
type input "[PERSON_NAME] & [PERSON_NAME] Christmas Party"
click at [357, 131] on button "Save" at bounding box center [625, 136] width 705 height 33
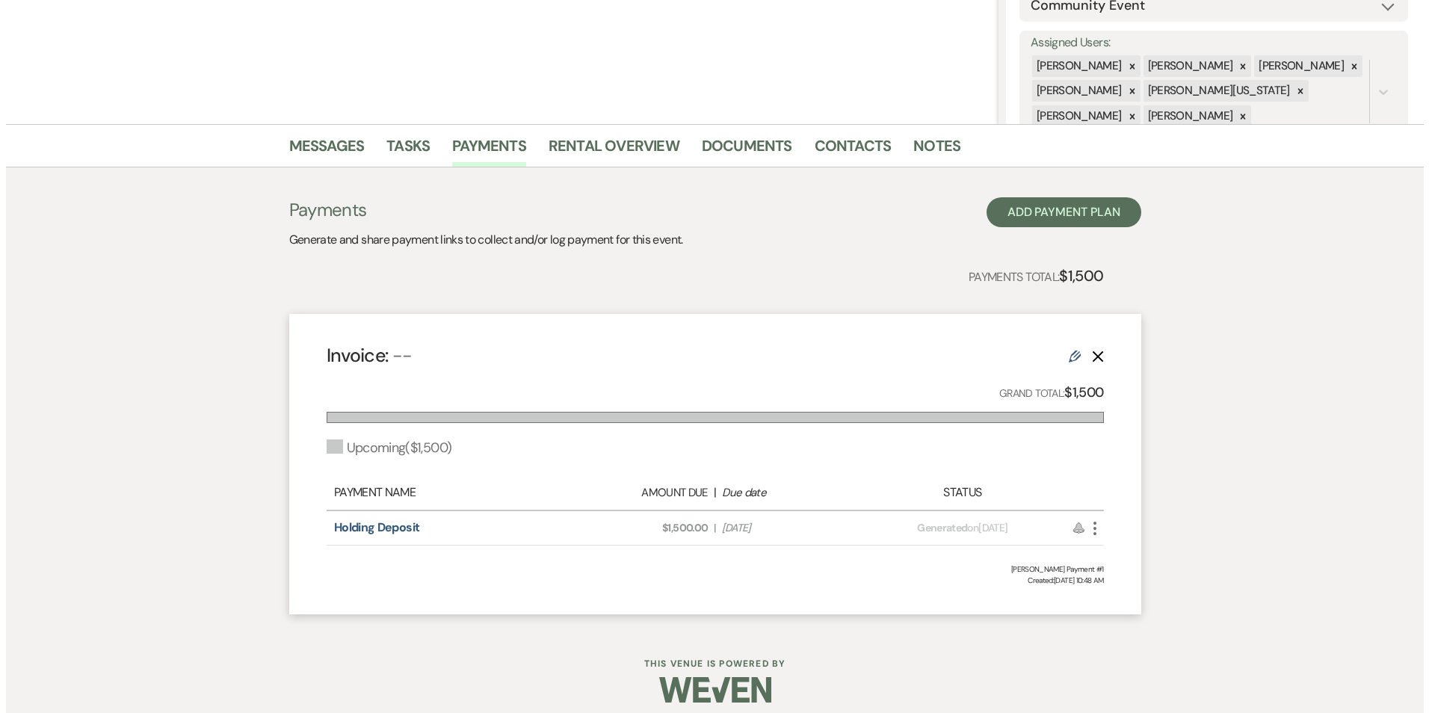
scroll to position [263, 0]
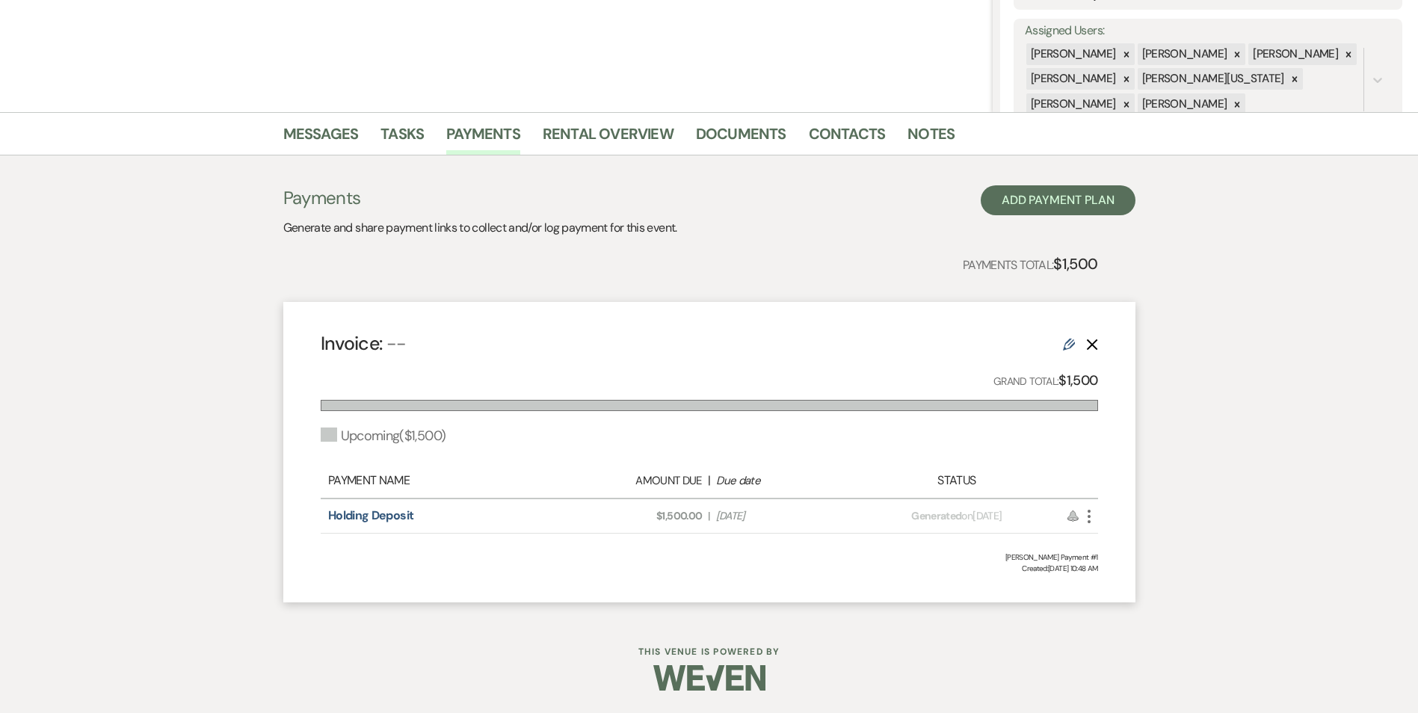
click at [1088, 524] on icon "More" at bounding box center [1089, 517] width 18 height 18
click at [1129, 544] on button "Attach File Attach to Message" at bounding box center [1155, 546] width 151 height 25
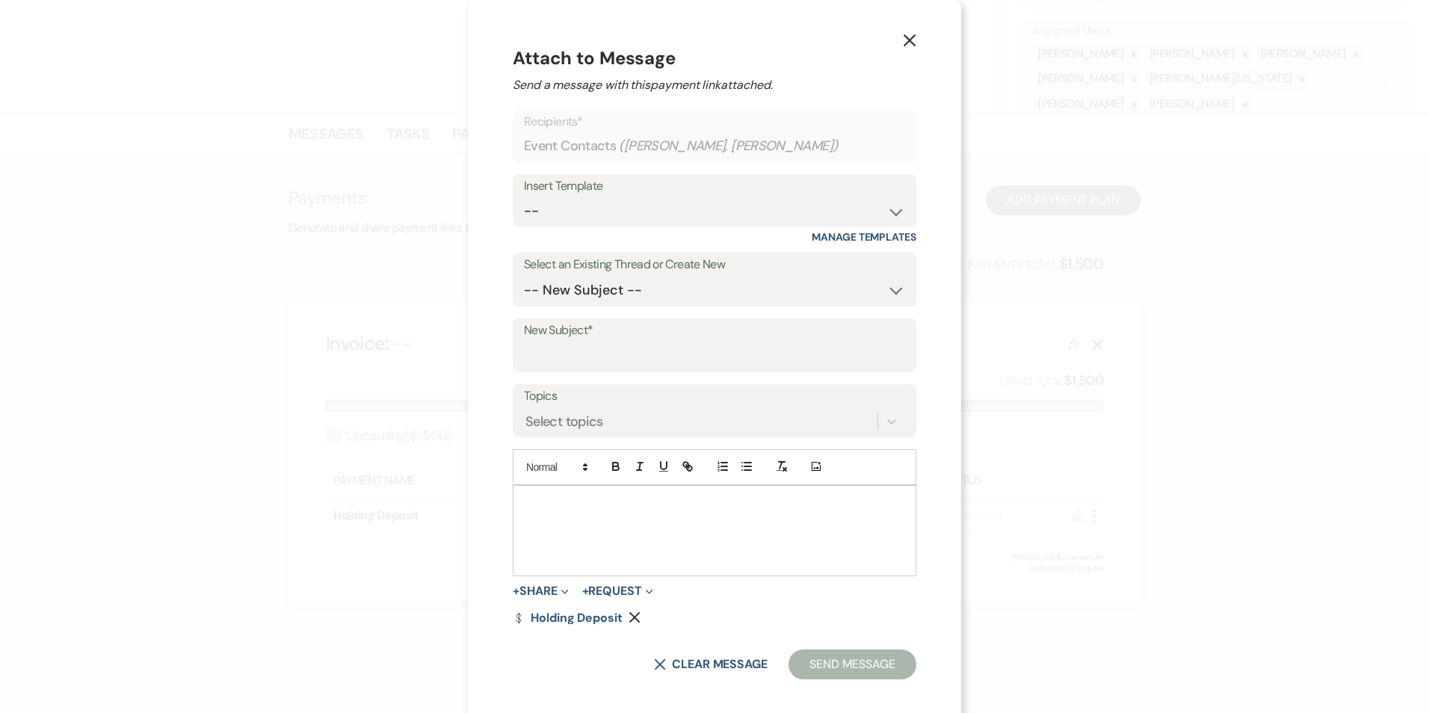
click at [679, 235] on div "Insert Template -- Inquiry Follow Up Email #2 Contract Sending Template Payment…" at bounding box center [715, 209] width 404 height 70
click at [677, 215] on select "-- Inquiry Follow Up Email #2 Contract Sending Template Payment Template Rental…" at bounding box center [714, 211] width 381 height 29
select select "1562"
click at [524, 197] on select "-- Inquiry Follow Up Email #2 Contract Sending Template Payment Template Rental…" at bounding box center [714, 211] width 381 height 29
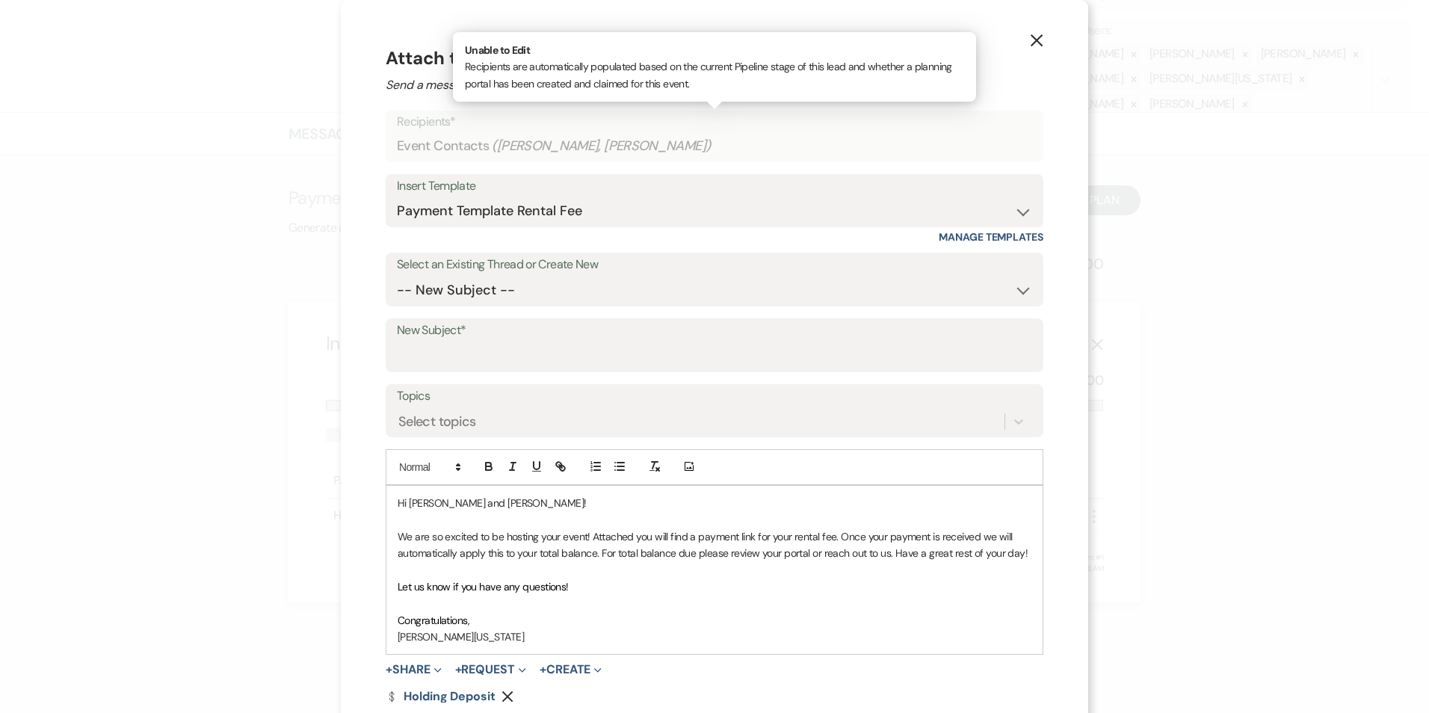
click at [675, 143] on span "( [PERSON_NAME], [PERSON_NAME] )" at bounding box center [602, 146] width 220 height 20
click at [677, 136] on span "( [PERSON_NAME], [PERSON_NAME] )" at bounding box center [602, 146] width 220 height 20
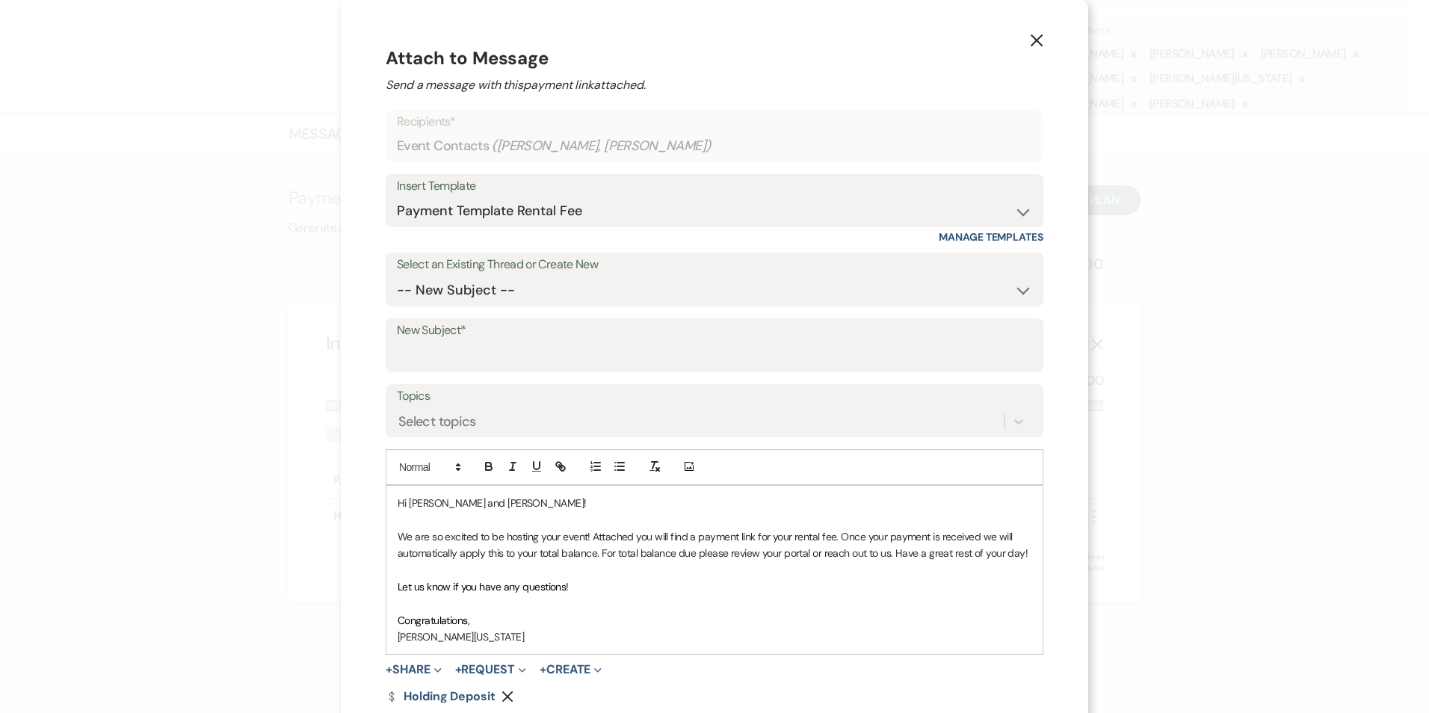
click at [677, 136] on span "( [PERSON_NAME], [PERSON_NAME] )" at bounding box center [602, 146] width 220 height 20
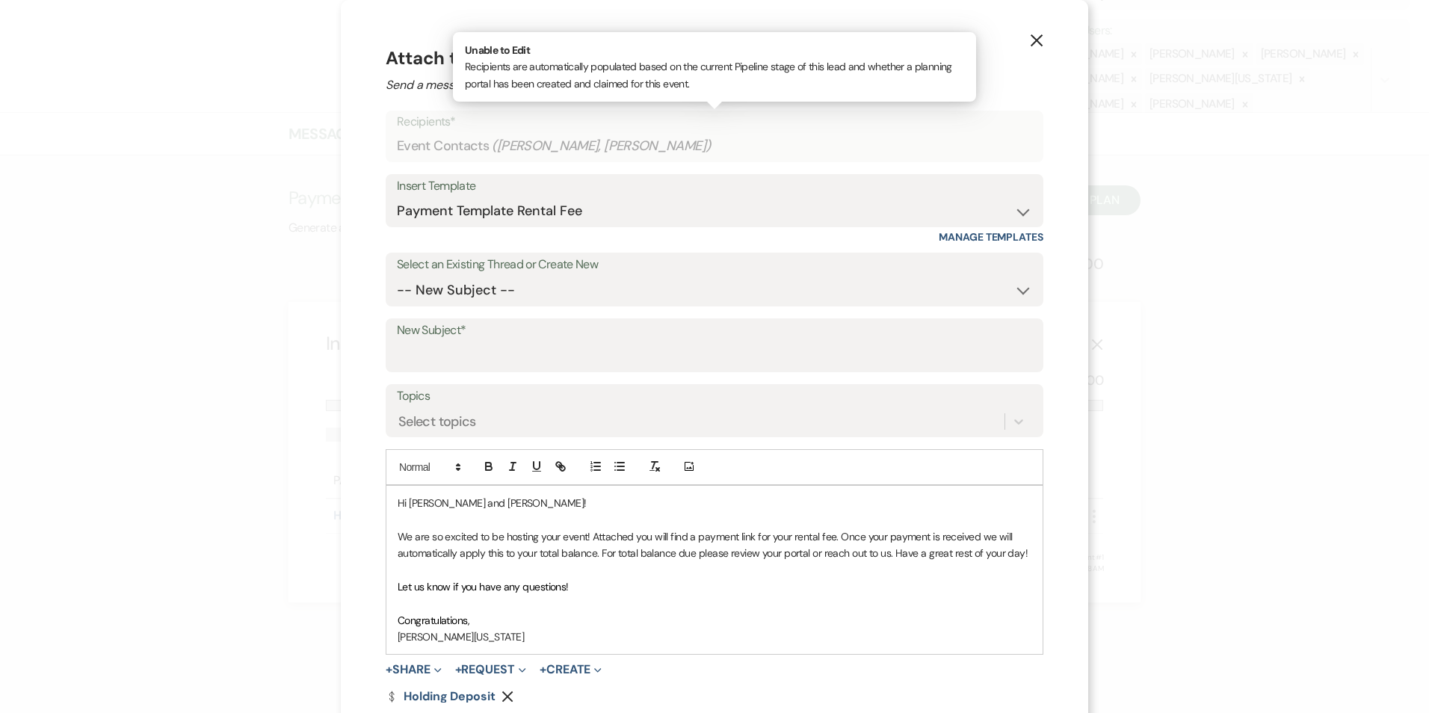
click at [677, 141] on span "( [PERSON_NAME], [PERSON_NAME] )" at bounding box center [602, 146] width 220 height 20
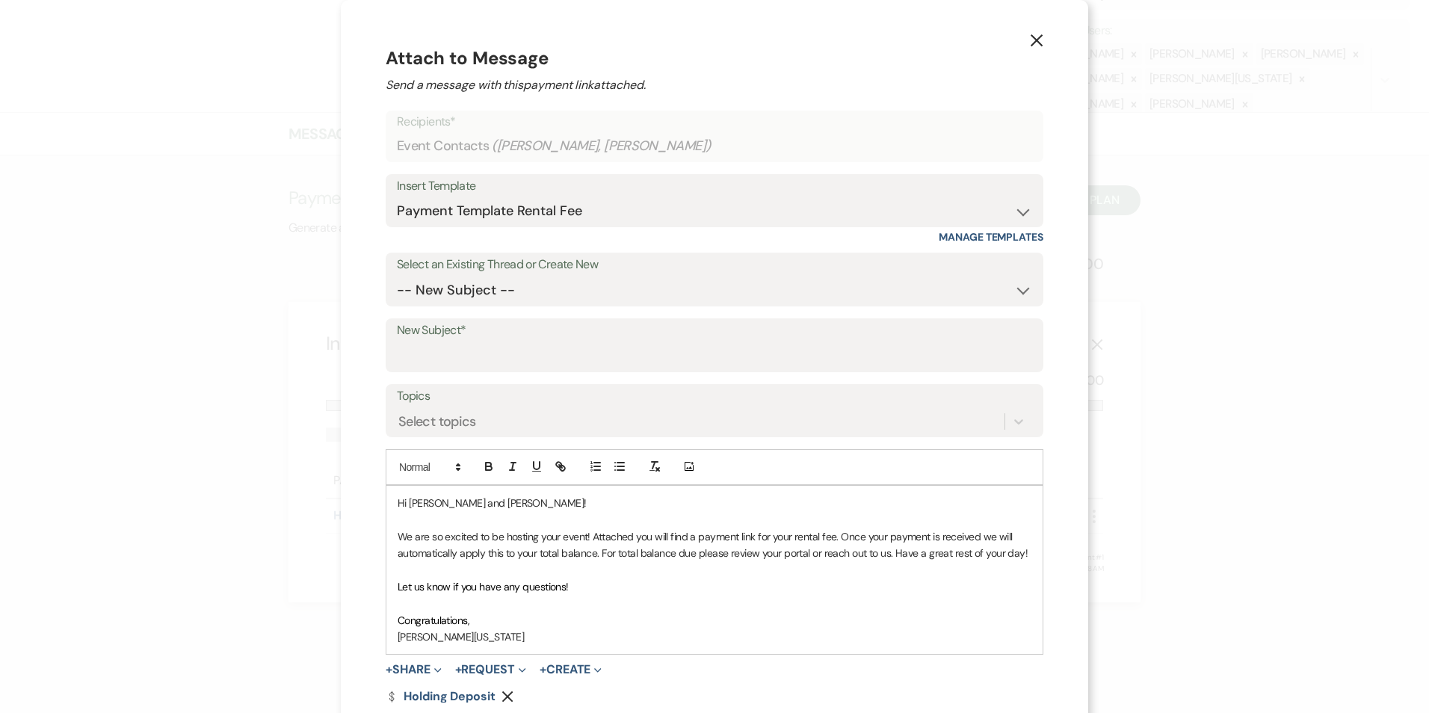
click at [677, 149] on span "( [PERSON_NAME], [PERSON_NAME] )" at bounding box center [602, 146] width 220 height 20
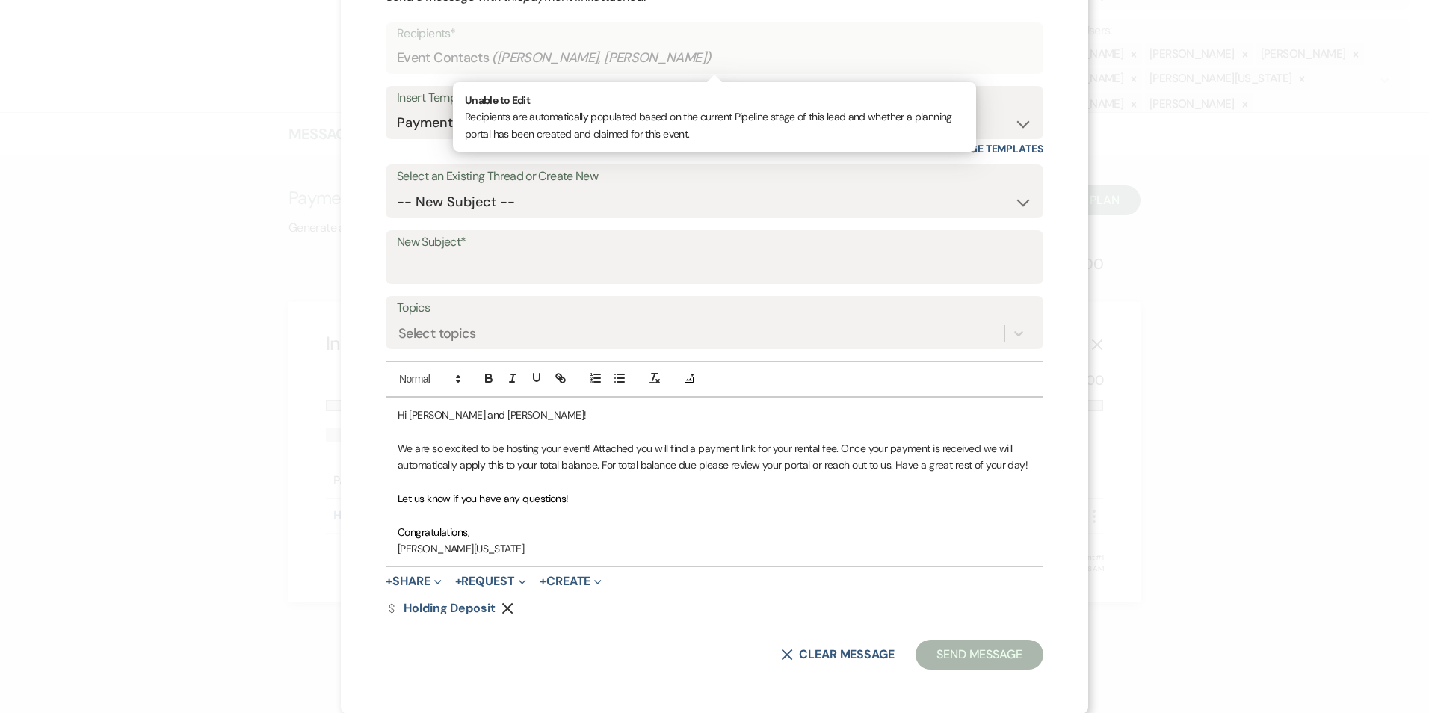
scroll to position [90, 0]
click at [628, 217] on div "Select an Existing Thread or Create New -- New Subject -- Booking your event! E…" at bounding box center [715, 190] width 658 height 54
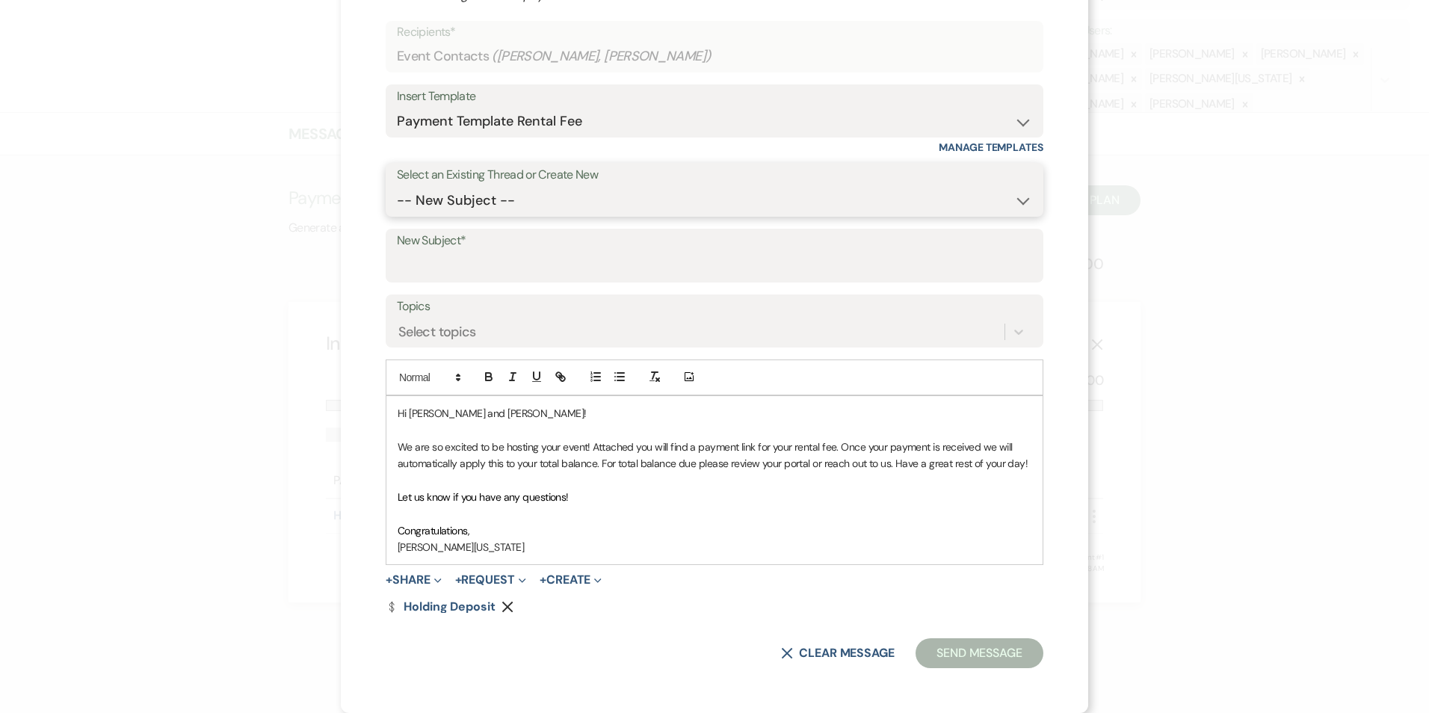
click at [623, 197] on select "-- New Subject -- Booking your event! Event Inquiry" at bounding box center [714, 200] width 635 height 29
select select "468139"
click at [397, 215] on select "-- New Subject -- Booking your event! Event Inquiry" at bounding box center [714, 200] width 635 height 29
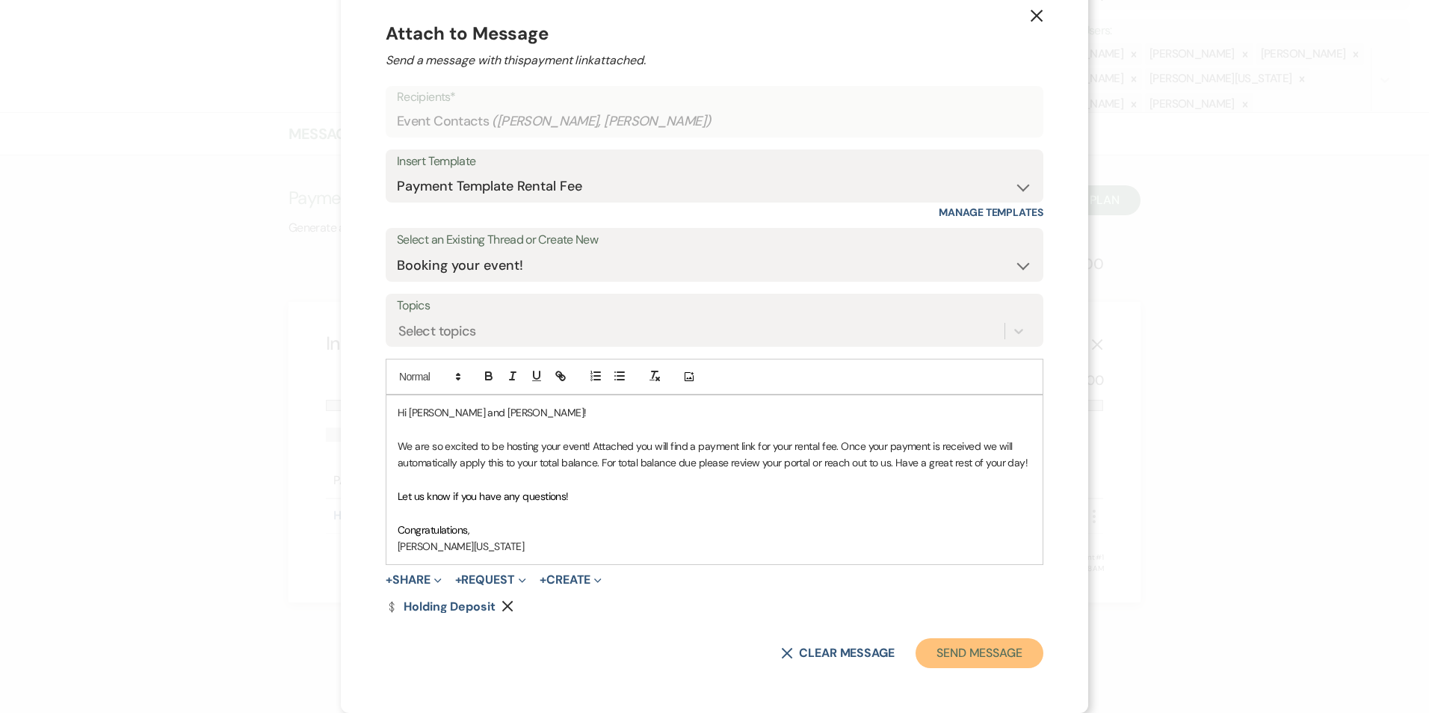
click at [936, 663] on button "Send Message" at bounding box center [980, 653] width 128 height 30
